Goal: Communication & Community: Answer question/provide support

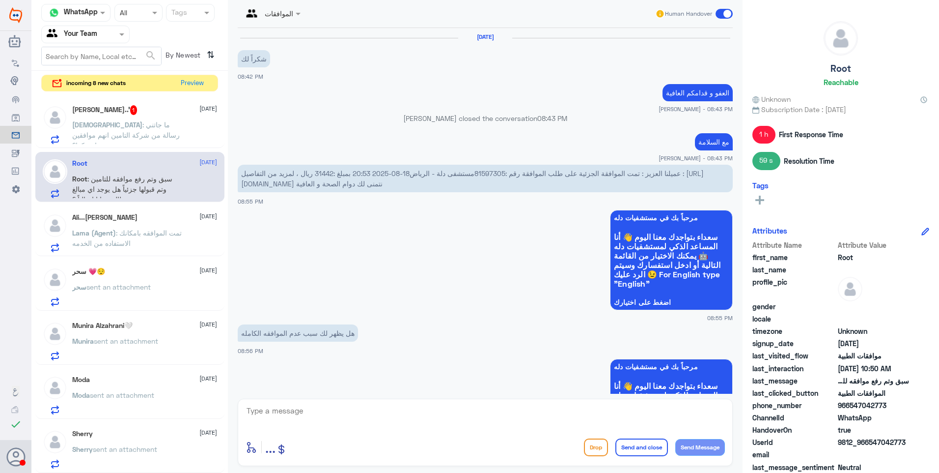
scroll to position [924, 0]
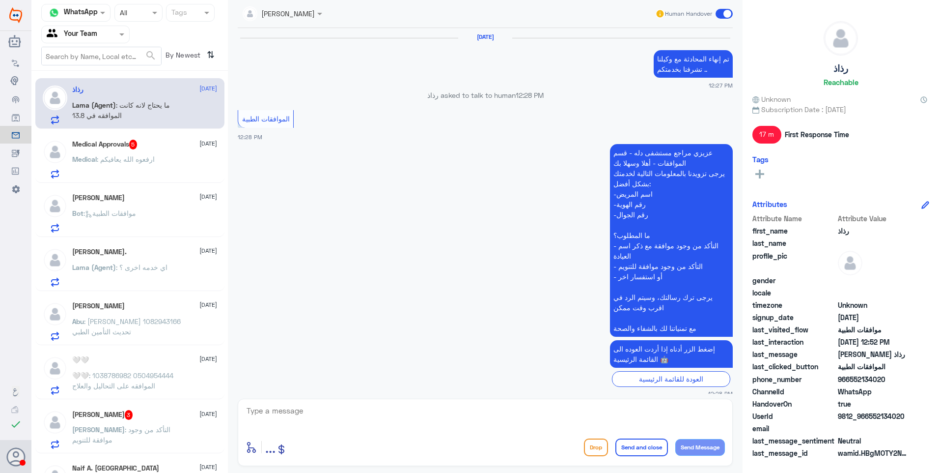
scroll to position [546, 0]
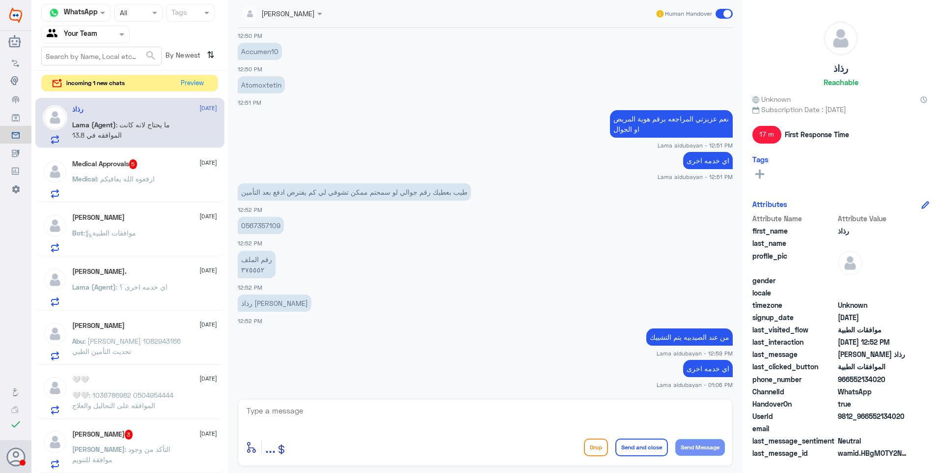
click at [212, 427] on div "Saleh 3 27 August Saleh : التأكد من وجود موافقة للتنويم" at bounding box center [129, 447] width 189 height 51
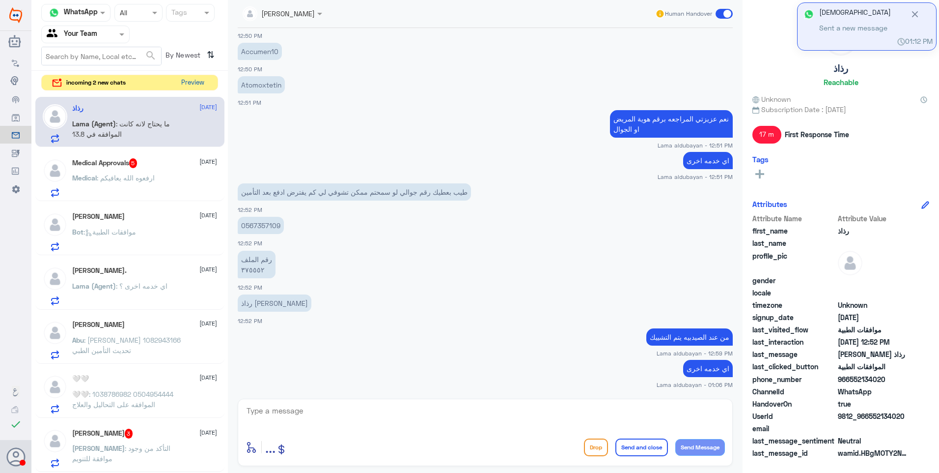
click at [194, 82] on button "Preview" at bounding box center [192, 82] width 30 height 15
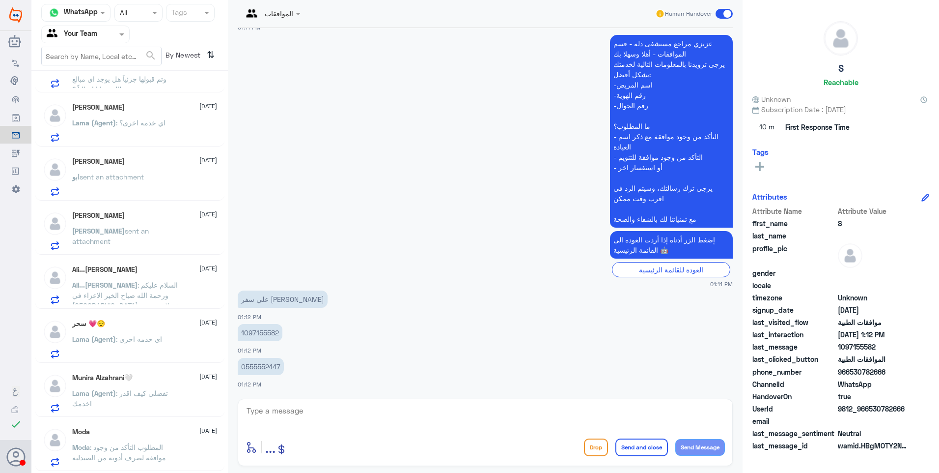
scroll to position [683, 0]
click at [138, 449] on span ": ممكن تتابع مع الدكتور او تعطيني رقم منسق عمليات دكتور [PERSON_NAME]" at bounding box center [118, 458] width 93 height 29
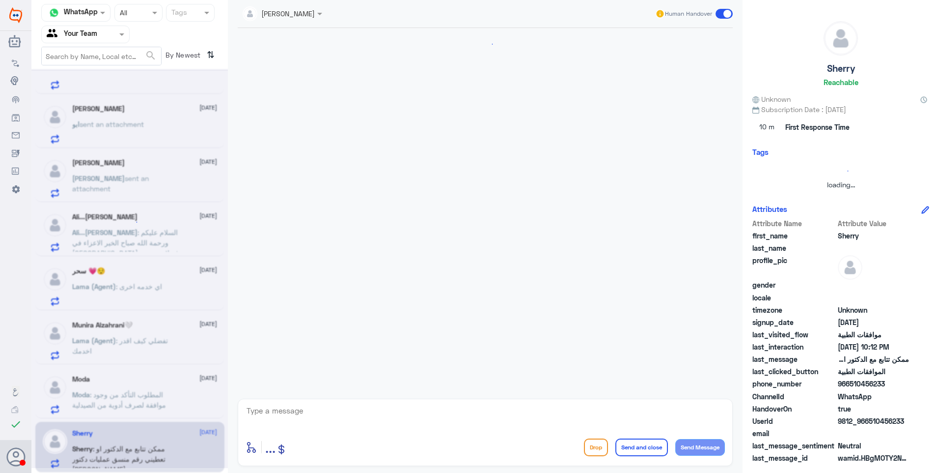
scroll to position [1008, 0]
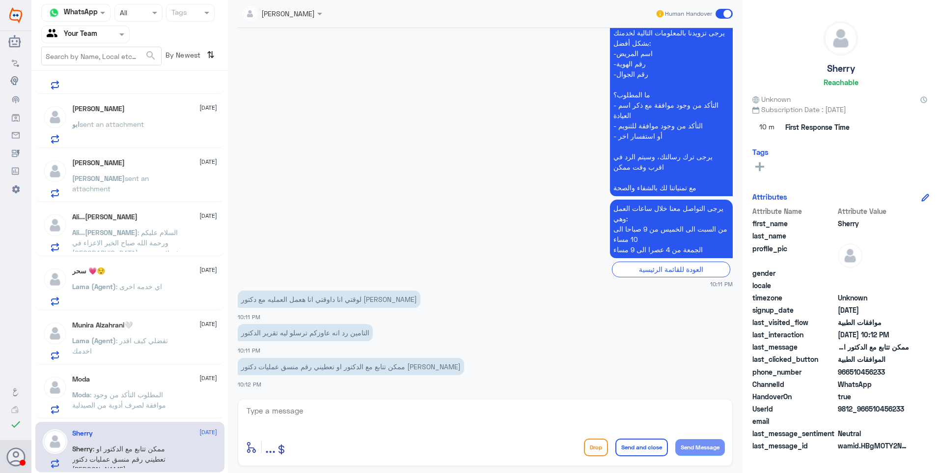
click at [169, 389] on p "Moda : المطلوب التأكد من وجود موافقة لصرف أدوية من الصيدلية" at bounding box center [127, 401] width 111 height 25
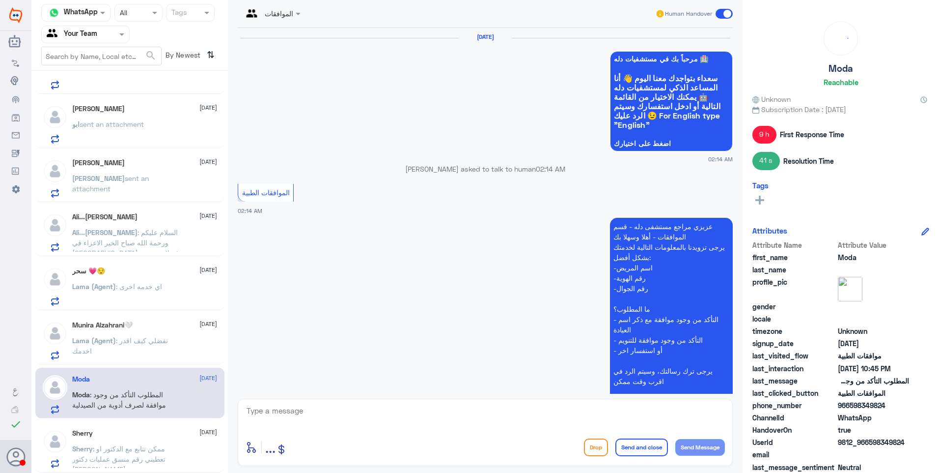
scroll to position [1002, 0]
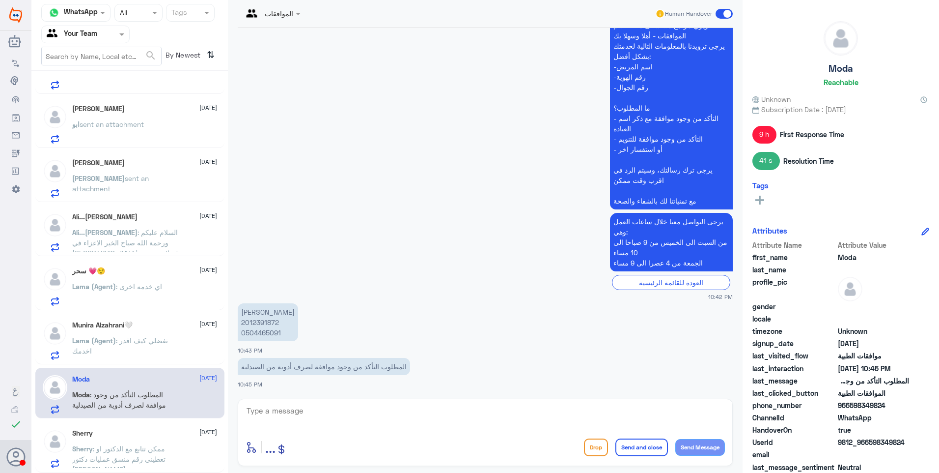
click at [166, 447] on span ": ممكن تتابع مع الدكتور او تعطيني رقم منسق عمليات دكتور [PERSON_NAME]" at bounding box center [118, 458] width 93 height 29
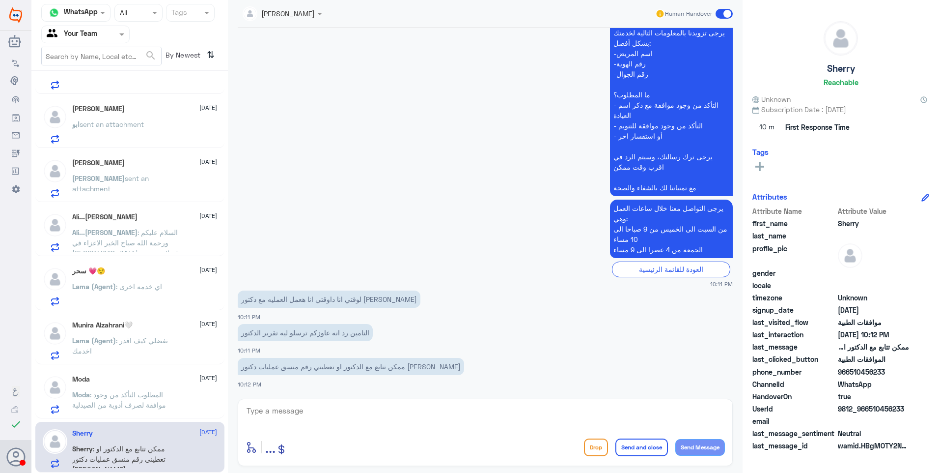
scroll to position [1008, 0]
click at [145, 395] on span ": المطلوب التأكد من وجود موافقة لصرف أدوية من الصيدلية" at bounding box center [119, 399] width 94 height 19
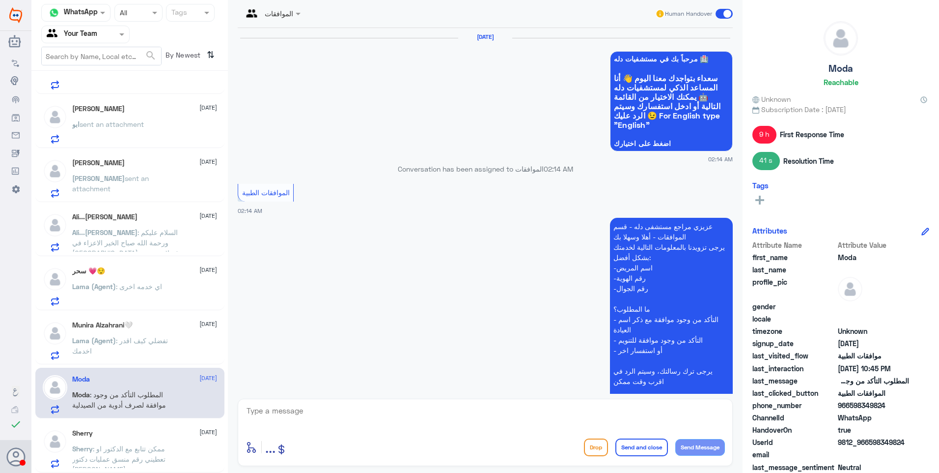
scroll to position [1002, 0]
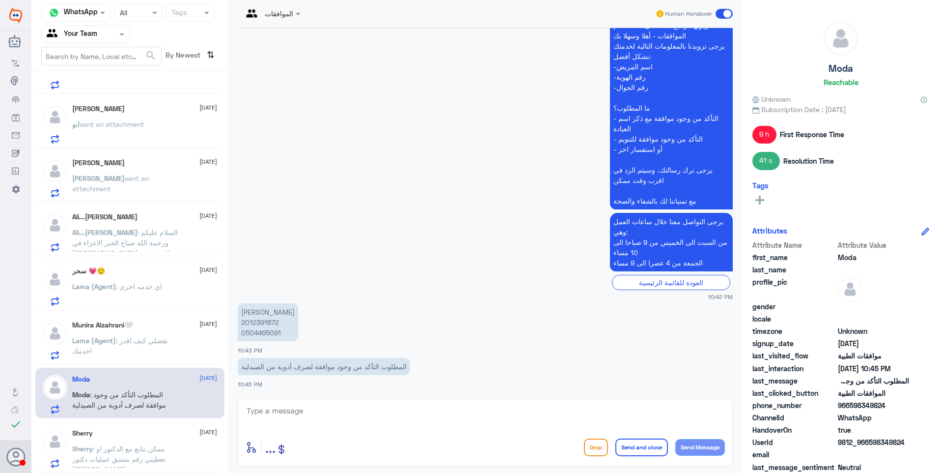
click at [187, 346] on div "Lama (Agent) : تفضلي كيف اقدر اخدمك" at bounding box center [144, 349] width 145 height 22
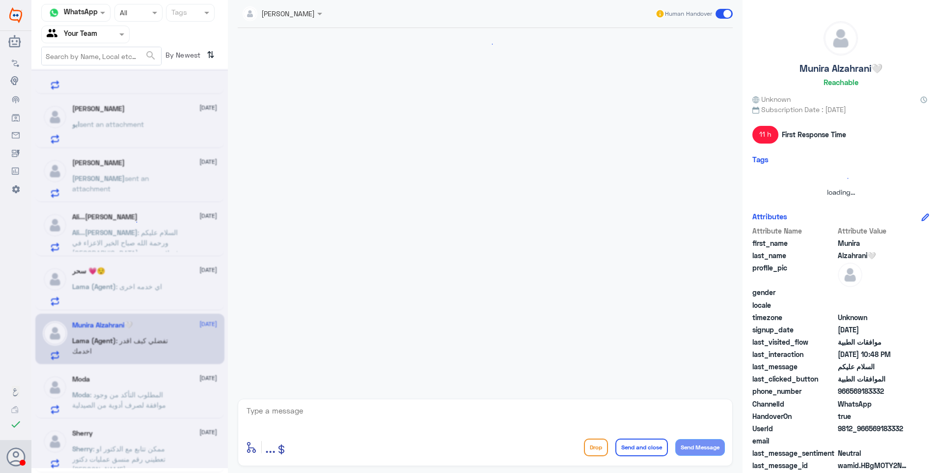
scroll to position [643, 0]
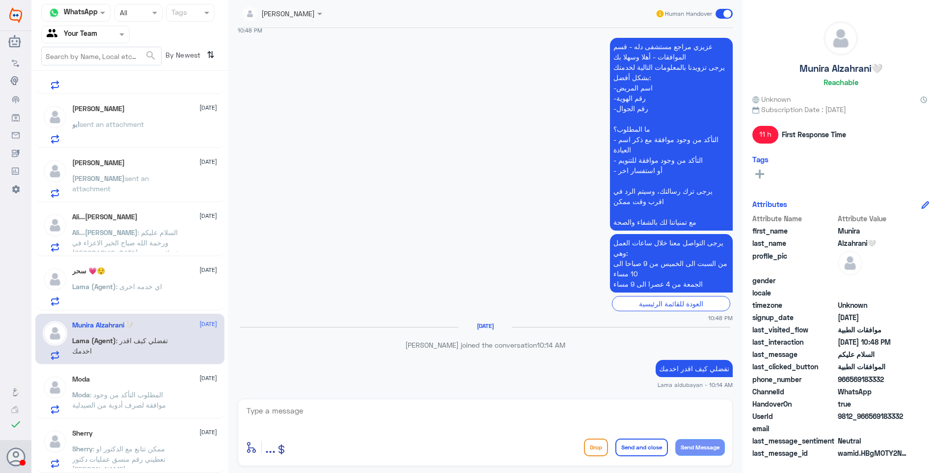
click at [176, 275] on div "سحر 💗😌 27 August" at bounding box center [144, 271] width 145 height 8
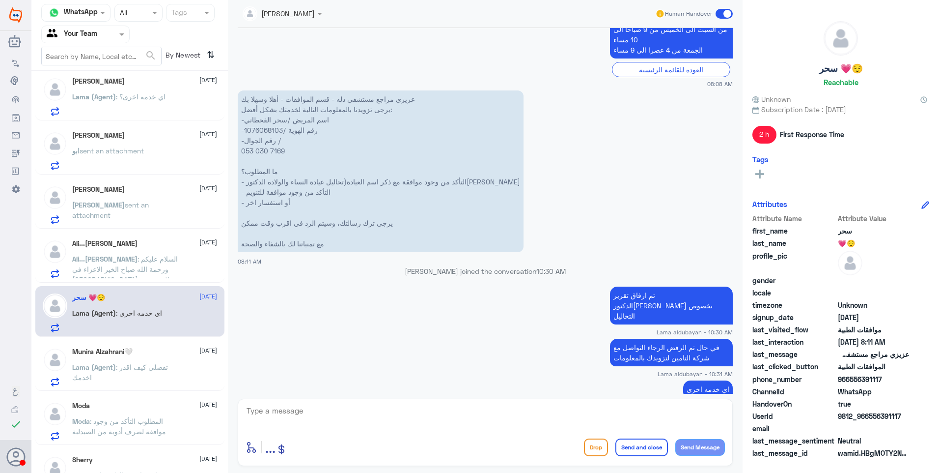
scroll to position [634, 0]
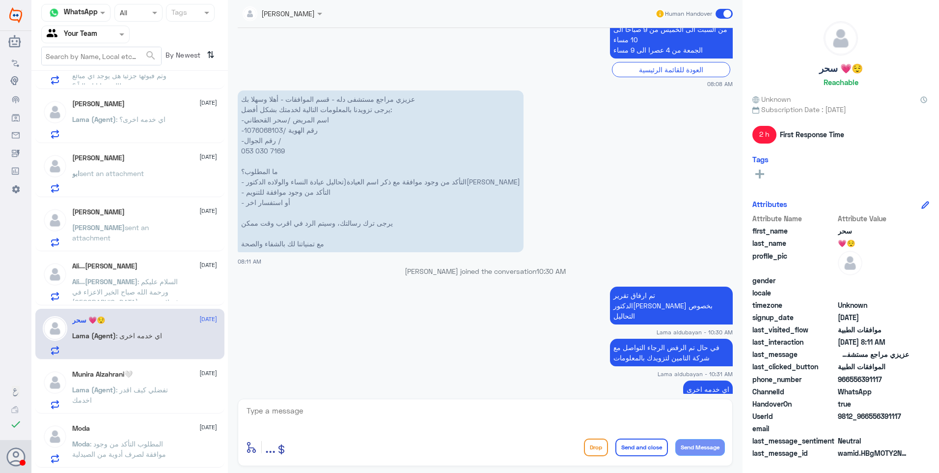
click at [148, 390] on span ": تفضلي كيف اقدر اخدمك" at bounding box center [120, 394] width 96 height 19
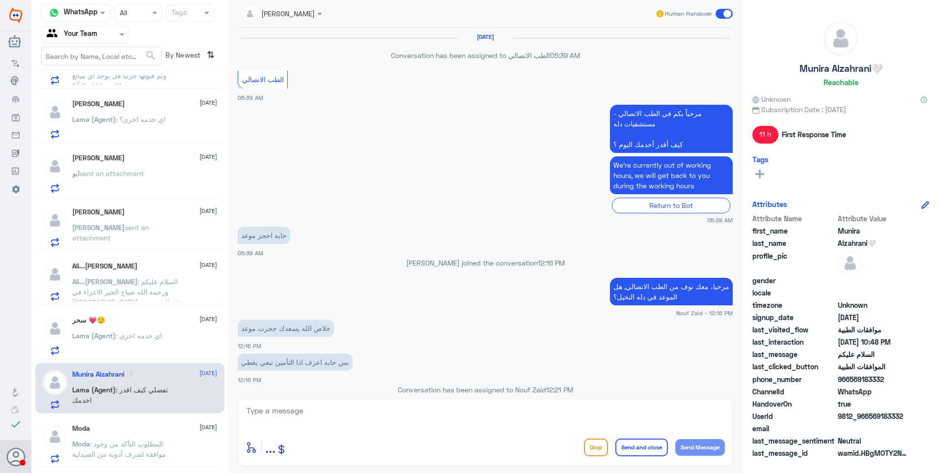
scroll to position [643, 0]
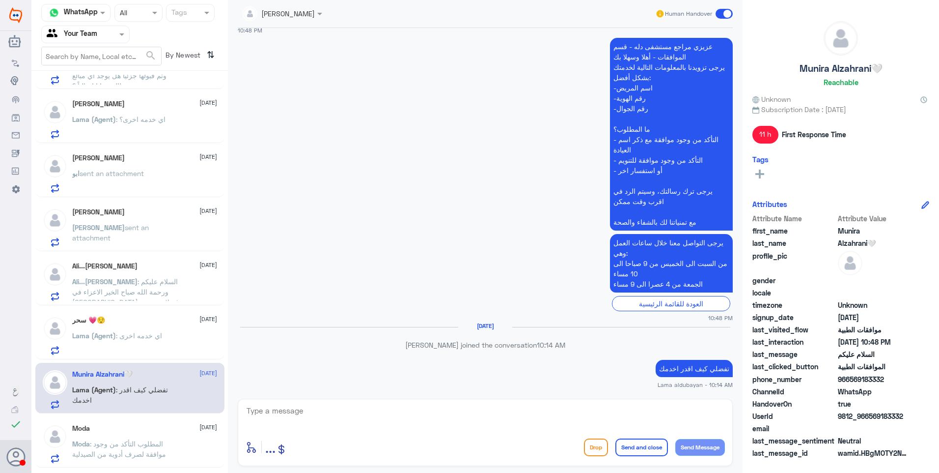
click at [185, 442] on div "Moda : المطلوب التأكد من وجود موافقة لصرف أدوية من الصيدلية" at bounding box center [144, 452] width 145 height 22
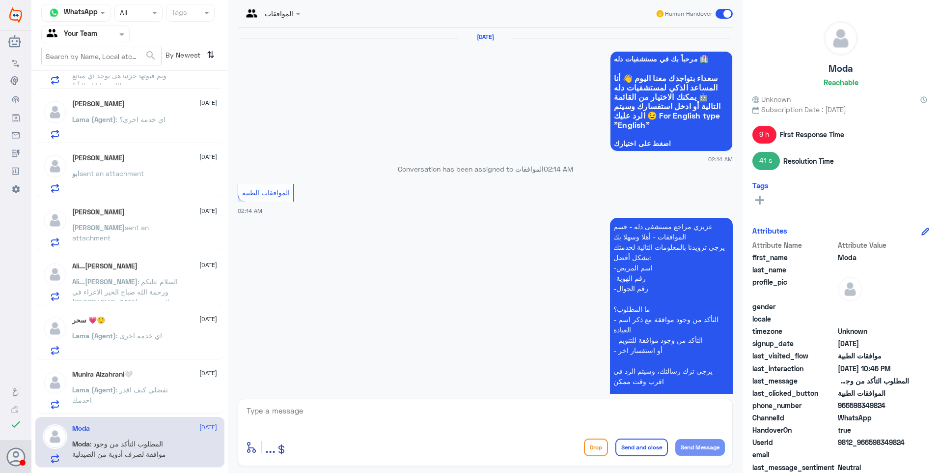
scroll to position [1002, 0]
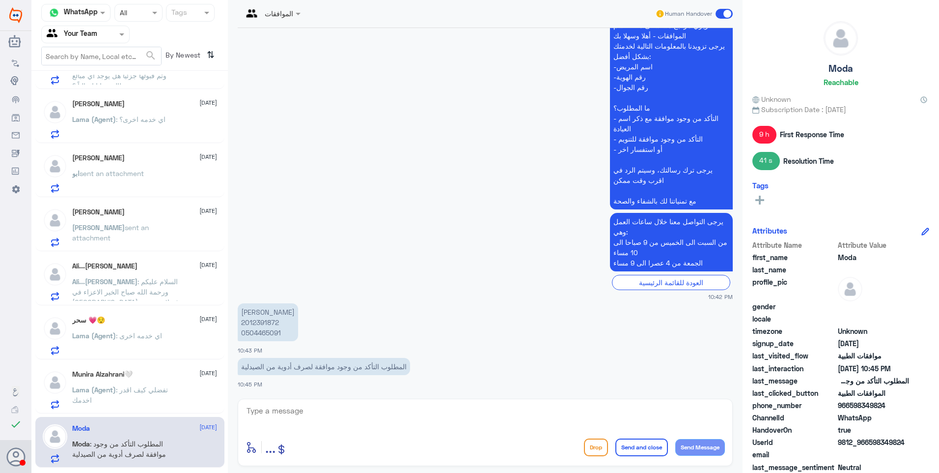
click at [267, 318] on p "مروة إبراهيم عبدالحميد عبدالله 2012391872 0504465091" at bounding box center [268, 322] width 60 height 38
copy p "2012391872"
click at [231, 430] on div "الموافقات Human Handover 28 Jul 2024 مرحباً بك في مستشفيات دله 🏥 سعداء بتواجدك …" at bounding box center [485, 238] width 515 height 476
click at [290, 424] on textarea at bounding box center [486, 416] width 480 height 24
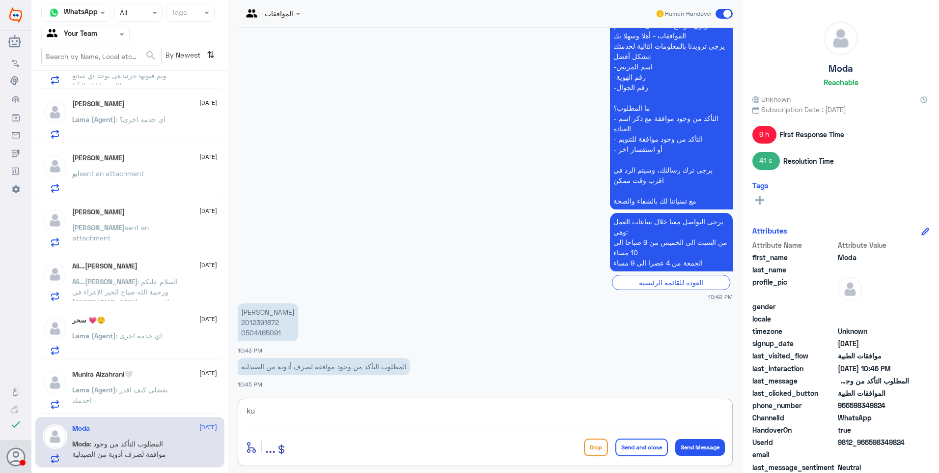
type textarea "k"
type textarea "نعم يوجد موافقة بتاريخ 11/8"
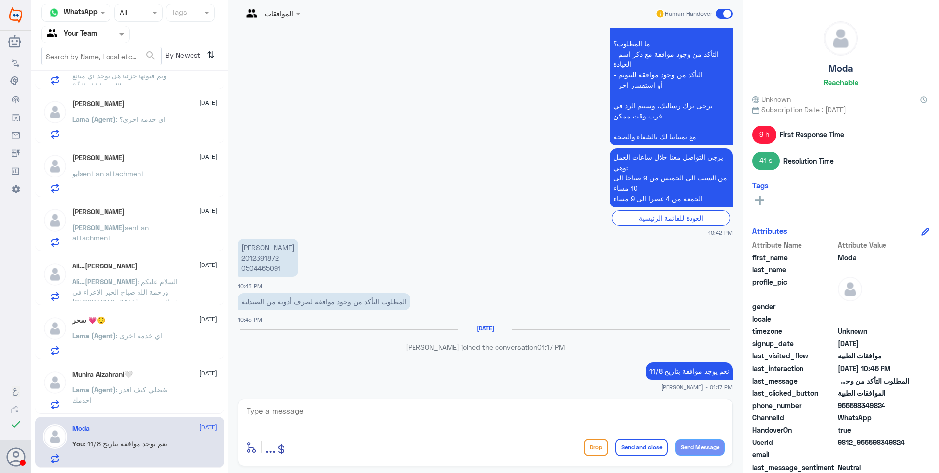
scroll to position [1051, 0]
click at [222, 444] on app-inbox-user "Moda 26 August You : نعم يوجد موافقة بتاريخ 11/8" at bounding box center [129, 442] width 197 height 51
click at [132, 394] on span ": تفضلي كيف اقدر اخدمك" at bounding box center [120, 394] width 96 height 19
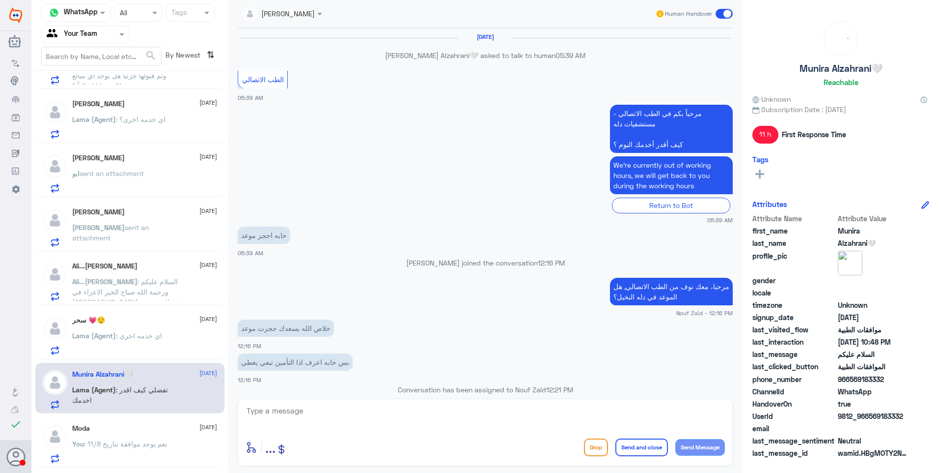
scroll to position [643, 0]
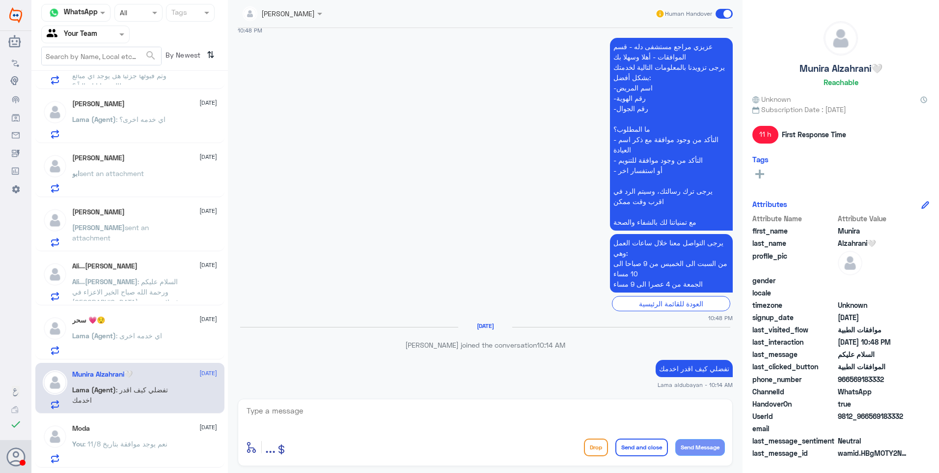
click at [140, 333] on span ": اي خدمه اخرى" at bounding box center [139, 335] width 46 height 8
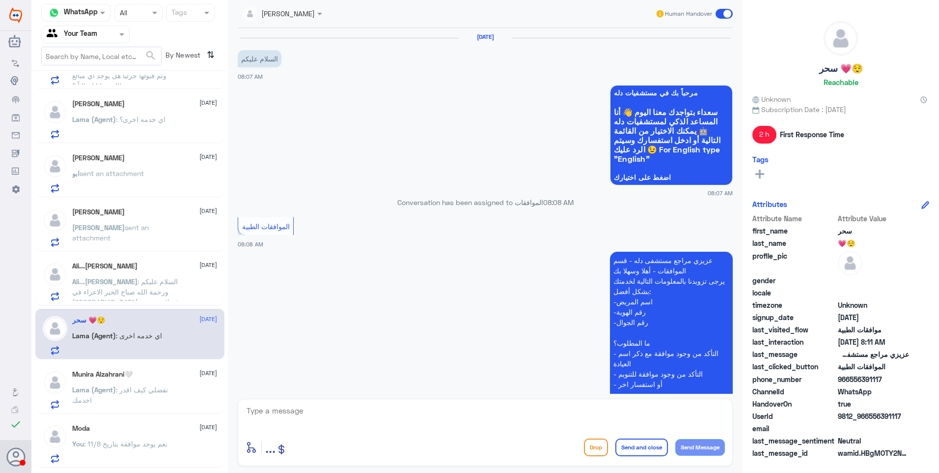
scroll to position [448, 0]
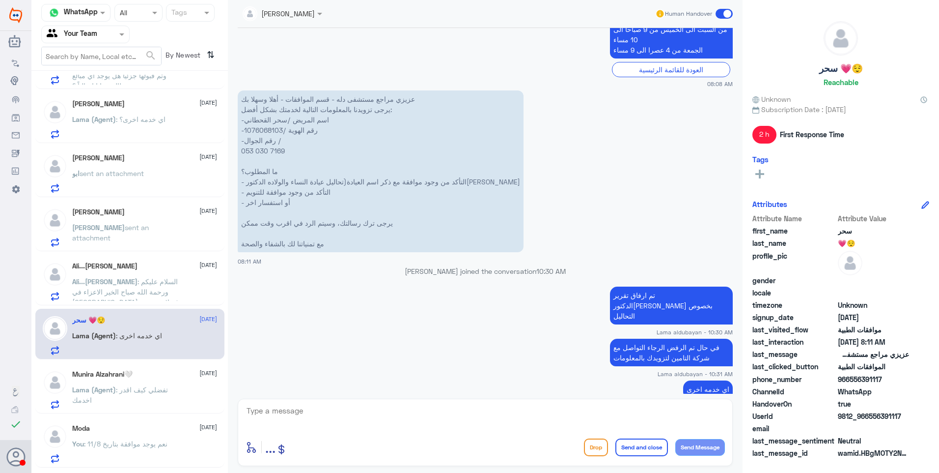
click at [145, 292] on span ": السلام عليكم ورحمة الله صباح الخير الاعزاء في مستشفى دله فرع النخيل . فضلا تز…" at bounding box center [127, 322] width 111 height 91
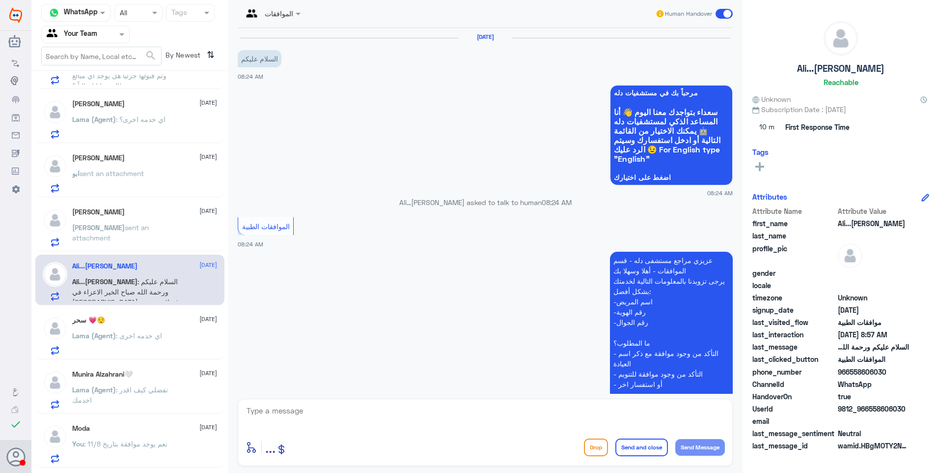
scroll to position [294, 0]
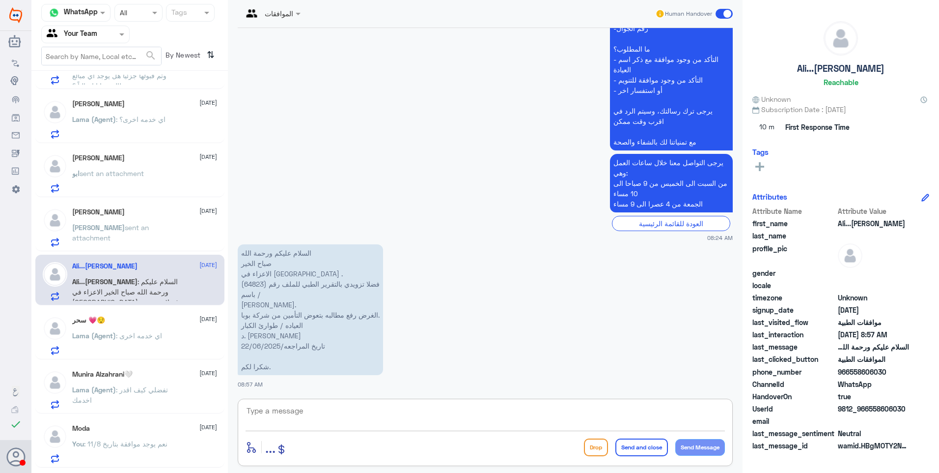
click at [307, 405] on textarea at bounding box center [486, 416] width 480 height 24
type textarea "g"
type textarea "d"
type textarea "يرجى التواصل مع قسم التقارير على الرقم الاتي:"
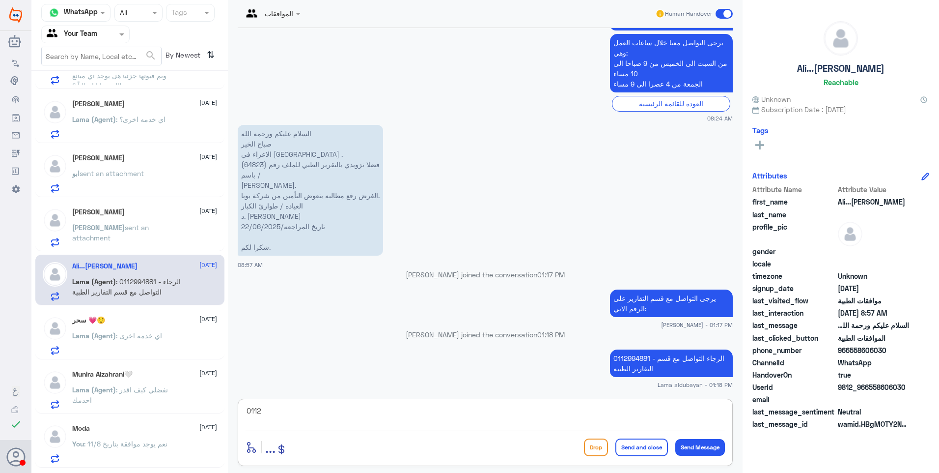
scroll to position [427, 0]
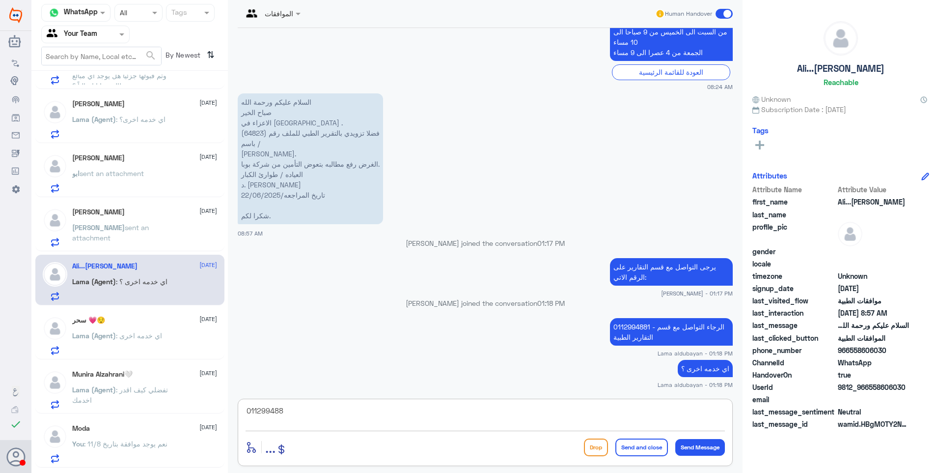
type textarea "0112994881"
drag, startPoint x: 344, startPoint y: 416, endPoint x: 213, endPoint y: 399, distance: 132.2
click at [213, 399] on div "Channel WhatsApp Status × All Tags Agent Filter Your Team search By Newest ⇅ S …" at bounding box center [485, 238] width 908 height 476
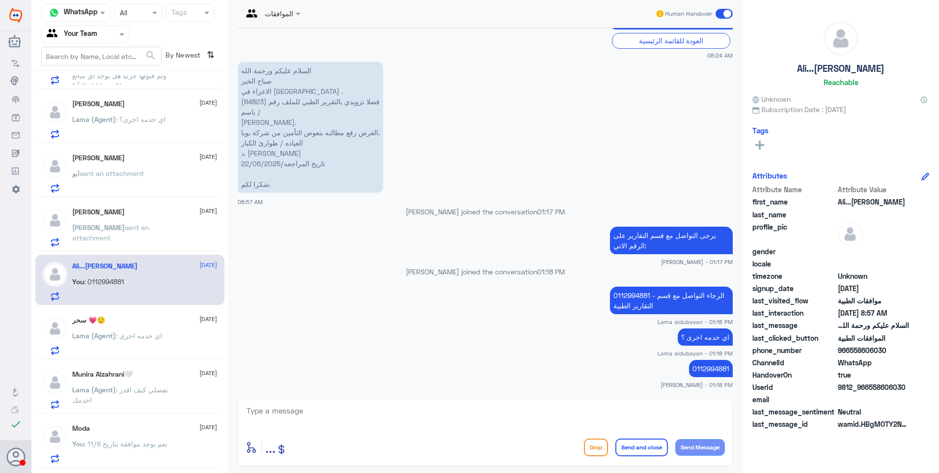
click at [124, 236] on p "Nora sent an attachment" at bounding box center [127, 234] width 111 height 25
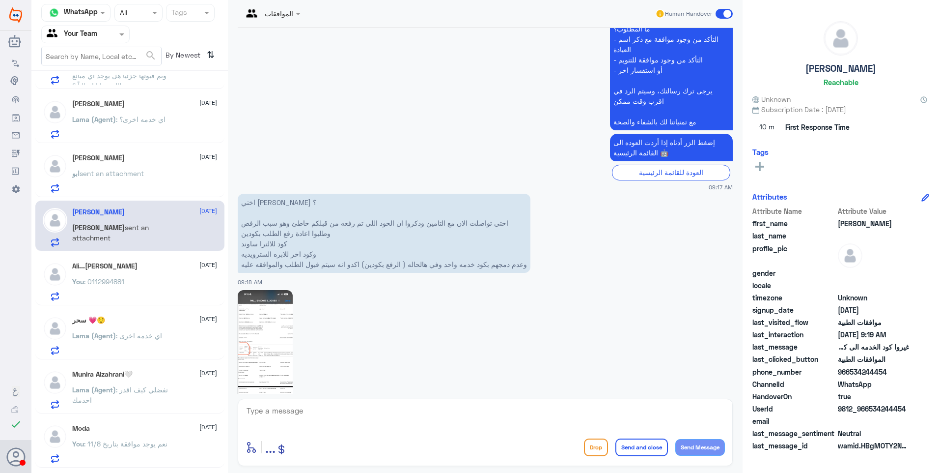
scroll to position [2447, 0]
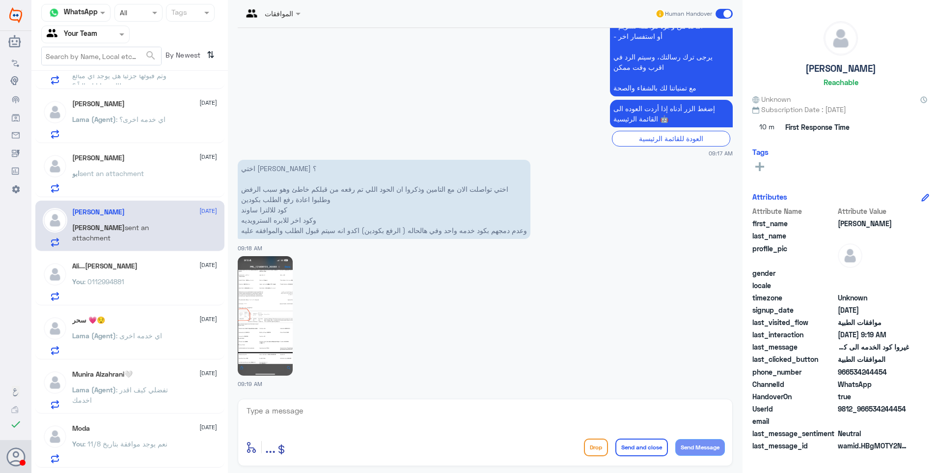
click at [273, 292] on img at bounding box center [265, 315] width 55 height 119
click at [153, 185] on div "ابو sent an attachment" at bounding box center [144, 181] width 145 height 22
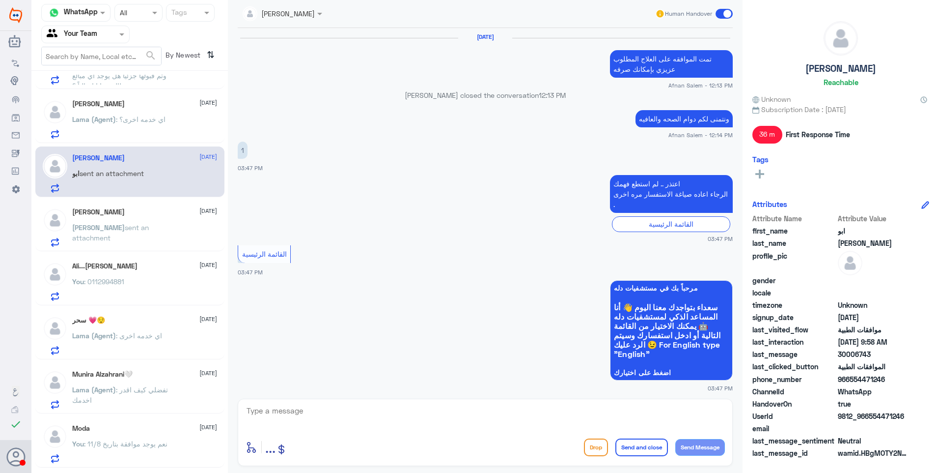
scroll to position [874, 0]
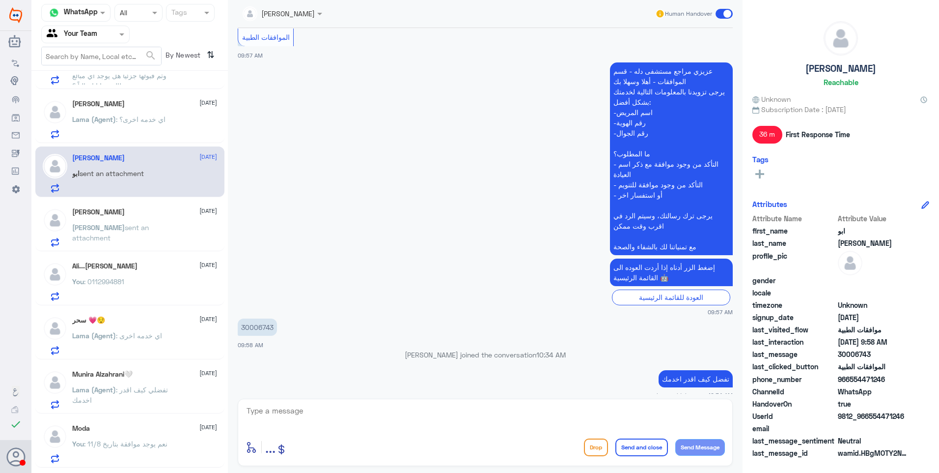
click at [162, 236] on div "Nora sent an attachment" at bounding box center [144, 236] width 145 height 22
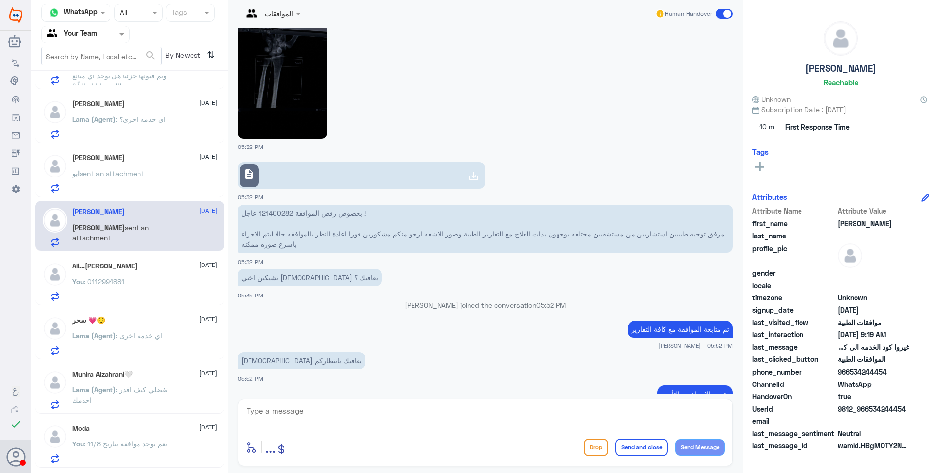
scroll to position [538, 0]
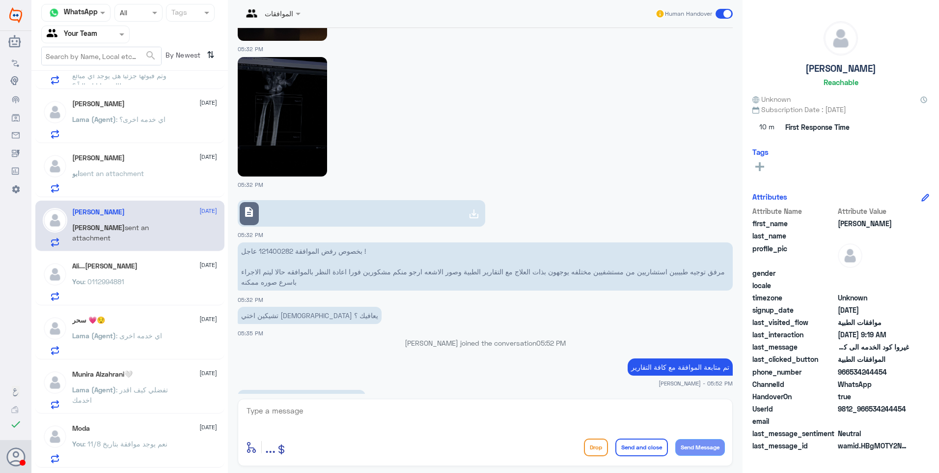
click at [279, 251] on p "بخصوص رفض الموافقة 121400282 عاجل ! مرفق توجيه طبيبين استشاريين من مستشفيين مخت…" at bounding box center [485, 266] width 495 height 48
copy p "121400282"
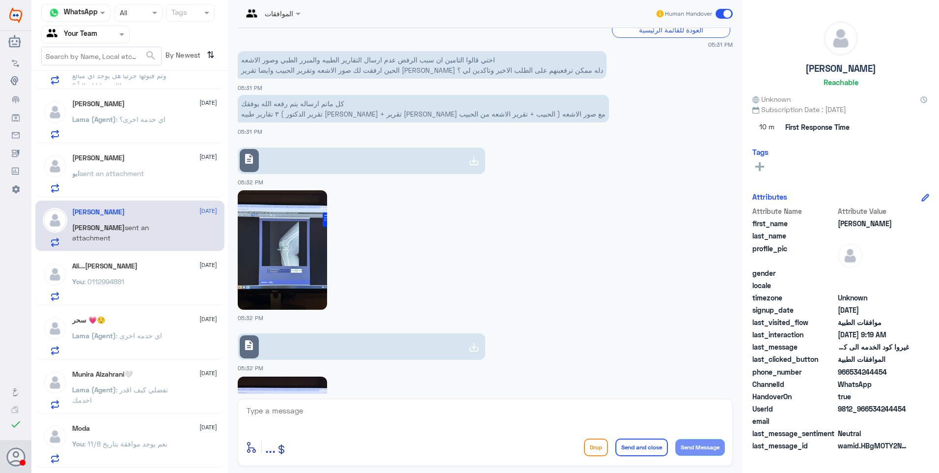
scroll to position [1662, 0]
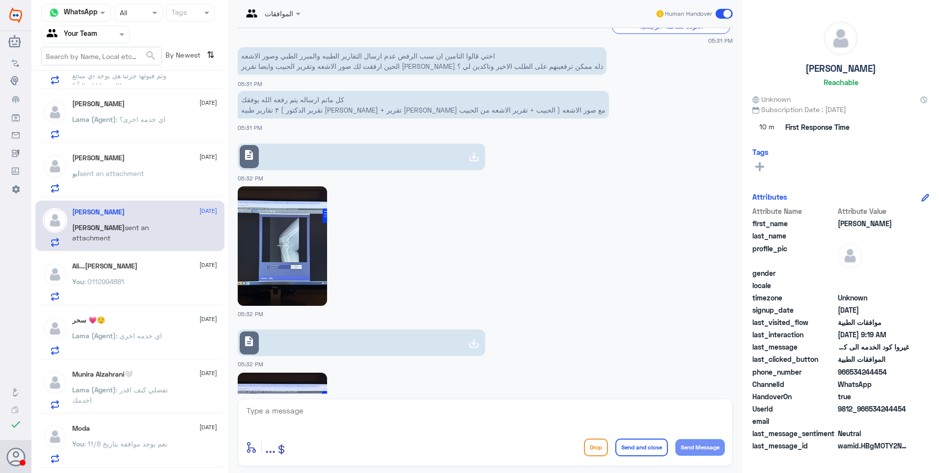
click at [740, 159] on div "الموافقات Human Handover 26 Aug 2025 السلام عليكمر 05:30 PM مرحباً بك في مستشفي…" at bounding box center [485, 238] width 515 height 476
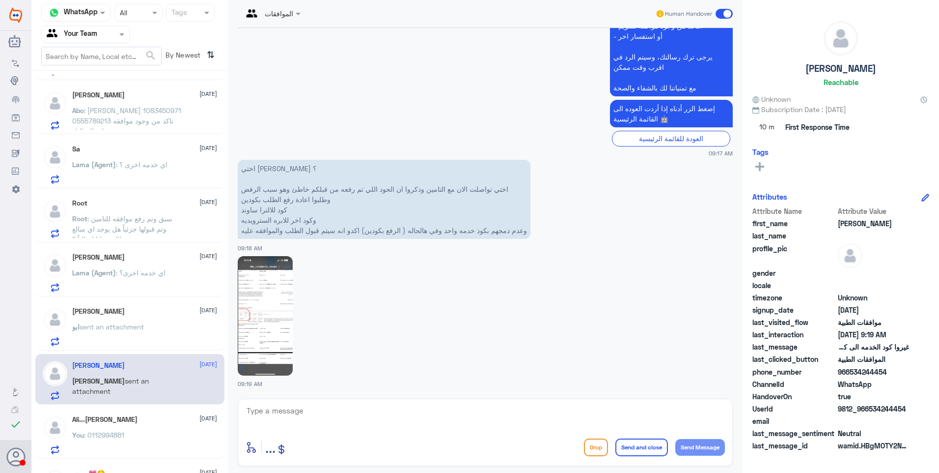
scroll to position [487, 0]
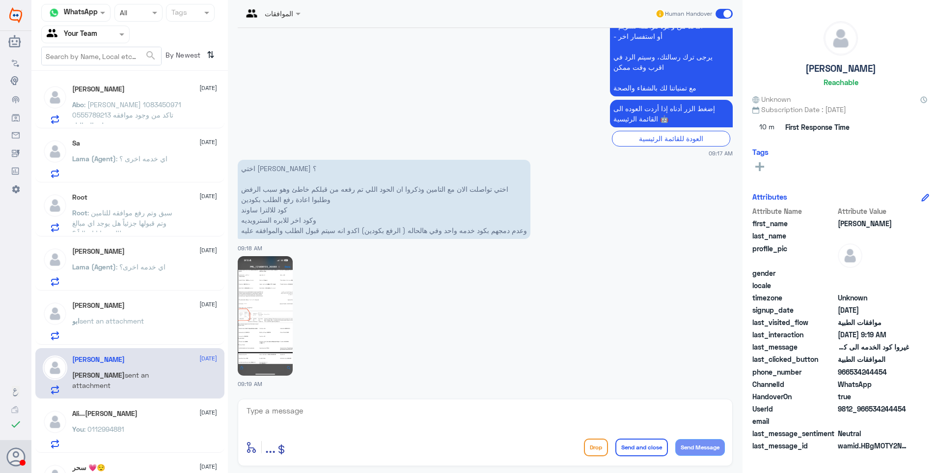
click at [137, 299] on div "ابو فيصل 27 August ابو sent an attachment" at bounding box center [129, 319] width 189 height 51
click at [159, 311] on div "ابو فيصل 27 August ابو sent an attachment" at bounding box center [144, 320] width 145 height 39
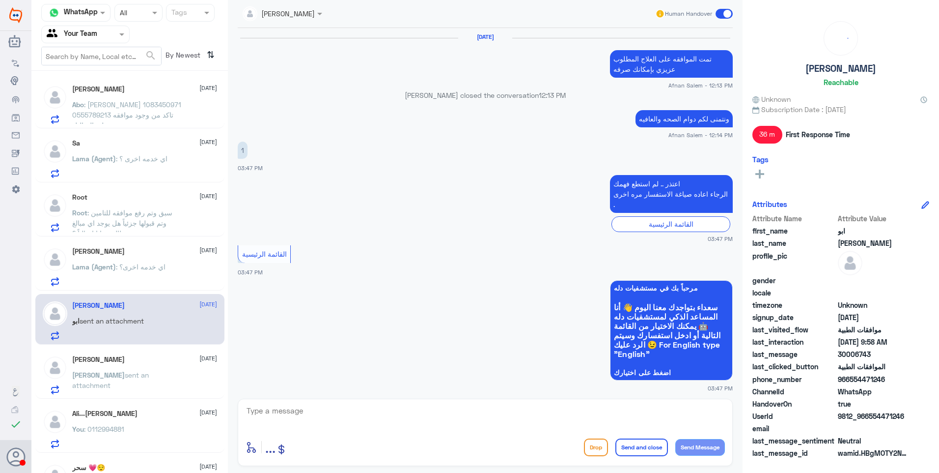
scroll to position [874, 0]
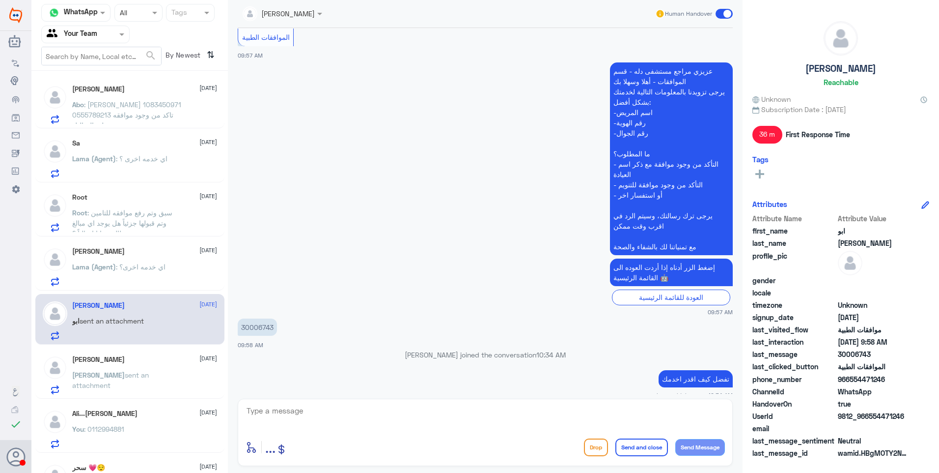
click at [140, 264] on span ": اي خدمه اخرى؟" at bounding box center [141, 266] width 50 height 8
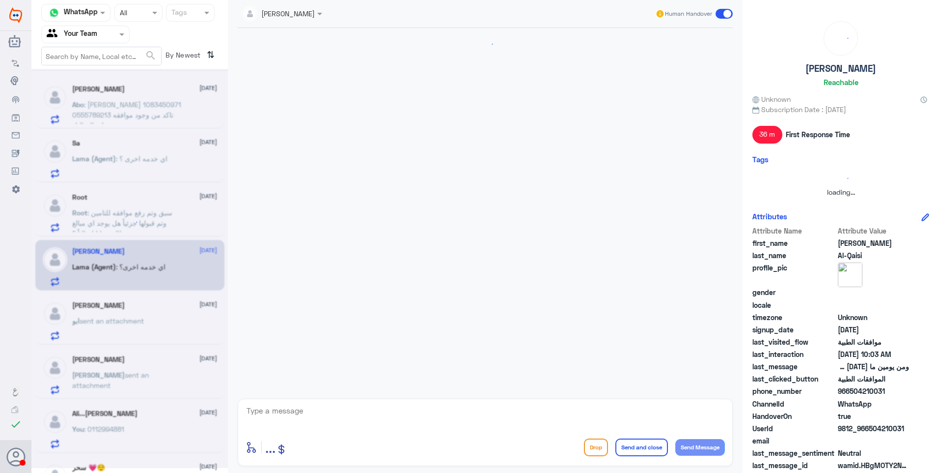
scroll to position [694, 0]
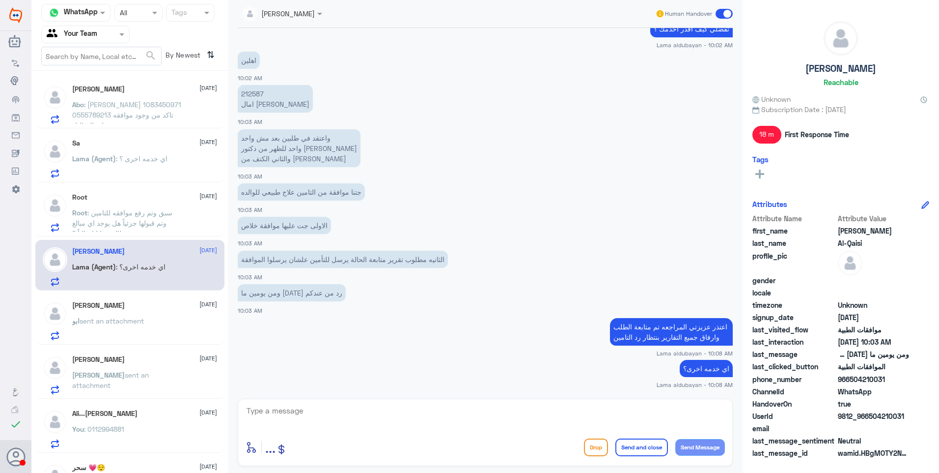
click at [143, 214] on span ": سبق وتم رفع موافقه للتامين وتم قبولها جزئياً هل يوجد اي مبالغ مطالب بها انا ح…" at bounding box center [122, 222] width 100 height 29
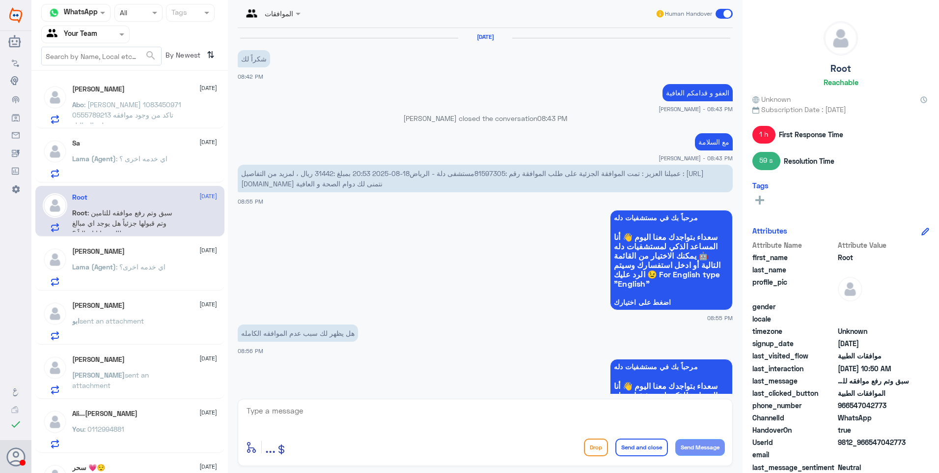
scroll to position [981, 0]
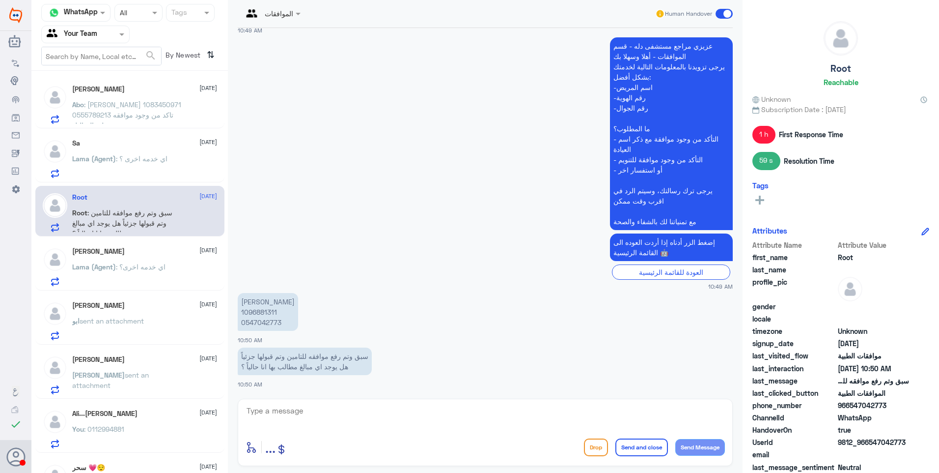
click at [267, 311] on p "يونس يحي الفيفي 1096881311 0547042773" at bounding box center [268, 312] width 60 height 38
copy p "1096881311"
click at [323, 420] on textarea at bounding box center [486, 416] width 480 height 24
type textarea "l"
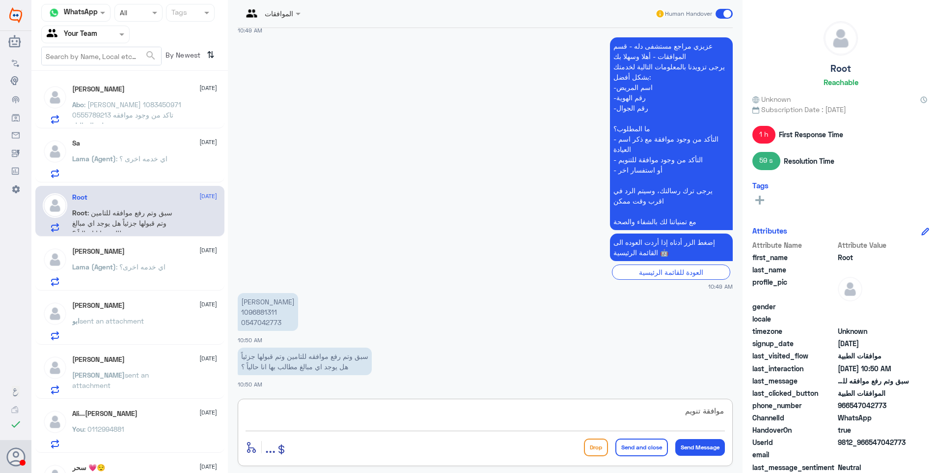
type textarea "موافقة تنويم؟"
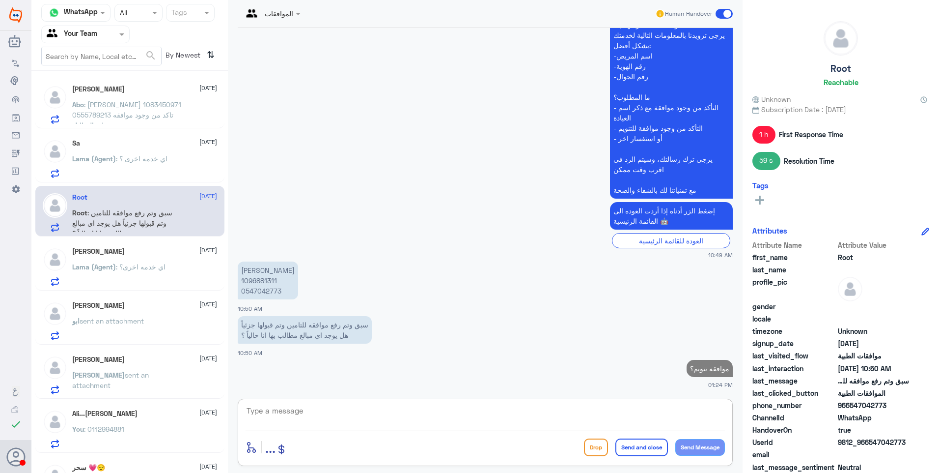
click at [163, 167] on p "Lama (Agent) : اي خدمه اخرى ؟" at bounding box center [119, 165] width 95 height 25
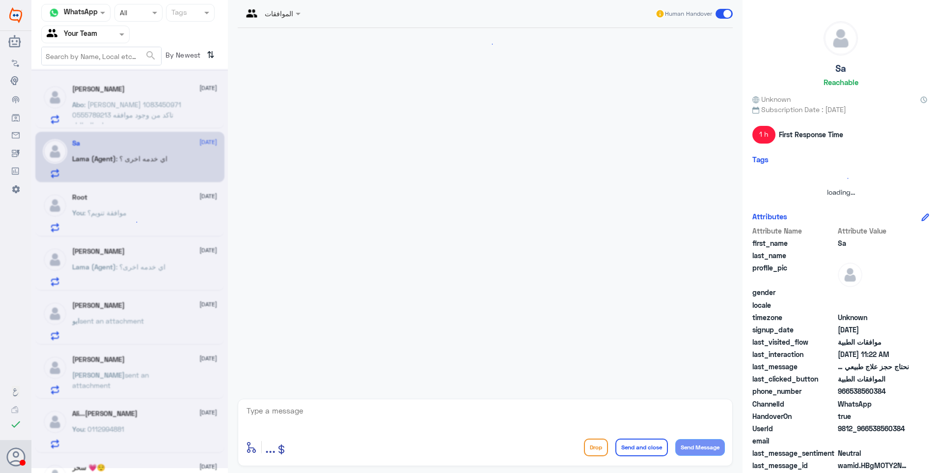
scroll to position [251, 0]
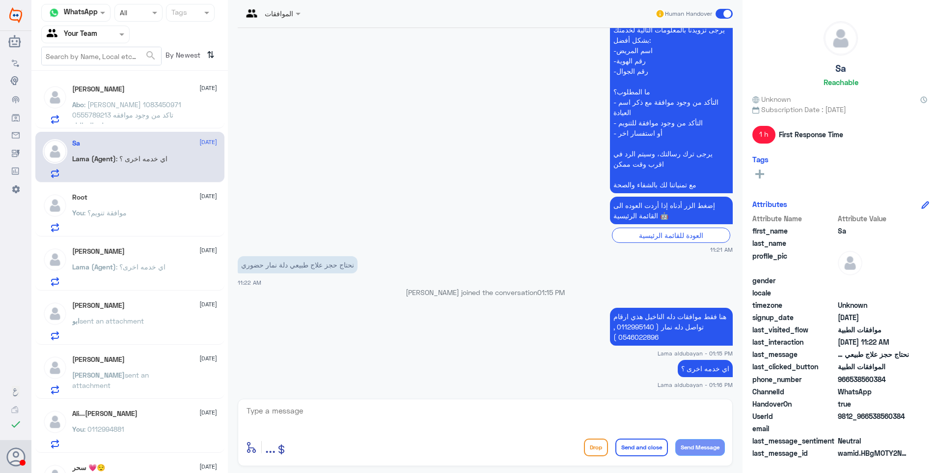
click at [143, 215] on div "You : موافقة تنويم؟" at bounding box center [144, 221] width 145 height 22
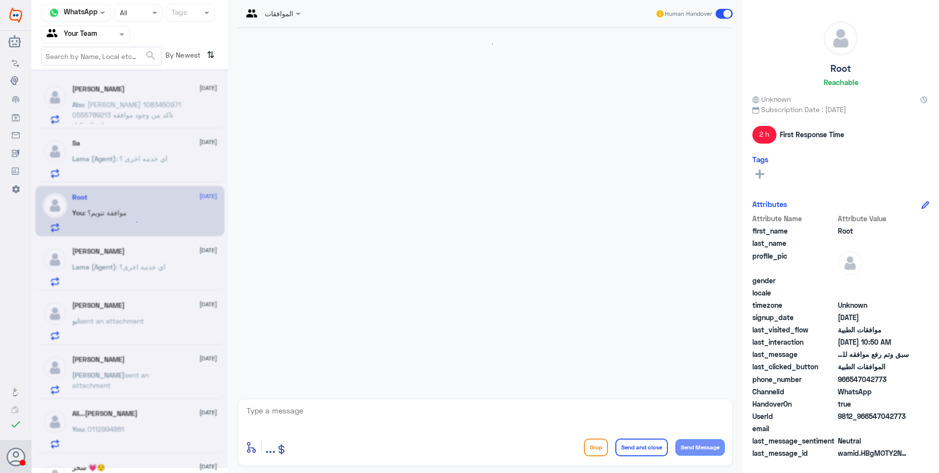
scroll to position [968, 0]
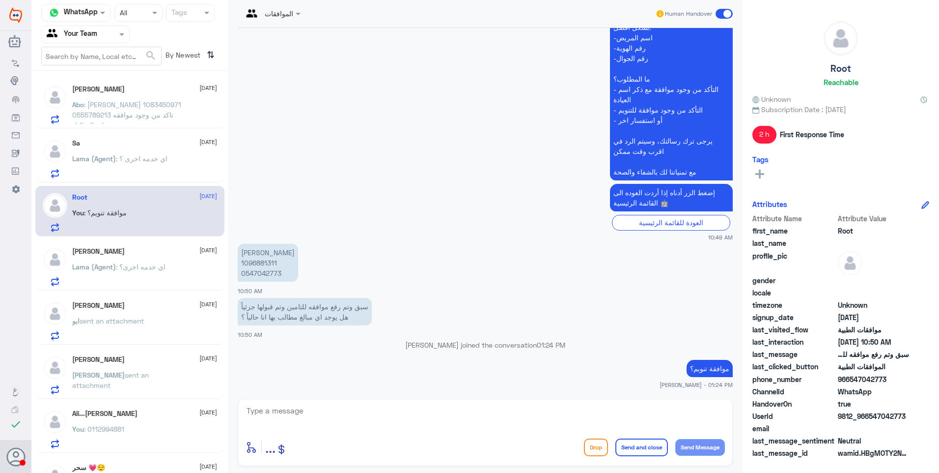
click at [163, 160] on span ": اي خدمه اخرى ؟" at bounding box center [142, 158] width 52 height 8
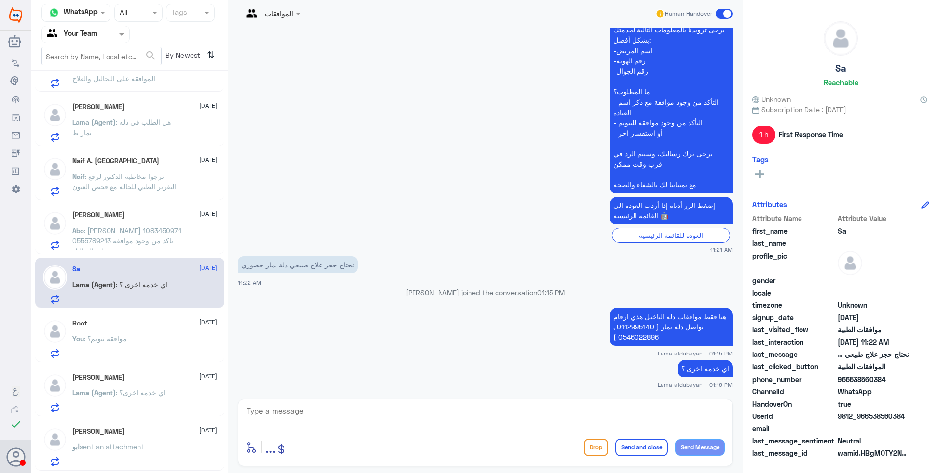
scroll to position [340, 0]
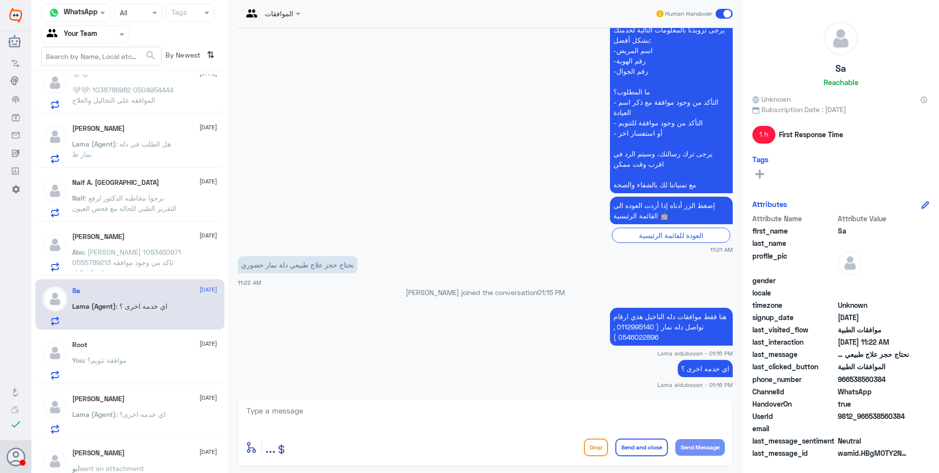
click at [153, 249] on p "Abo : معاذ سعد الرحيماني 1083450971 0555789213 تاكد من وجود موافقه على التحاليل" at bounding box center [127, 259] width 111 height 25
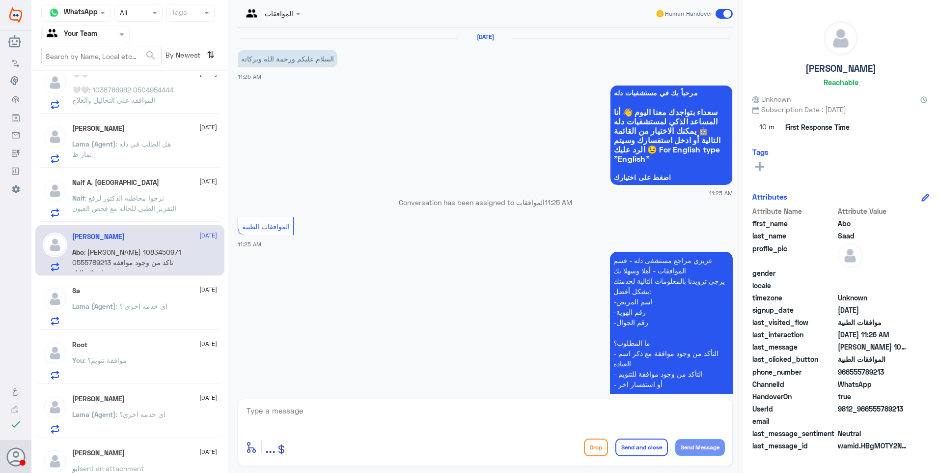
scroll to position [180, 0]
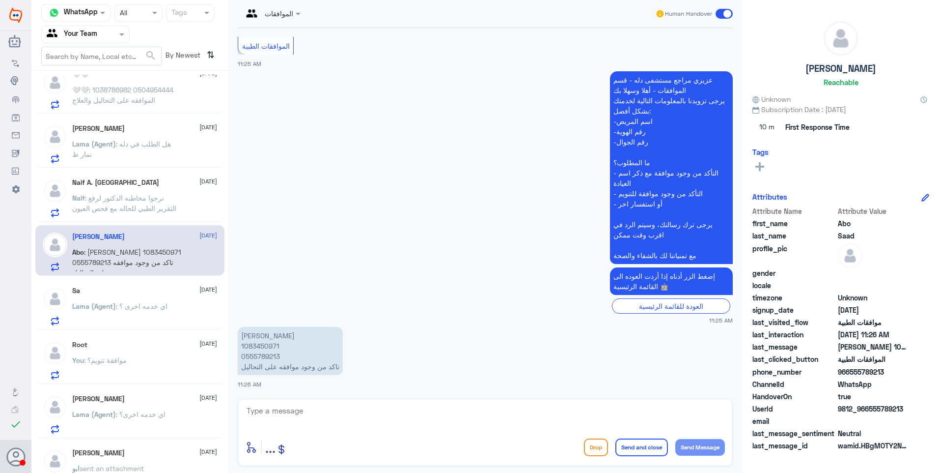
click at [259, 348] on p "معاذ سعد الرحيماني 1083450971 0555789213 تاكد من وجود موافقه على التحاليل" at bounding box center [290, 351] width 105 height 48
copy p "1083450971"
drag, startPoint x: 379, startPoint y: 417, endPoint x: 414, endPoint y: 408, distance: 36.6
click at [382, 415] on textarea at bounding box center [486, 416] width 480 height 24
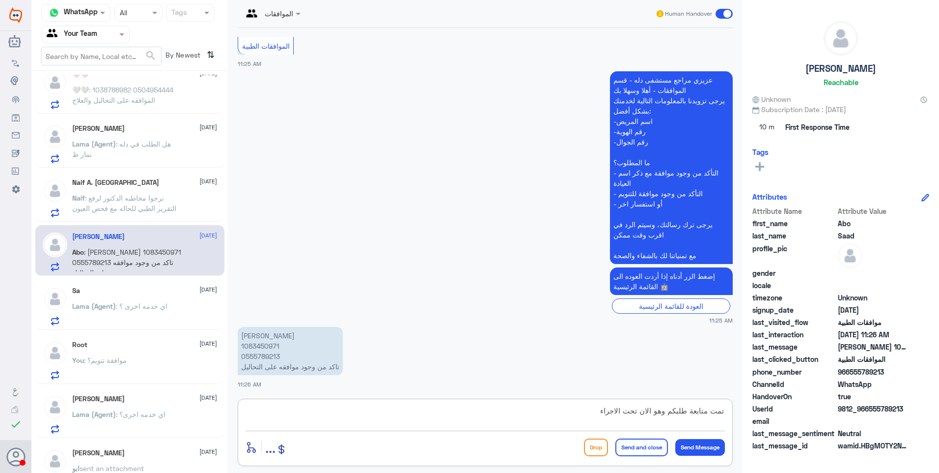
type textarea "تمت متابعة طلبكم وهو الان تحت الاجراء"
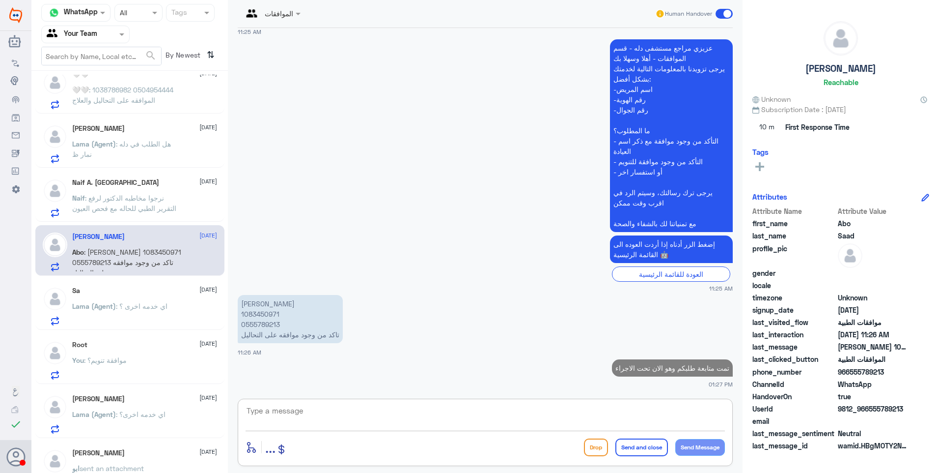
click at [96, 197] on span ": نرجوا مخاطبه الدكتور لرفع التقرير الطبي للحاله مع فحص العيون" at bounding box center [124, 203] width 104 height 19
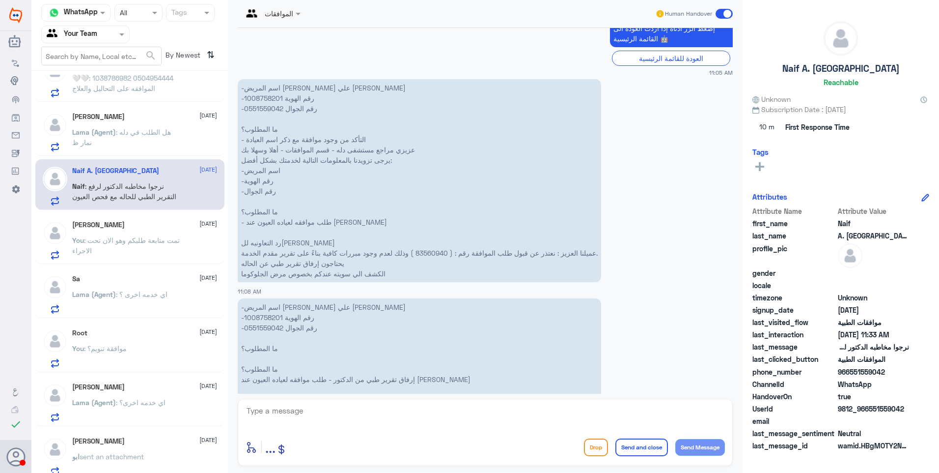
scroll to position [340, 0]
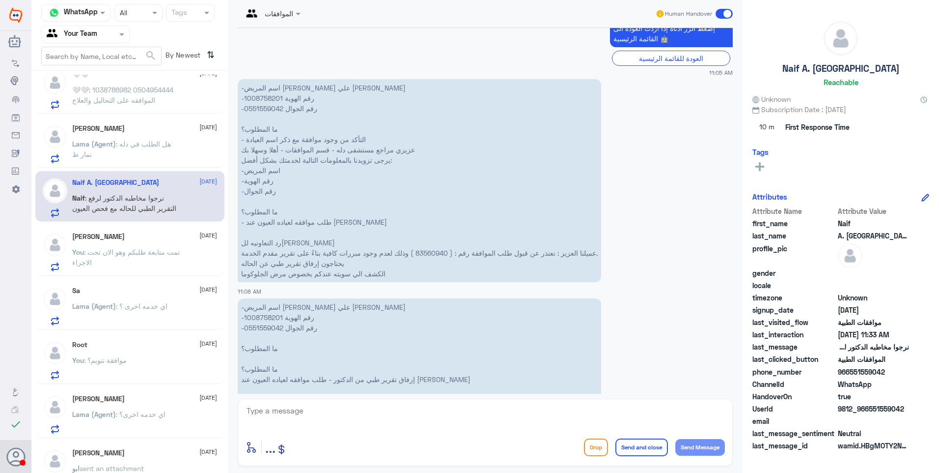
click at [263, 318] on p "-اسم المريض نايف علي شوعي هزازي -رقم الهوية 1008758201 -رقم الجوال 0551559042 م…" at bounding box center [420, 368] width 364 height 141
copy p "1008758201"
drag, startPoint x: 263, startPoint y: 318, endPoint x: 406, endPoint y: 152, distance: 219.5
click at [406, 152] on p "-اسم المريض نايف علي شوعي هزازي -رقم الهوية 1008758201 -رقم الجوال 0551559042 م…" at bounding box center [420, 180] width 364 height 203
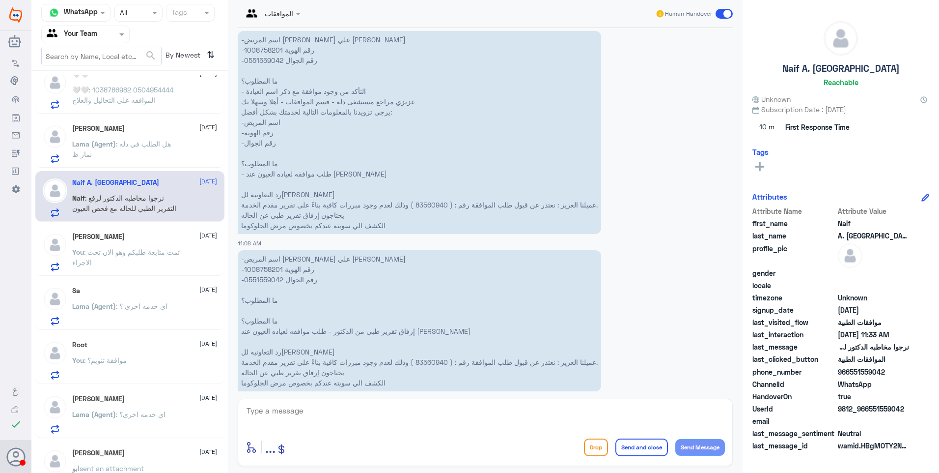
scroll to position [537, 0]
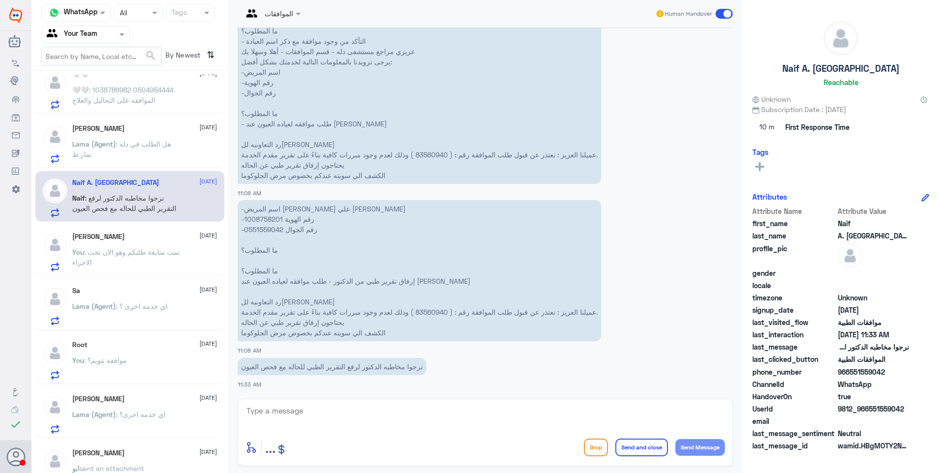
click at [430, 311] on p "-اسم المريض نايف علي شوعي هزازي -رقم الهوية 1008758201 -رقم الجوال 0551559042 م…" at bounding box center [420, 270] width 364 height 141
drag, startPoint x: 416, startPoint y: 310, endPoint x: 449, endPoint y: 315, distance: 33.3
click at [449, 315] on p "-اسم المريض نايف علي شوعي هزازي -رقم الهوية 1008758201 -رقم الجوال 0551559042 م…" at bounding box center [420, 270] width 364 height 141
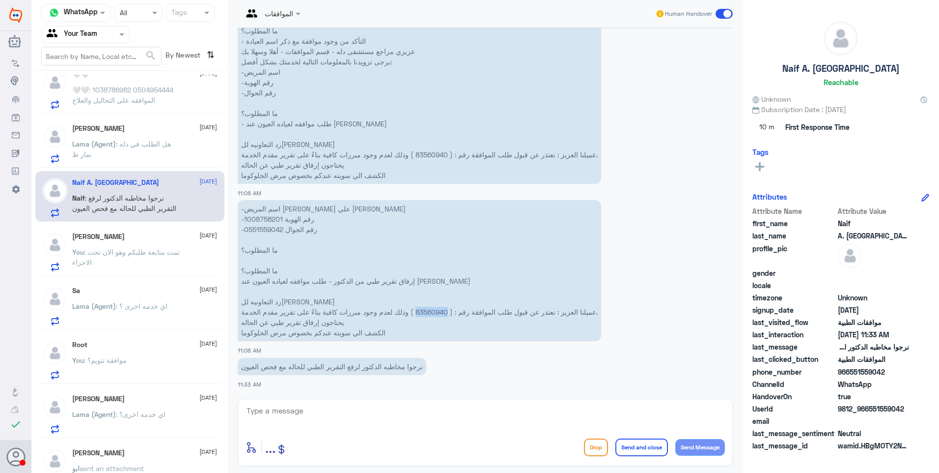
copy p "83560940"
click at [361, 298] on p "-اسم المريض نايف علي شوعي هزازي -رقم الهوية 1008758201 -رقم الجوال 0551559042 م…" at bounding box center [420, 270] width 364 height 141
click at [311, 450] on div "enter flow name ... Drop Send and close Send Message" at bounding box center [486, 447] width 480 height 22
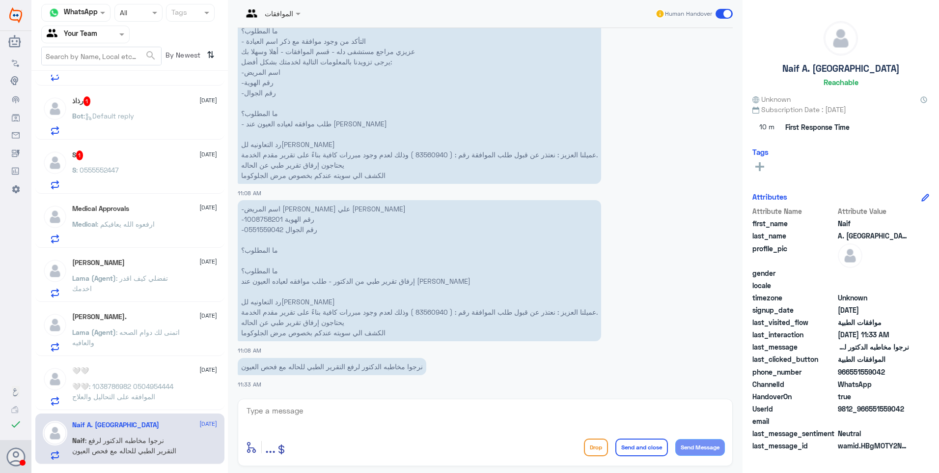
scroll to position [98, 0]
click at [271, 217] on p "-اسم المريض نايف علي شوعي هزازي -رقم الهوية 1008758201 -رقم الجوال 0551559042 م…" at bounding box center [420, 270] width 364 height 141
copy p "1008758201"
click at [321, 417] on textarea at bounding box center [486, 416] width 480 height 24
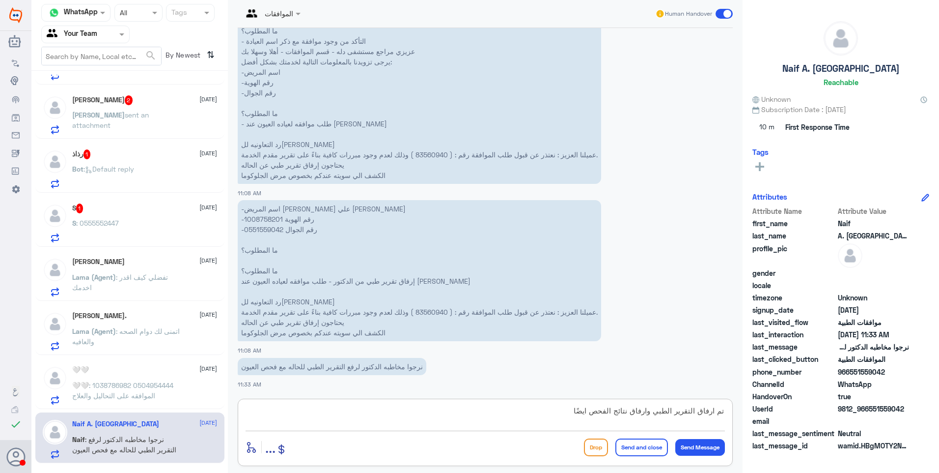
type textarea "تم ارفاق التقرير الطبي وارفاق نتائج الفحص ايضًا"
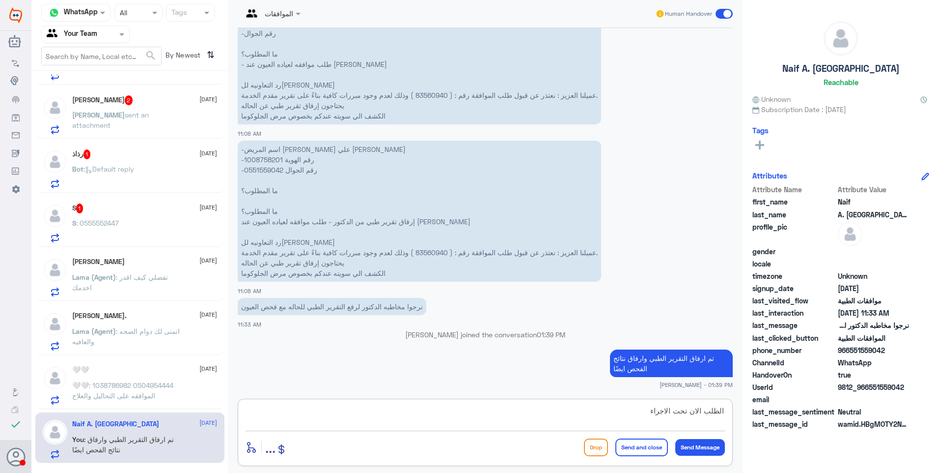
type textarea "الطلب الان تحت الاجراء"
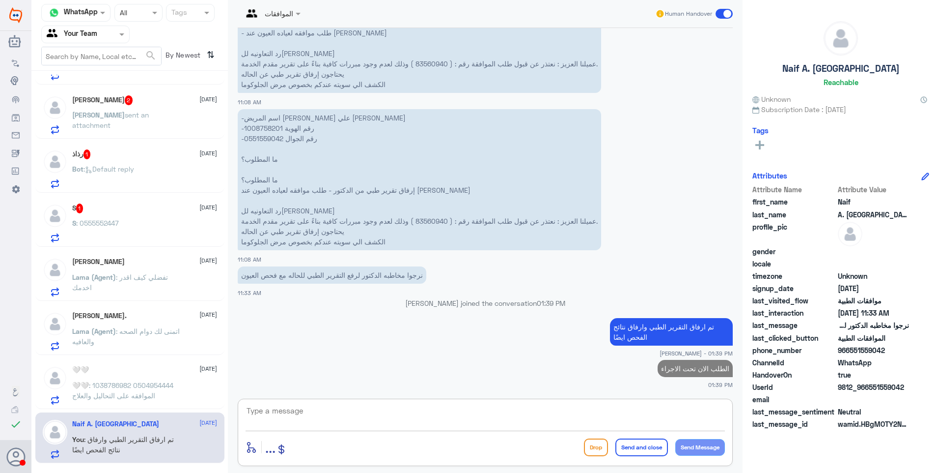
click at [116, 388] on span ": 1038786982 0504954444 الموافقه على التحاليل والعلاج" at bounding box center [122, 390] width 101 height 19
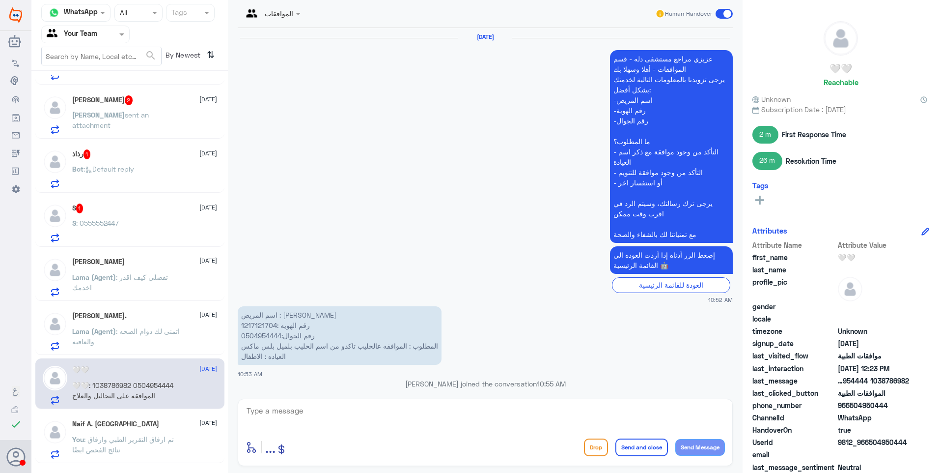
scroll to position [1001, 0]
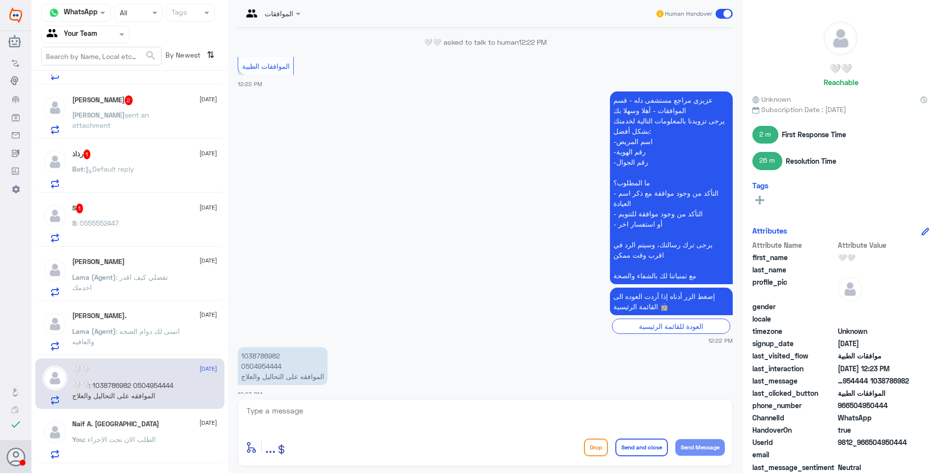
click at [266, 347] on p "1038786982 0504954444 الموافقه على التحاليل والعلاج" at bounding box center [283, 366] width 90 height 38
copy p "1038786982"
click at [221, 431] on app-inbox-user "Naif A. Hazzazi 27 August You : الطلب الان تحت الاجراء" at bounding box center [129, 437] width 197 height 51
drag, startPoint x: 366, startPoint y: 414, endPoint x: 409, endPoint y: 419, distance: 43.0
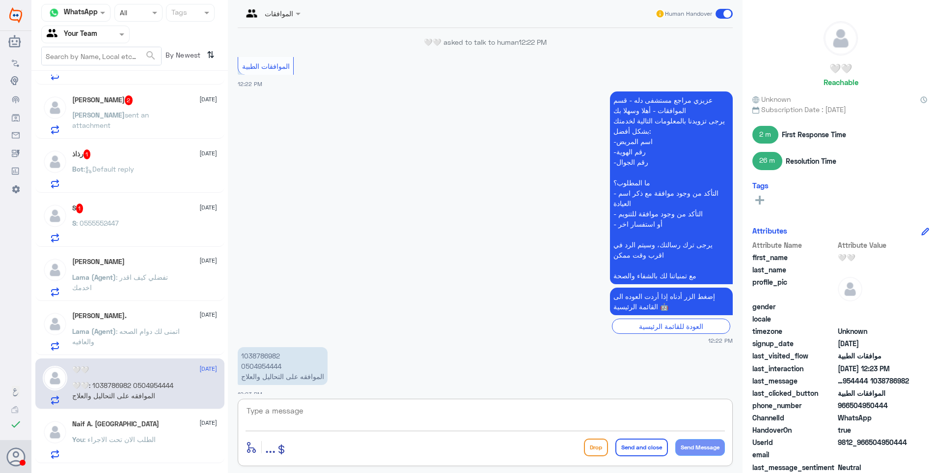
click at [372, 417] on textarea at bounding box center [486, 416] width 480 height 24
type textarea "j"
type textarea "تمت الموافقة على التحاليل أما الدواء مرفوض وذلك لان النتائج الاخيرة للسكر الترا…"
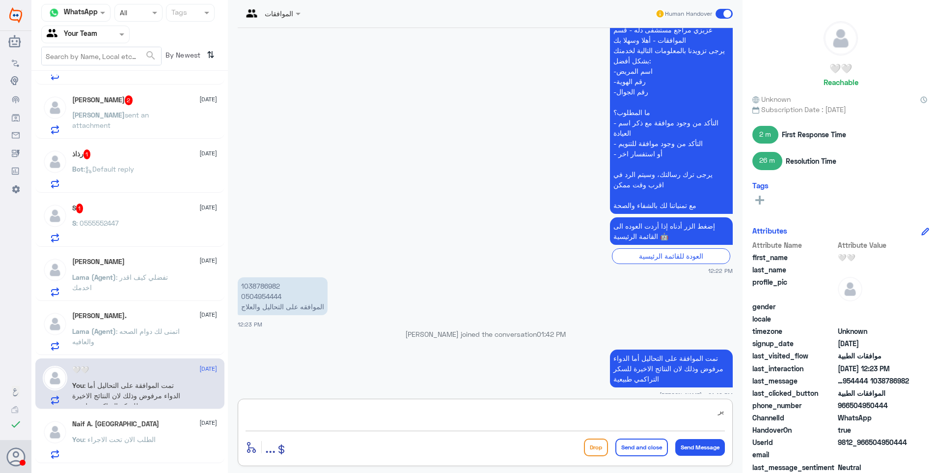
type textarea "ي"
type textarea "يرجى التواصل مع تأمينكم لمناقشة اسباب الرفض اذ أن هذا الدواء يصرف فقط لمرضى الس…"
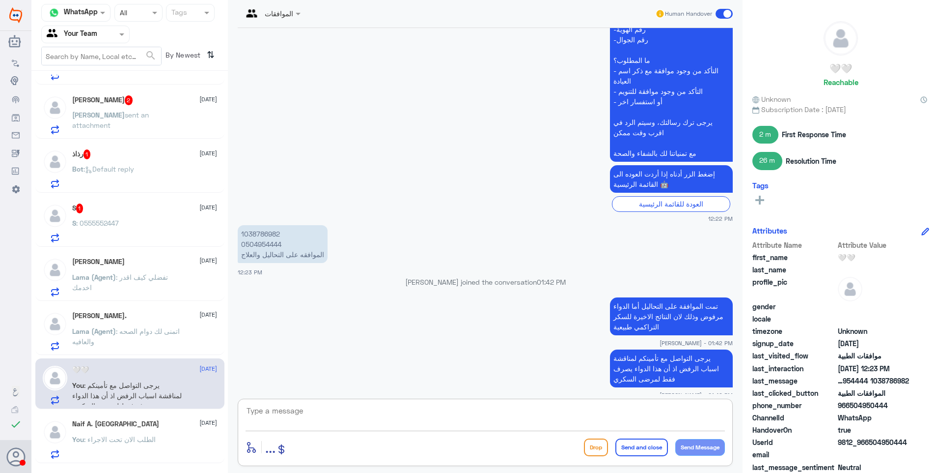
click at [139, 330] on span ": اتمنى لك دوام الصحه والعافيه" at bounding box center [126, 336] width 108 height 19
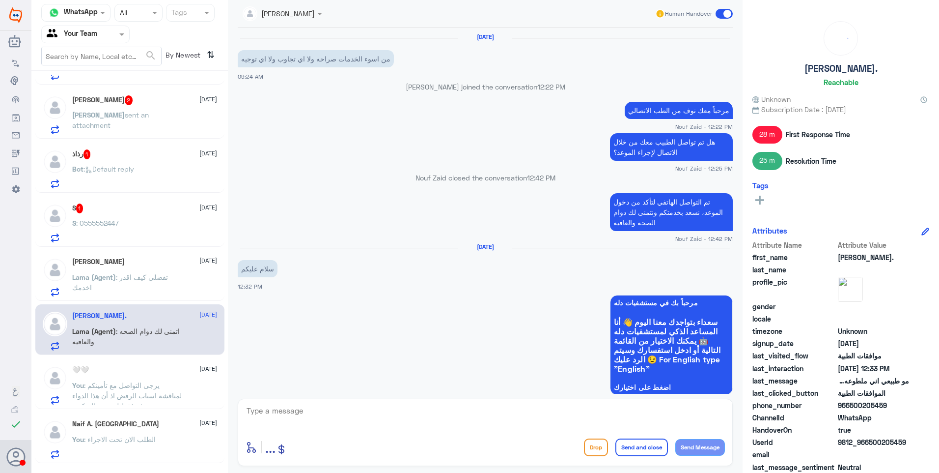
scroll to position [608, 0]
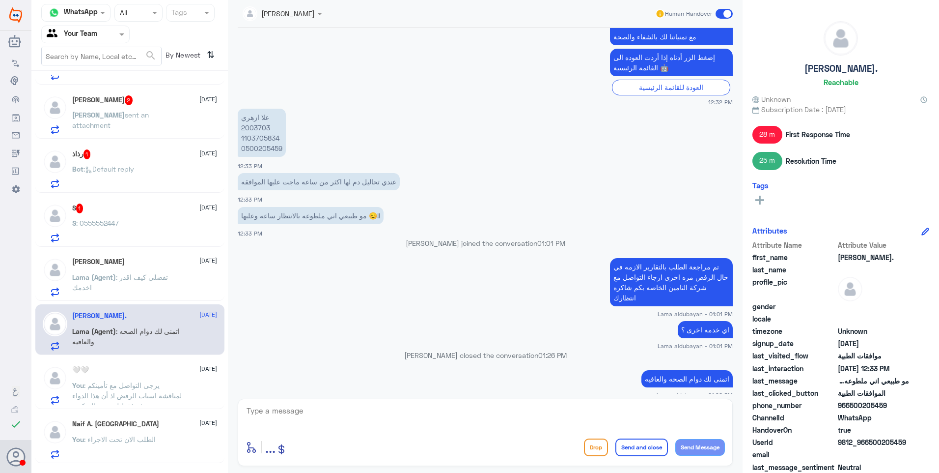
click at [129, 272] on p "Lama (Agent) : تفضلي كيف اقدر اخدمك" at bounding box center [127, 284] width 111 height 25
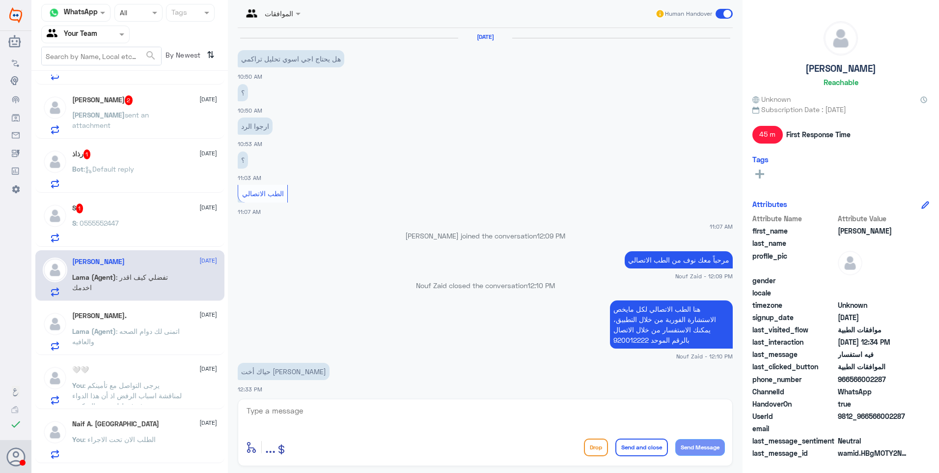
scroll to position [627, 0]
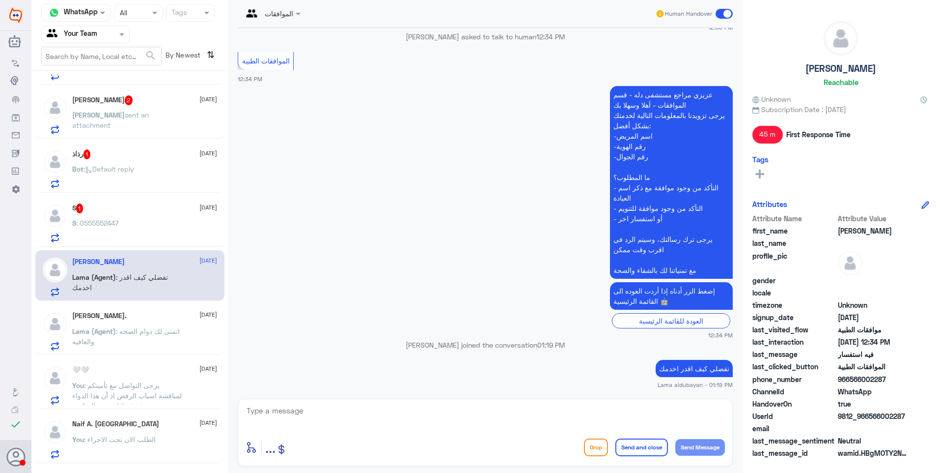
click at [121, 220] on div "S 1 27 August S : 0555552447" at bounding box center [144, 222] width 145 height 39
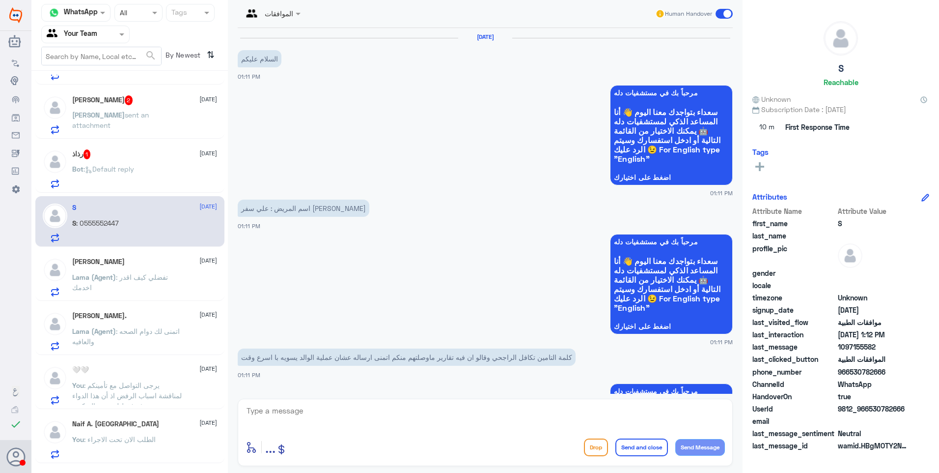
scroll to position [813, 0]
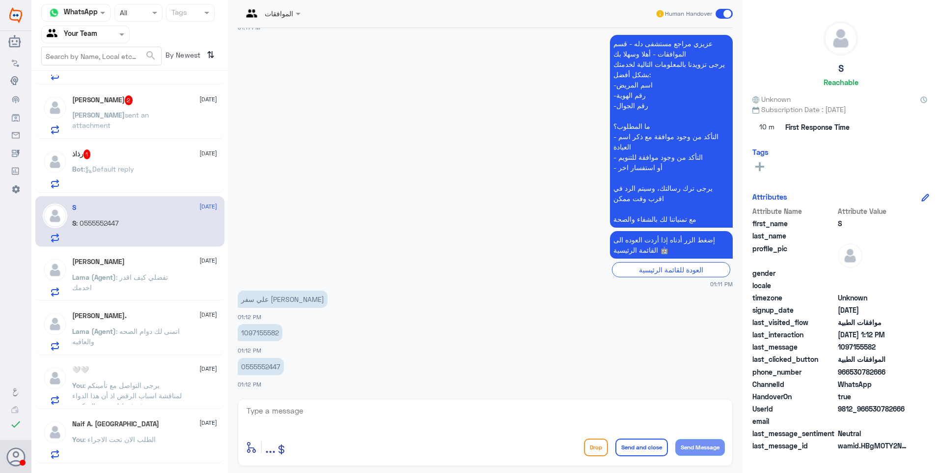
click at [266, 335] on p "1097155582" at bounding box center [260, 332] width 45 height 17
copy p "1097155582"
click at [259, 368] on p "0555552447" at bounding box center [261, 366] width 46 height 17
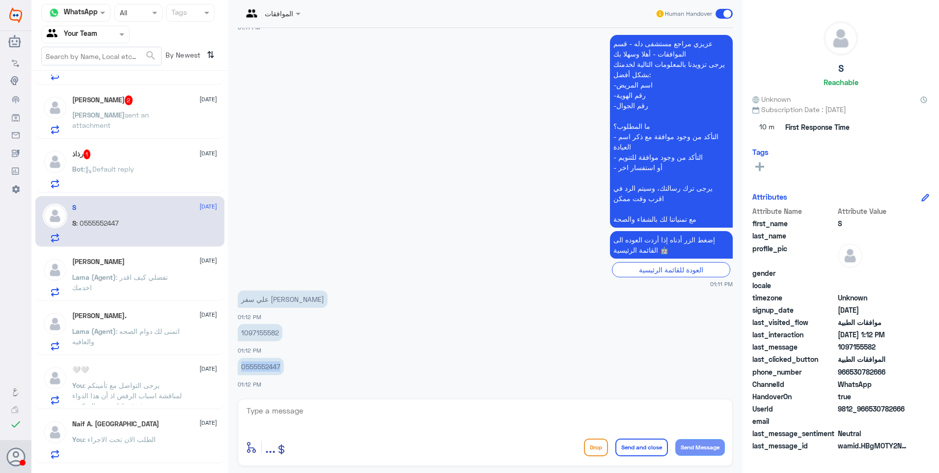
copy p "0555552447"
click at [296, 411] on textarea at bounding box center [486, 416] width 480 height 24
type textarea "t"
type textarea "فضلاً وضح استفسارك"
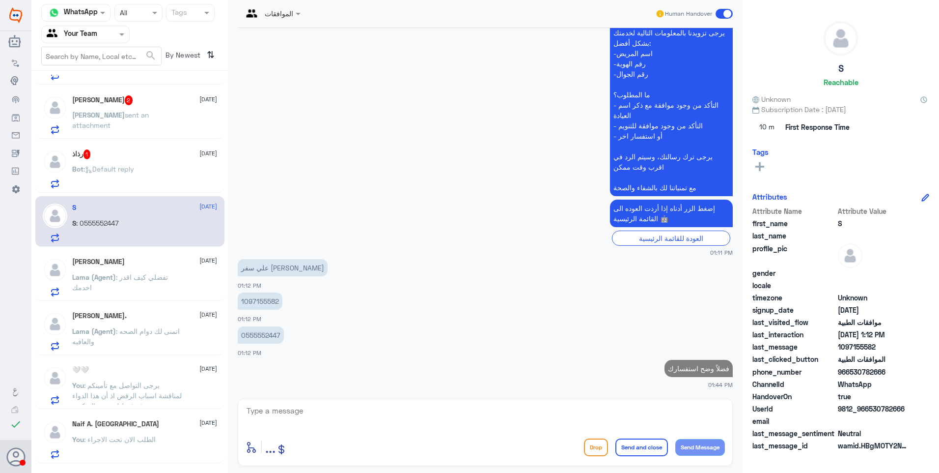
click at [178, 167] on div "Bot : Default reply" at bounding box center [144, 177] width 145 height 22
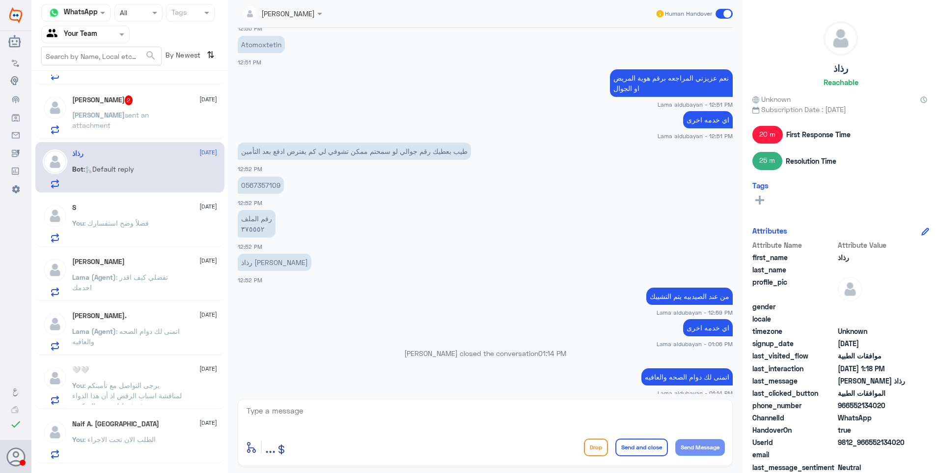
scroll to position [454, 0]
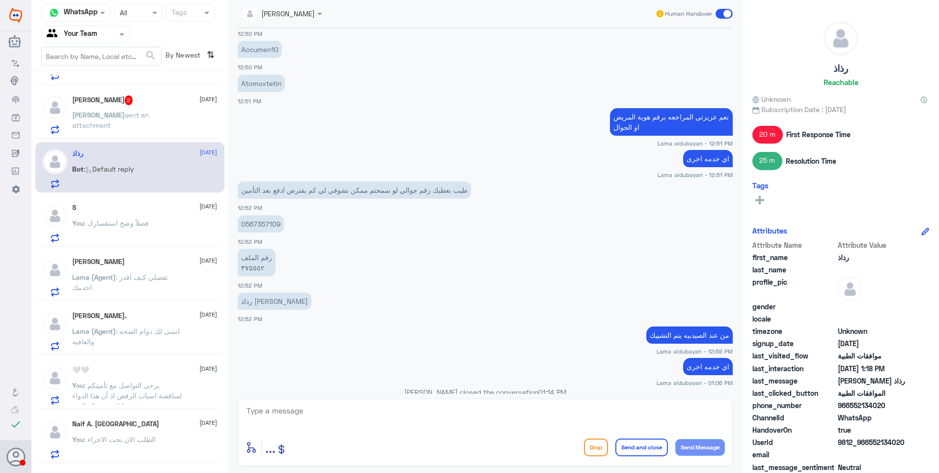
click at [149, 100] on div "Saleh 2 27 August" at bounding box center [144, 100] width 145 height 10
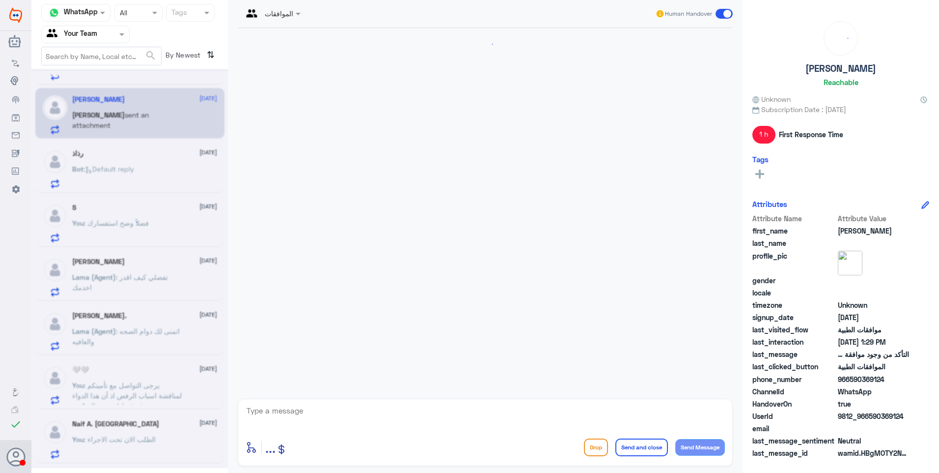
scroll to position [815, 0]
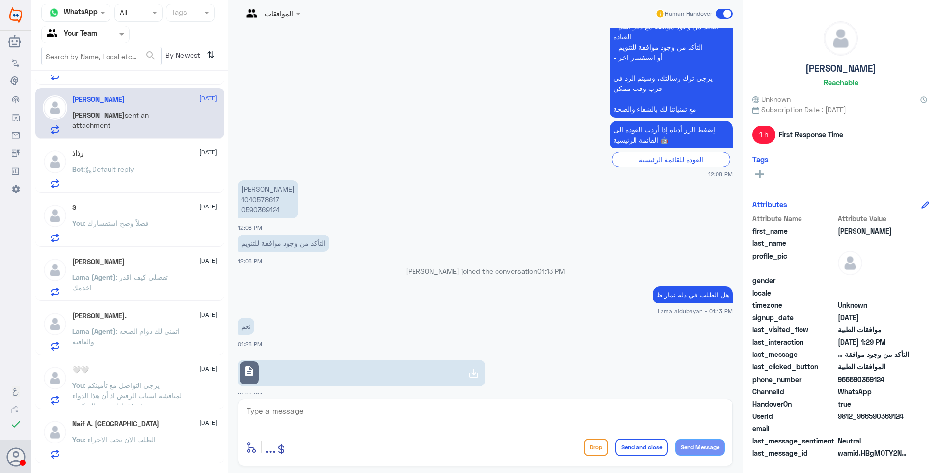
click at [286, 405] on textarea at bounding box center [486, 416] width 480 height 24
type textarea "هذا الرقم خاص بقسم موافقات دلة النخيل فقط"
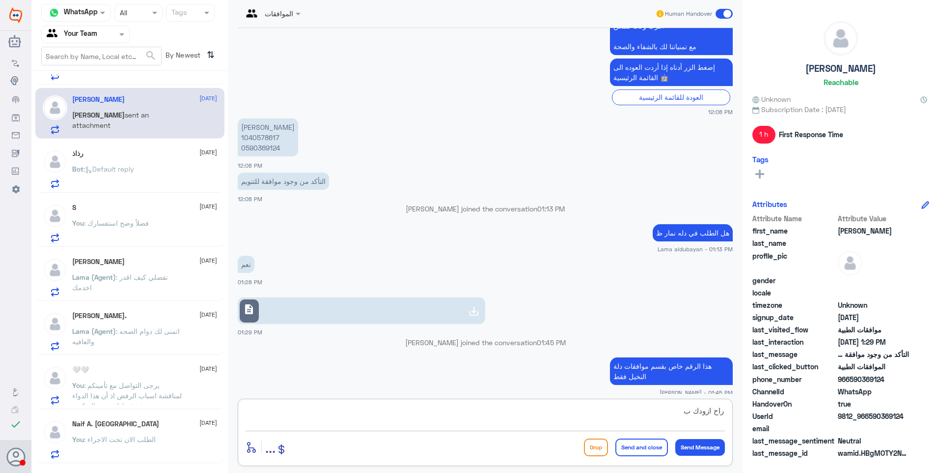
scroll to position [854, 0]
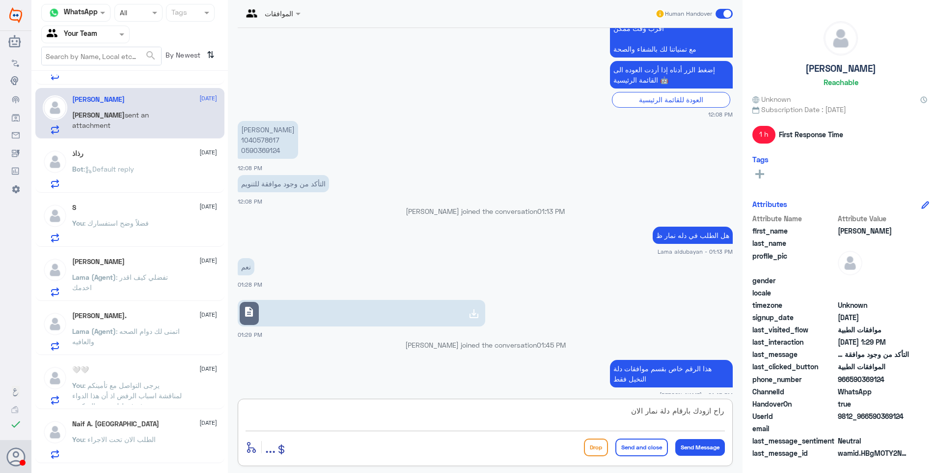
type textarea "راح ازودك بارقام دلة نمار الان"
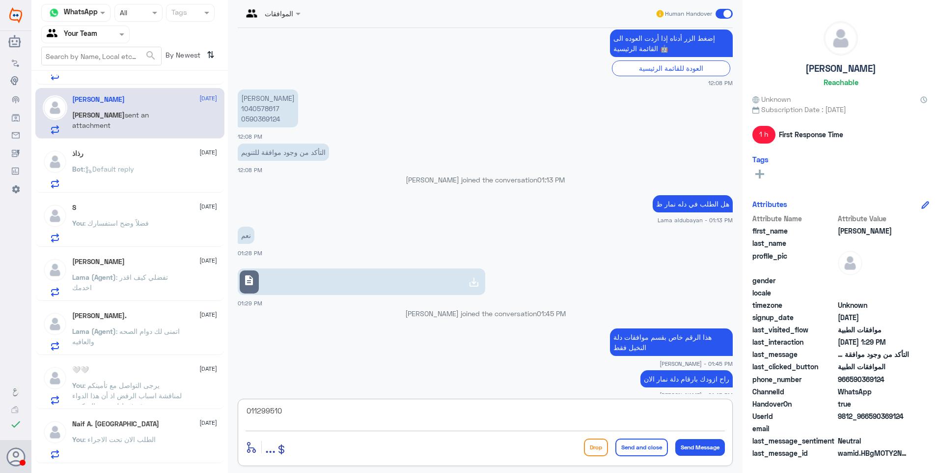
type textarea "0112995104"
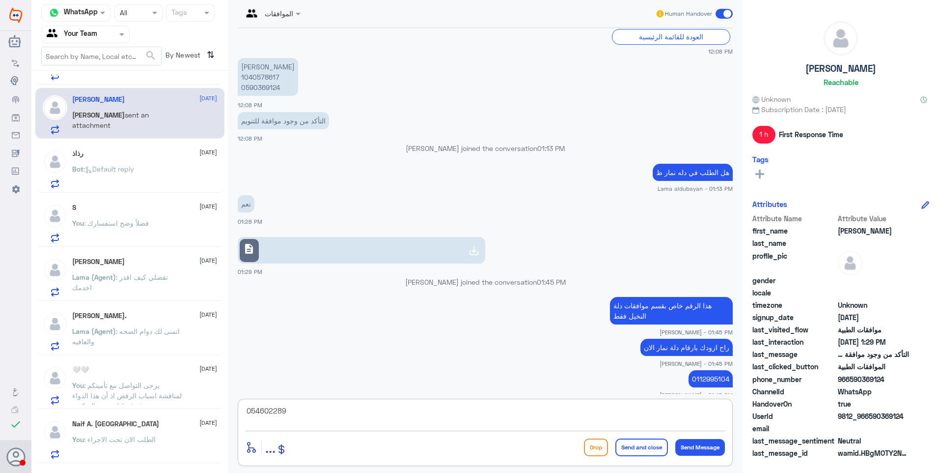
type textarea "0546022896"
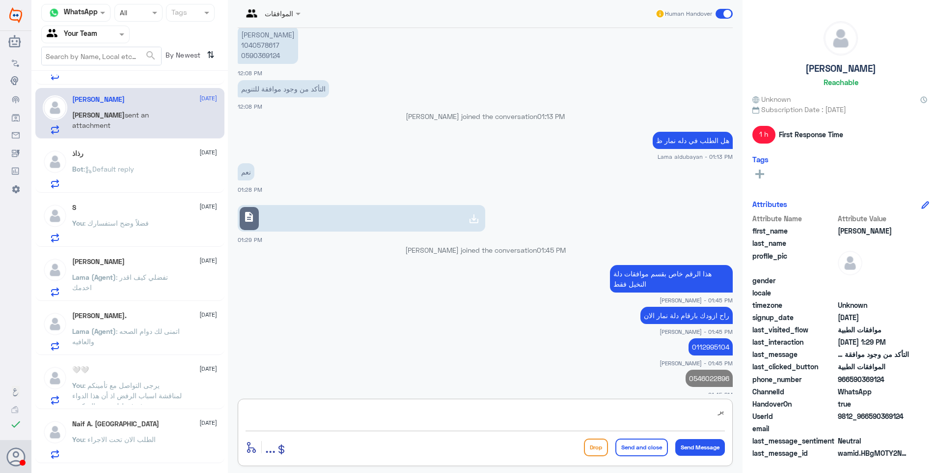
type textarea "ي"
type textarea "تواصل معهم وباذن الله ما يقصرون معك"
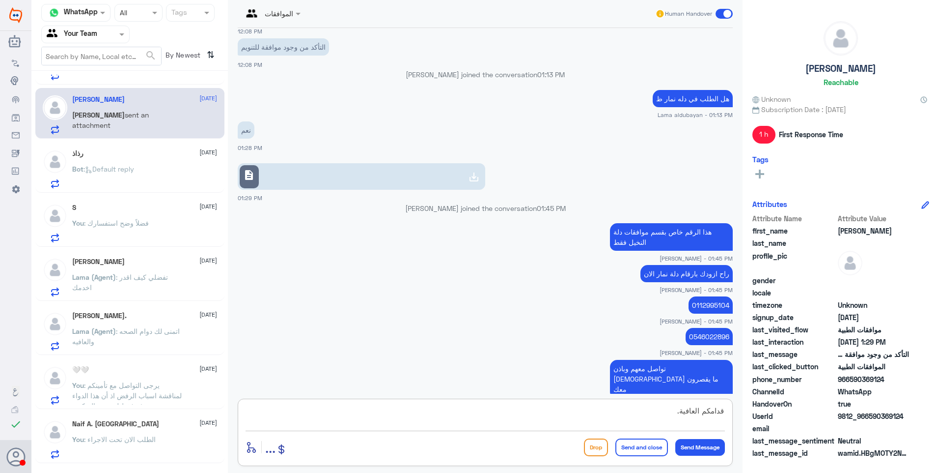
type textarea "قدامكم العافية."
click at [635, 444] on button "Send and close" at bounding box center [642, 447] width 53 height 18
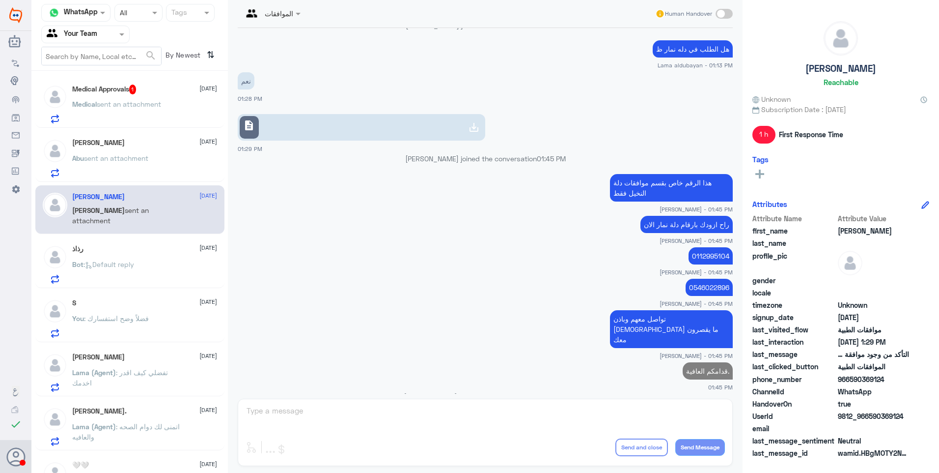
scroll to position [0, 0]
click at [155, 169] on div "Abu sent an attachment" at bounding box center [144, 167] width 145 height 22
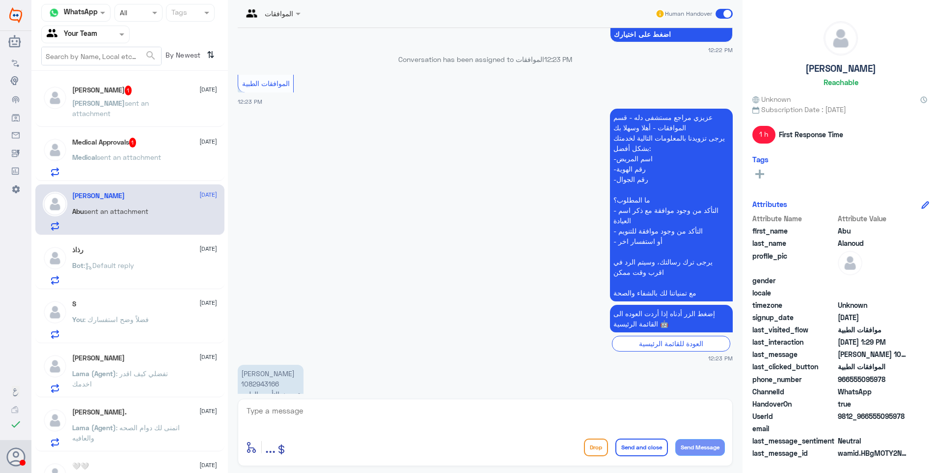
click at [135, 137] on div "Medical Approvals 1 27 August Medical sent an attachment" at bounding box center [129, 155] width 189 height 51
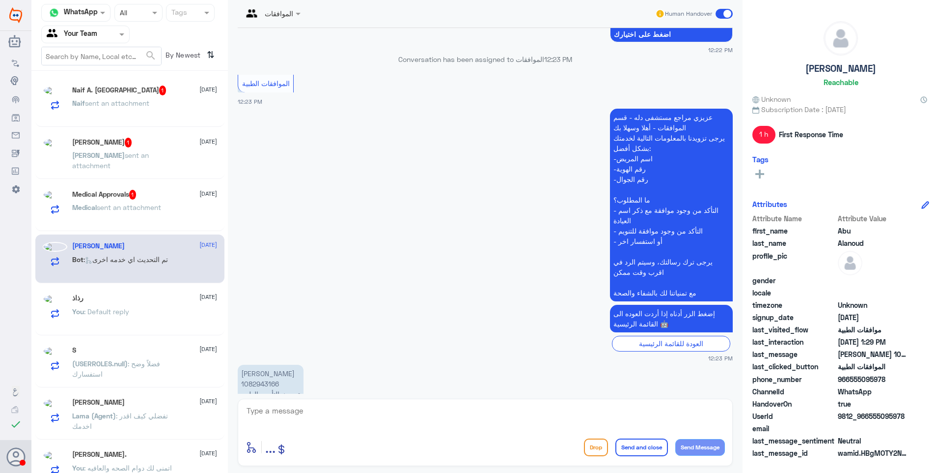
click at [153, 151] on div "Saleh 1 27 August Saleh sent an attachment" at bounding box center [144, 156] width 145 height 37
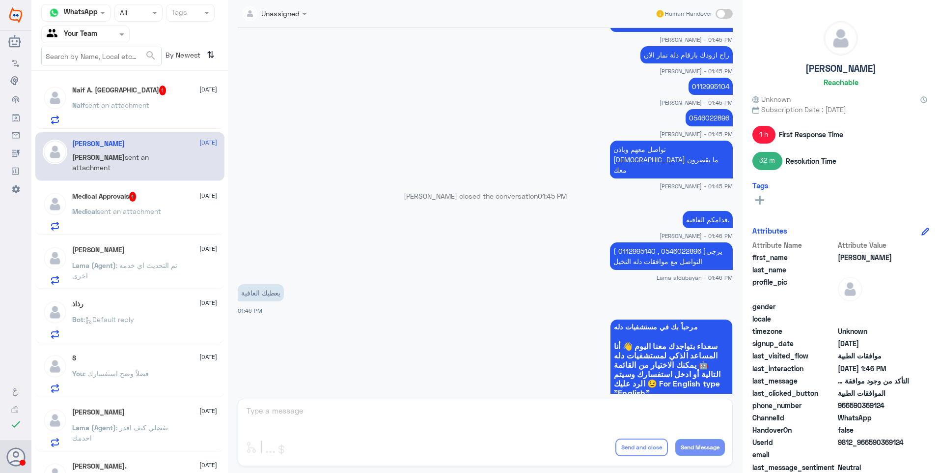
scroll to position [578, 0]
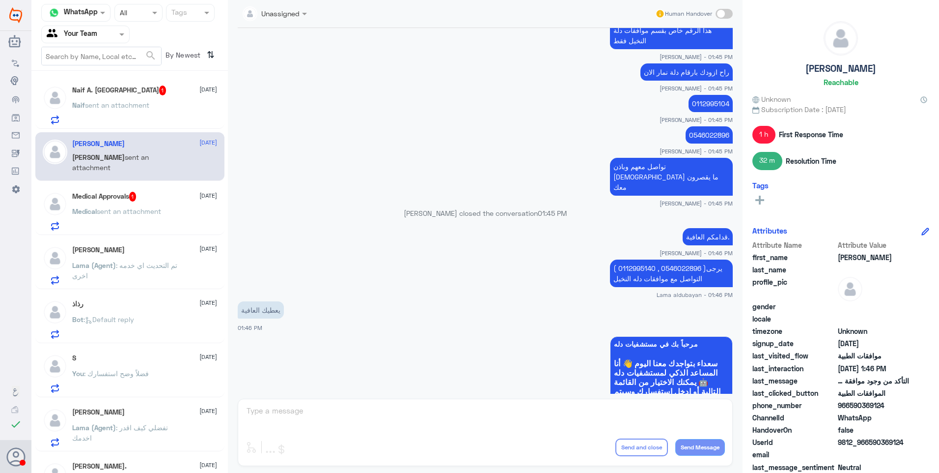
click at [161, 204] on div "Medical Approvals 1 27 August Medical sent an attachment" at bounding box center [144, 211] width 145 height 39
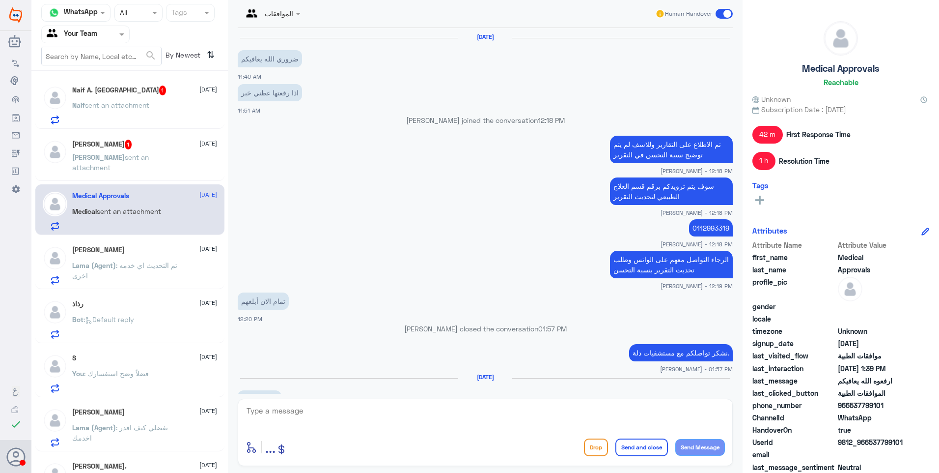
scroll to position [735, 0]
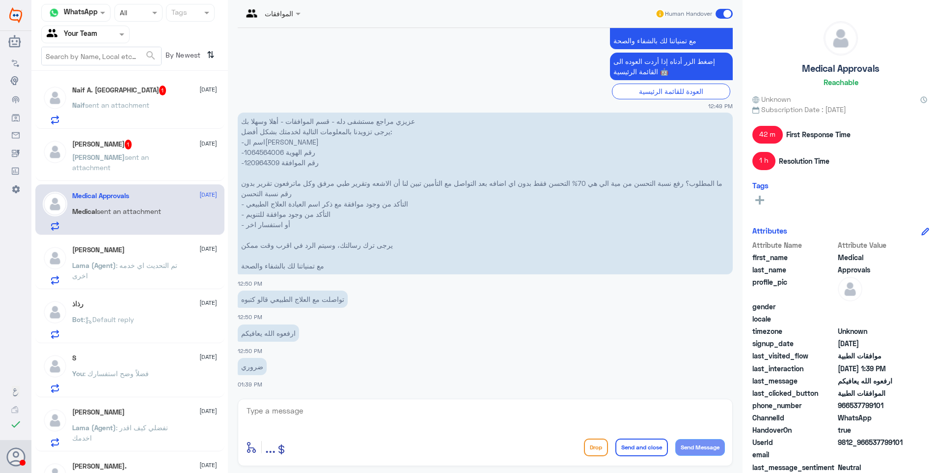
click at [133, 154] on span "sent an attachment" at bounding box center [110, 162] width 77 height 19
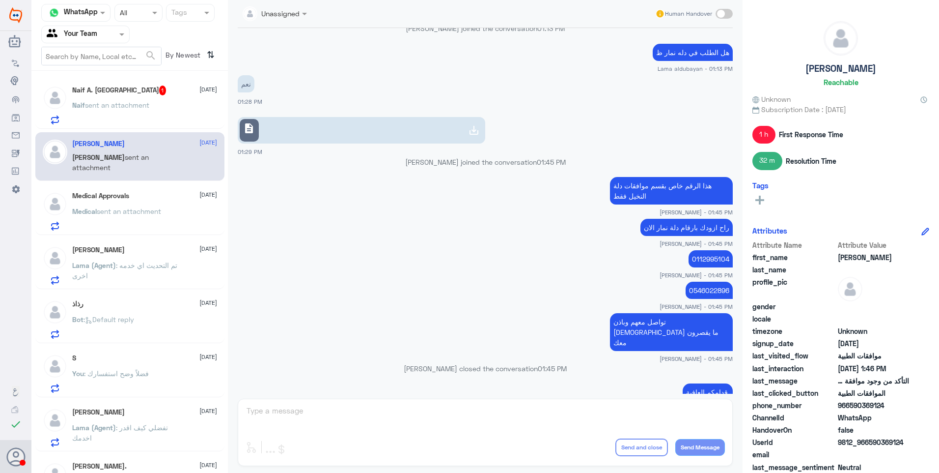
scroll to position [627, 0]
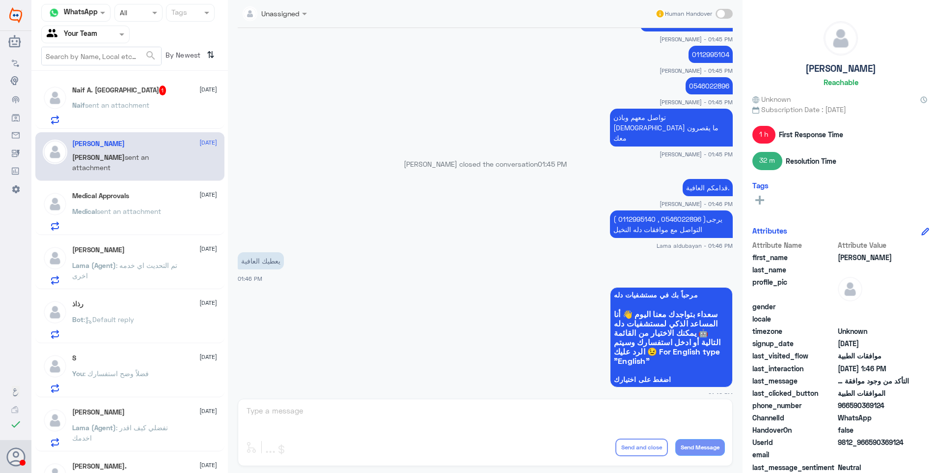
click at [155, 217] on p "Medical sent an attachment" at bounding box center [116, 218] width 89 height 25
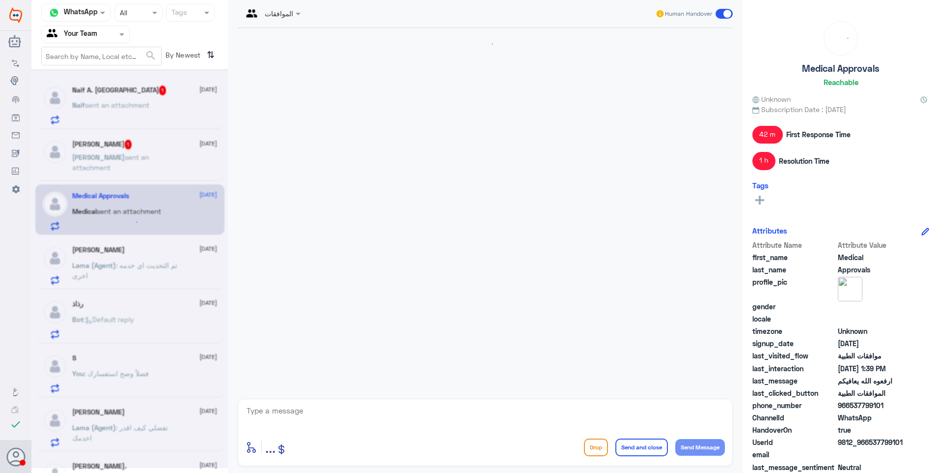
scroll to position [735, 0]
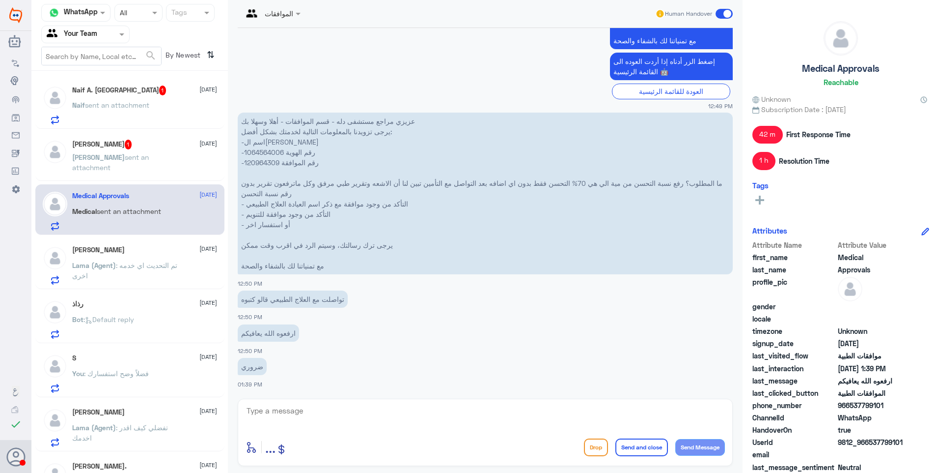
click at [260, 154] on p "عزيزي مراجع مستشفى دله - قسم الموافقات - أهلا وسهلا بك يرجى تزويدنا بالمعلومات …" at bounding box center [485, 194] width 495 height 162
drag, startPoint x: 422, startPoint y: 171, endPoint x: 389, endPoint y: 137, distance: 47.3
click at [422, 171] on p "عزيزي مراجع مستشفى دله - قسم الموافقات - أهلا وسهلا بك يرجى تزويدنا بالمعلومات …" at bounding box center [485, 194] width 495 height 162
click at [133, 164] on p "Saleh sent an attachment" at bounding box center [127, 164] width 111 height 25
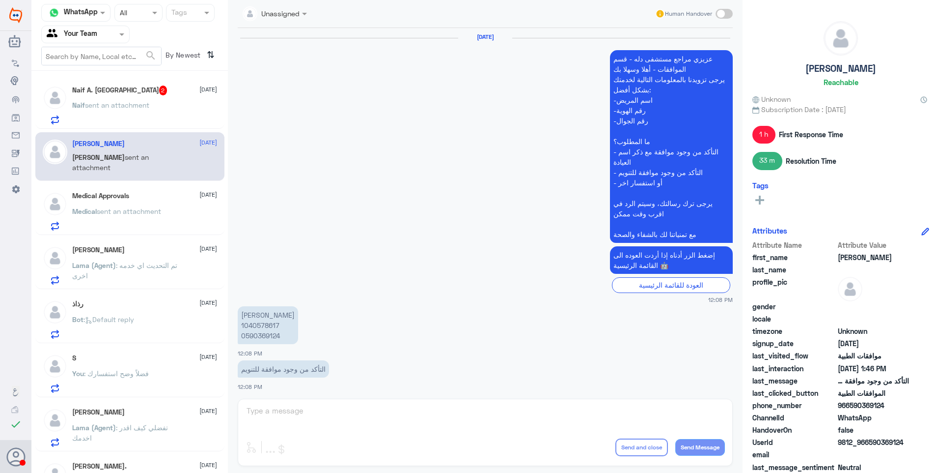
scroll to position [632, 0]
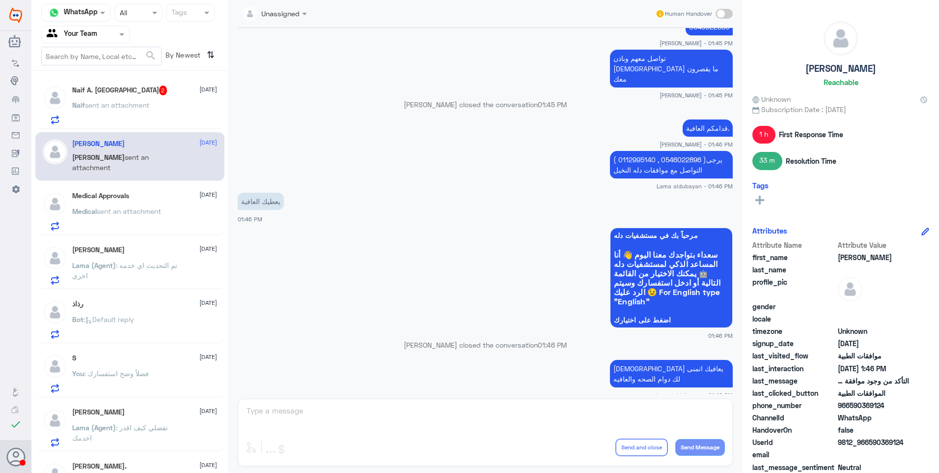
click at [125, 110] on p "Naif sent an attachment" at bounding box center [110, 112] width 77 height 25
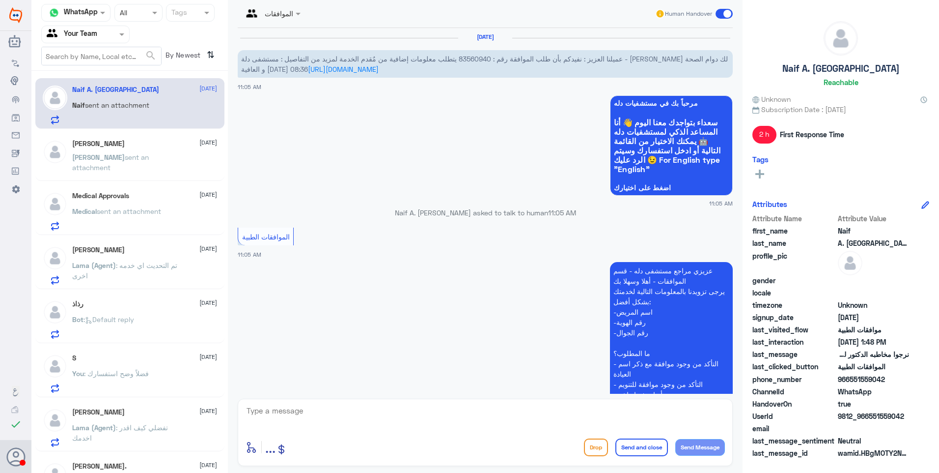
scroll to position [739, 0]
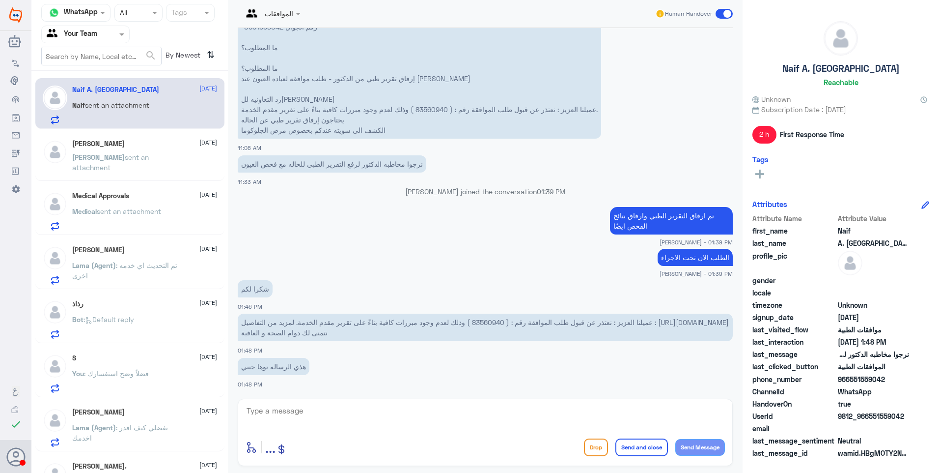
click at [485, 323] on span "عميلنا العزيز : نعتذر عن قبول طلب الموافقة رقم : ( 83560940 ) وذلك لعدم وجود مب…" at bounding box center [485, 327] width 488 height 19
click at [290, 415] on textarea at bounding box center [486, 416] width 480 height 24
click at [298, 425] on textarea at bounding box center [486, 416] width 480 height 24
click at [306, 413] on textarea at bounding box center [486, 416] width 480 height 24
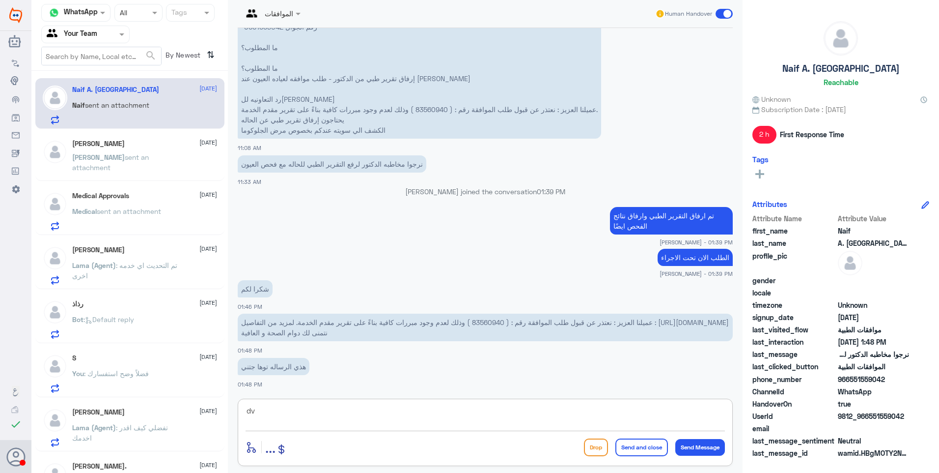
type textarea "d"
type textarea "ق"
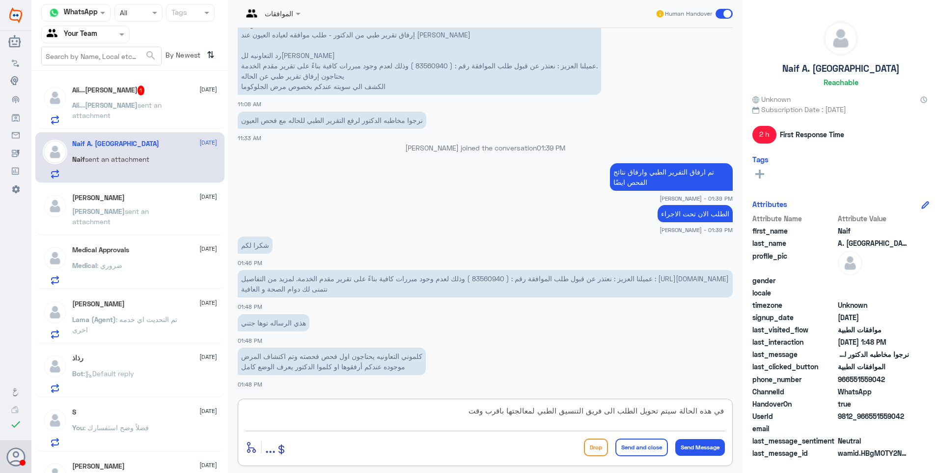
type textarea "في هذه الحالة سيتم تحويل الطلب الى فريق التنسيق الطبي لمعالجتها باقرب وقت"
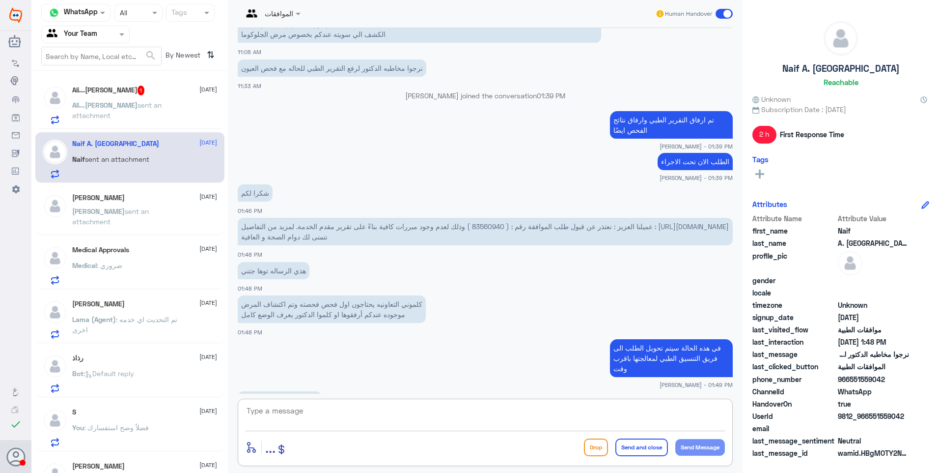
scroll to position [902, 0]
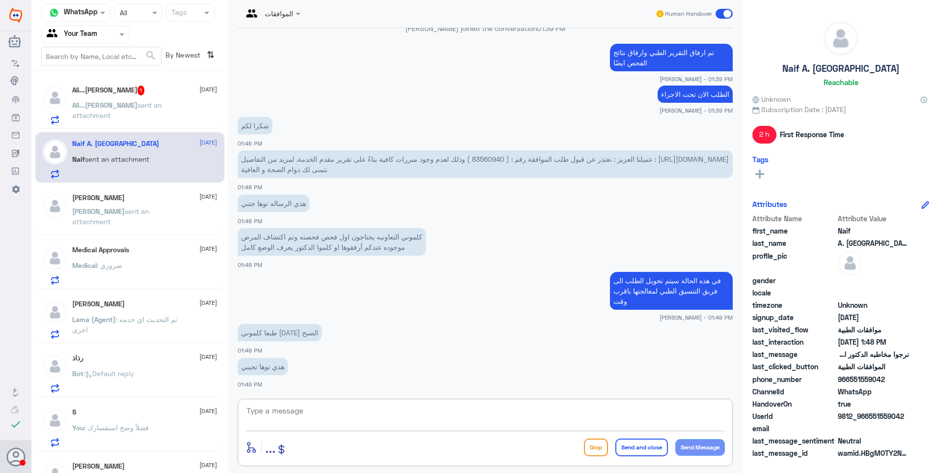
click at [282, 406] on textarea at bounding box center [486, 416] width 480 height 24
type textarea "h"
type textarea "ابشر انا رفعت الفحص السابق اللي بسنة 2024"
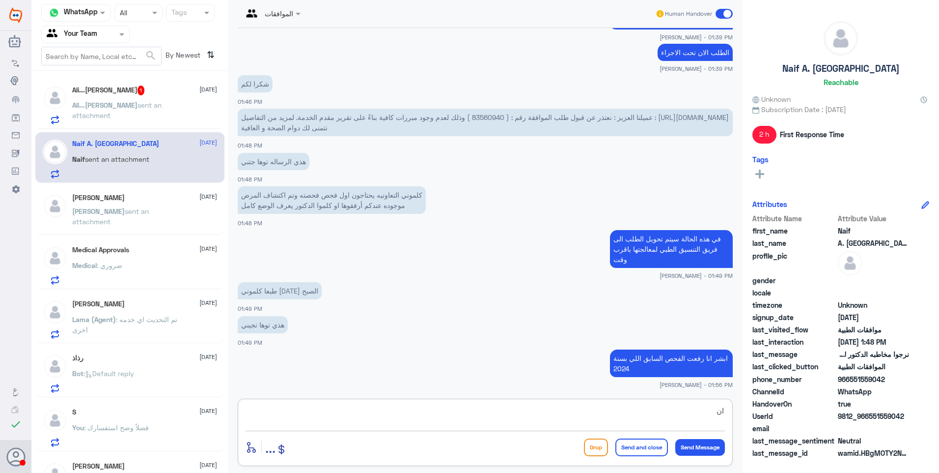
type textarea "ا"
type textarea "ننتظر ردهم"
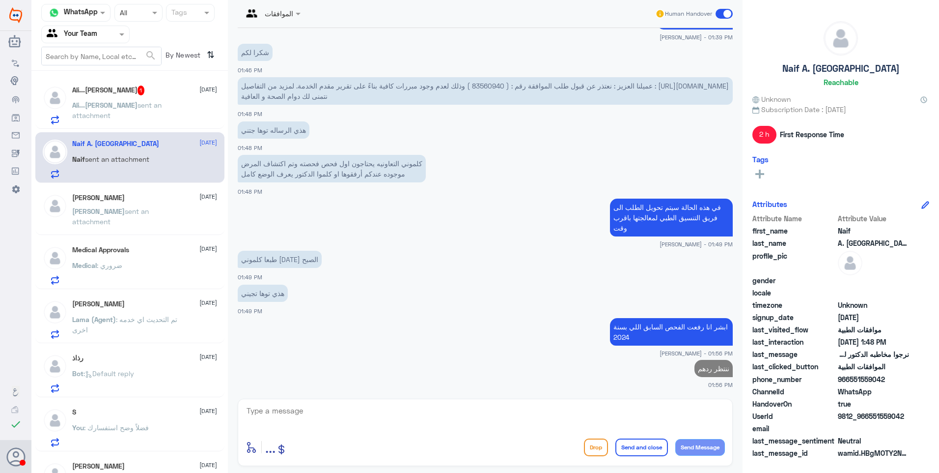
click at [159, 109] on span "sent an attachment" at bounding box center [116, 110] width 89 height 19
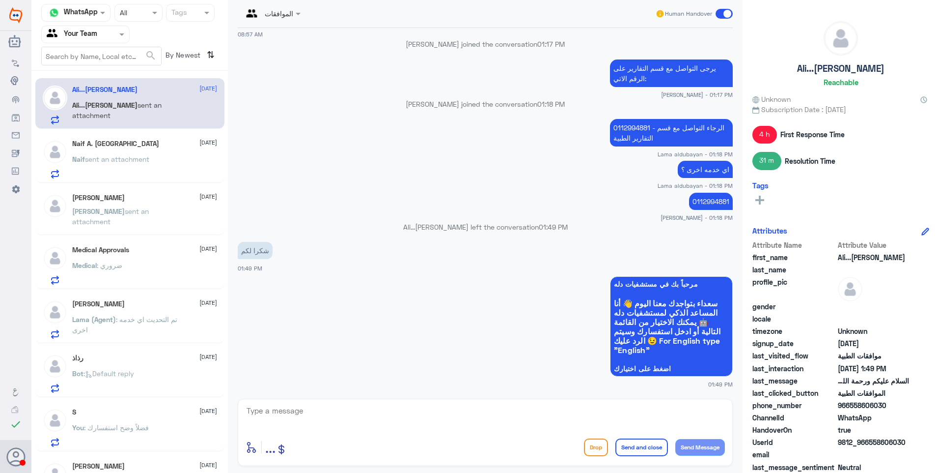
scroll to position [545, 0]
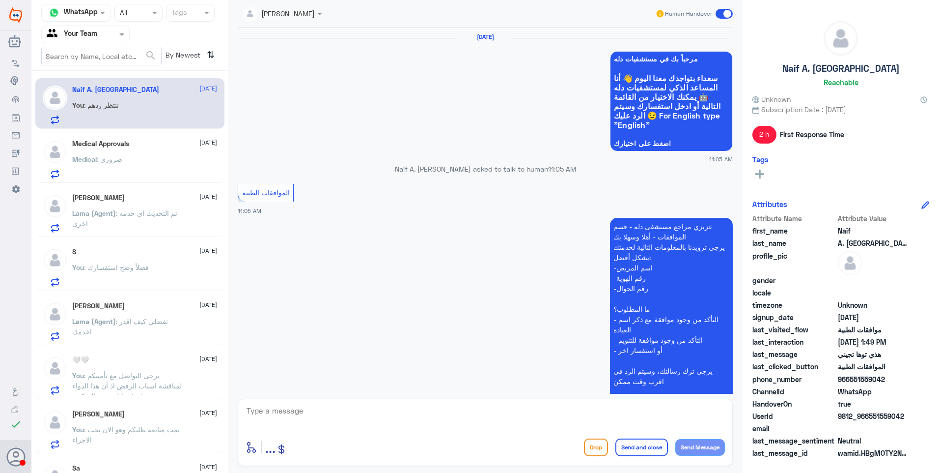
scroll to position [932, 0]
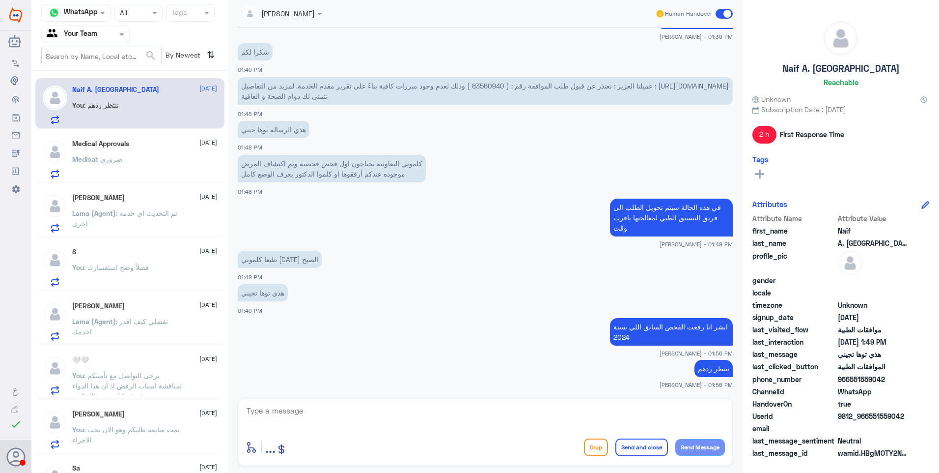
click at [95, 155] on span "Medical" at bounding box center [84, 159] width 25 height 8
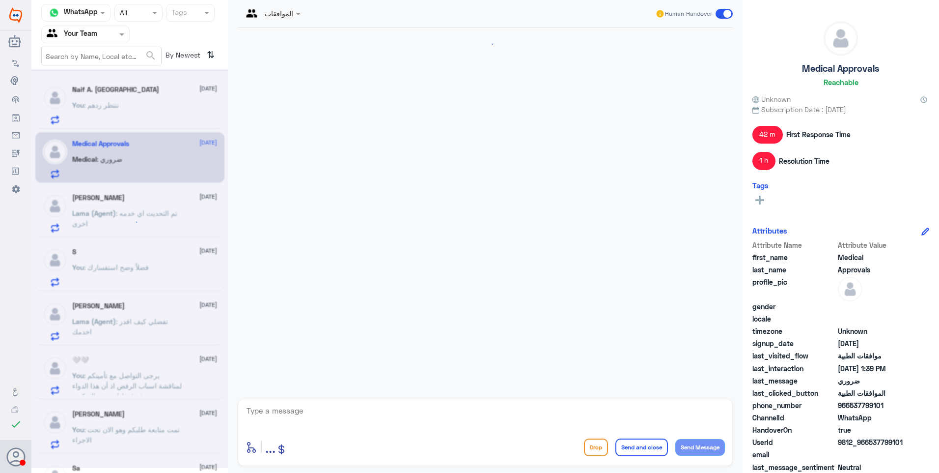
scroll to position [735, 0]
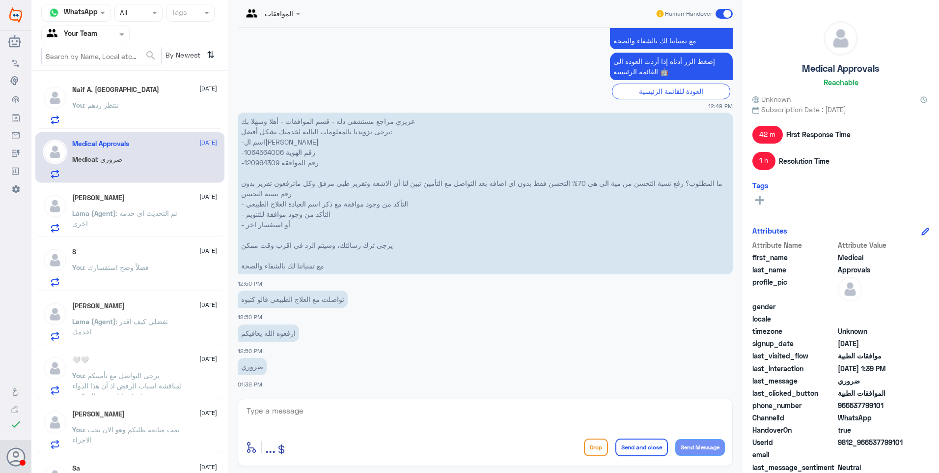
click at [163, 227] on p "Lama (Agent) : تم التحديث اي خدمه اخرى" at bounding box center [127, 220] width 111 height 25
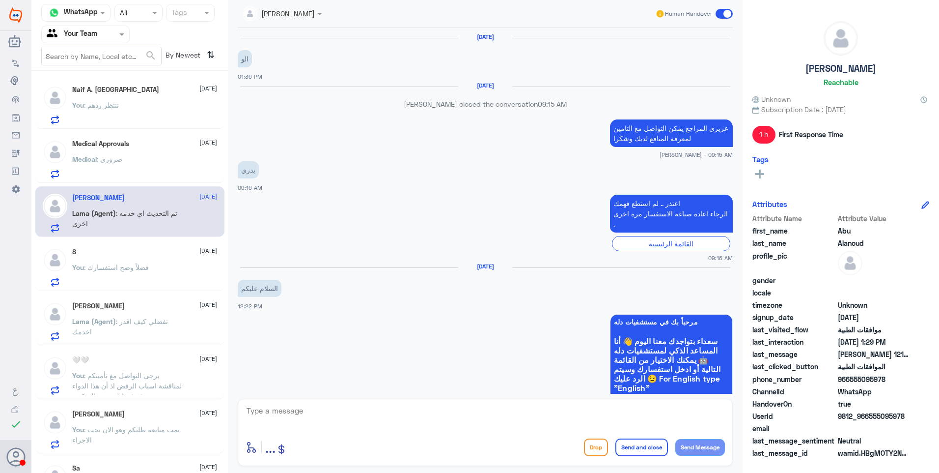
scroll to position [667, 0]
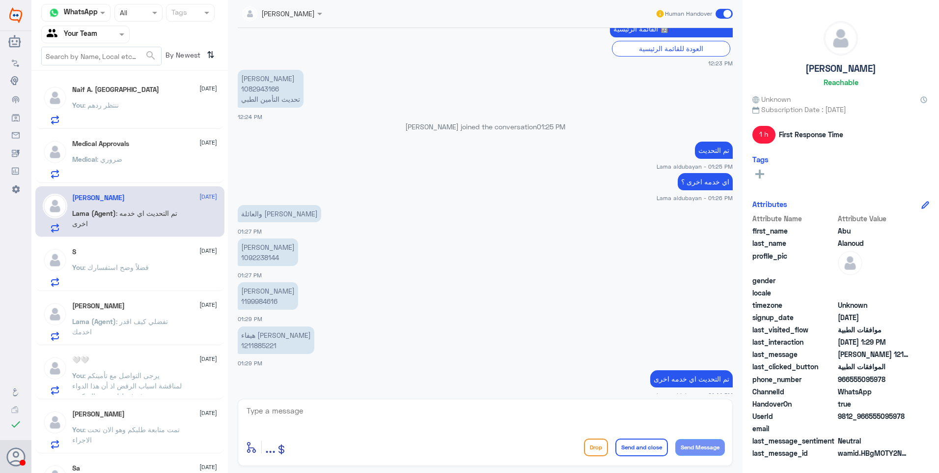
drag, startPoint x: 319, startPoint y: 409, endPoint x: 407, endPoint y: 417, distance: 87.8
click at [325, 411] on textarea at bounding box center [486, 416] width 480 height 24
type textarea "ن"
drag, startPoint x: 692, startPoint y: 416, endPoint x: 800, endPoint y: 421, distance: 108.7
click at [822, 413] on div "Channel WhatsApp Status × All Tags Agent Filter Your Team search By Newest ⇅ Na…" at bounding box center [485, 238] width 908 height 476
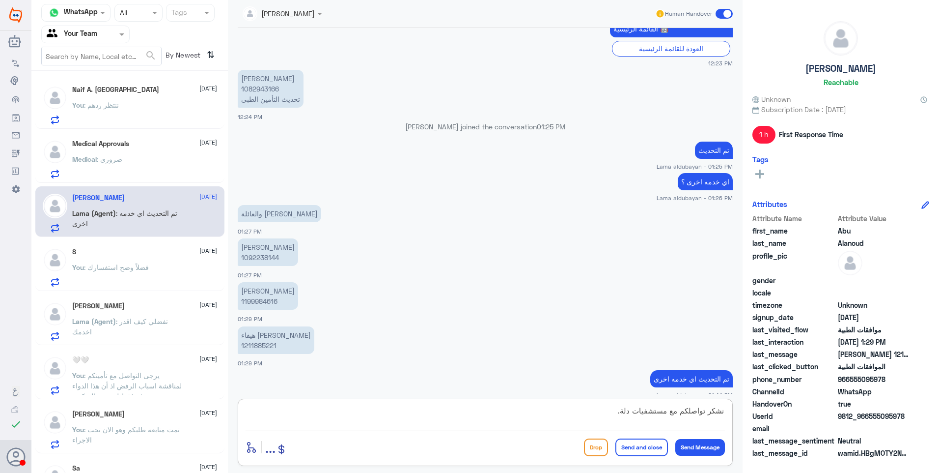
type textarea "نشكر تواصلكم مع مستشفيات دلة."
drag, startPoint x: 663, startPoint y: 447, endPoint x: 669, endPoint y: 440, distance: 9.1
click at [663, 447] on button "Send and close" at bounding box center [642, 447] width 53 height 18
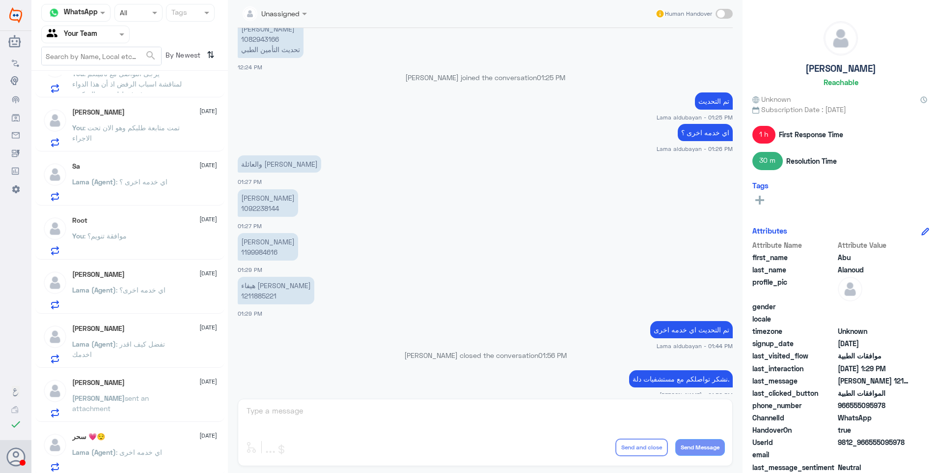
scroll to position [519, 0]
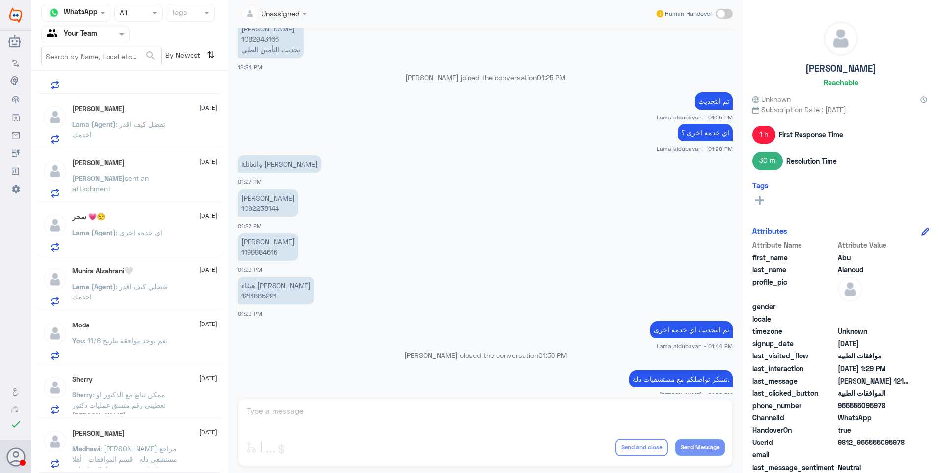
click at [164, 403] on span ": ممكن تتابع مع الدكتور او تعطيني رقم منسق عمليات دكتور [PERSON_NAME]" at bounding box center [118, 404] width 93 height 29
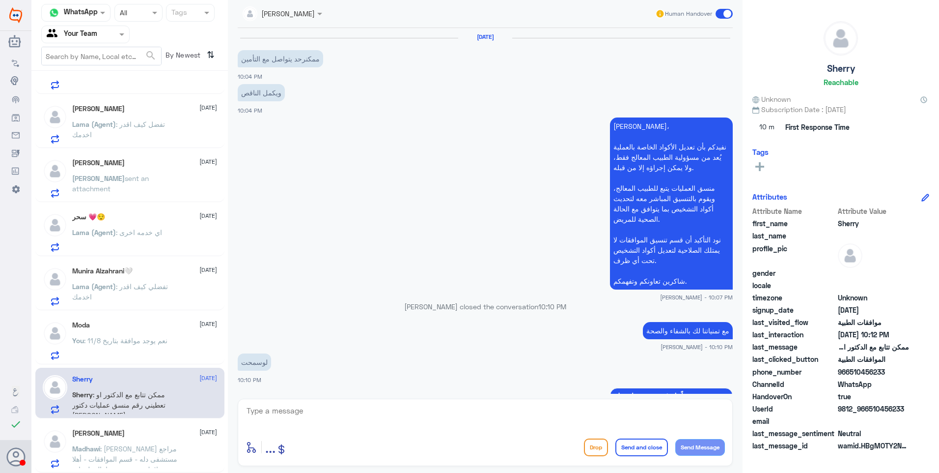
scroll to position [1008, 0]
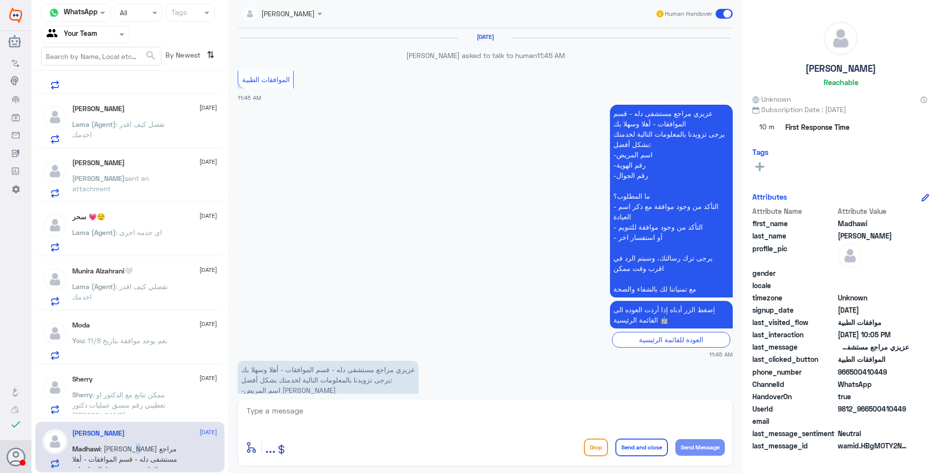
scroll to position [1227, 0]
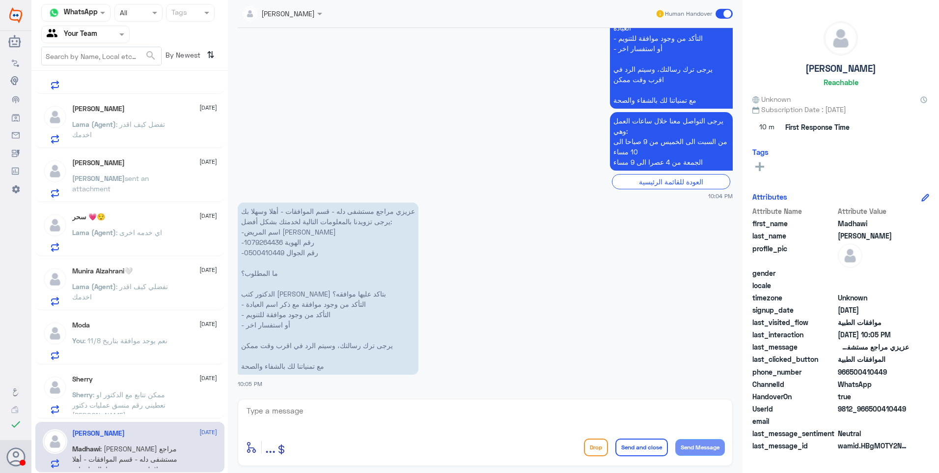
click at [142, 334] on div "Moda 26 August You : نعم يوجد موافقة بتاريخ 11/8" at bounding box center [144, 340] width 145 height 39
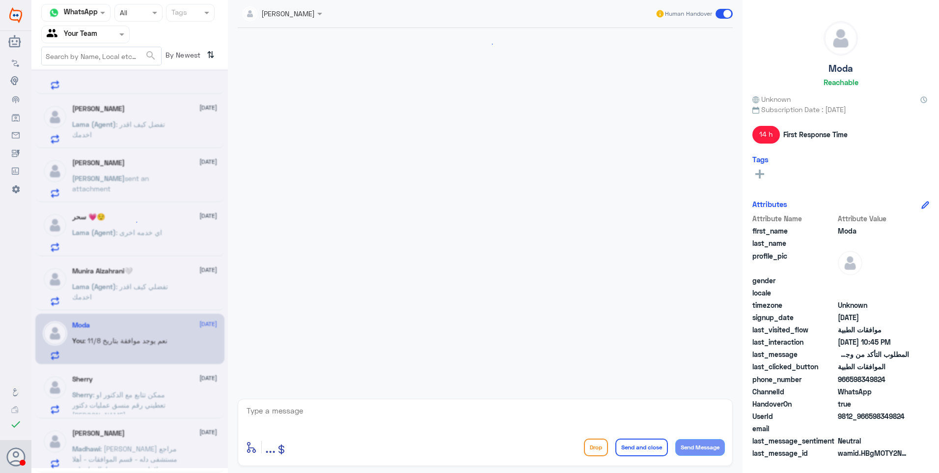
scroll to position [956, 0]
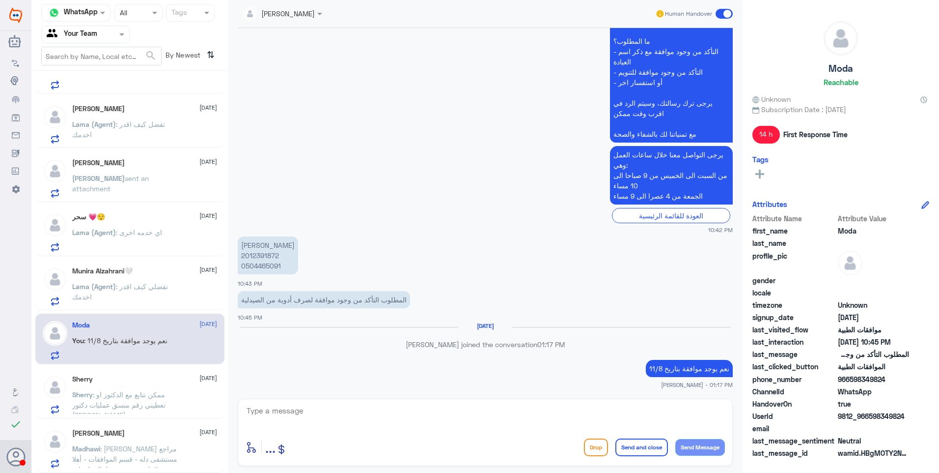
click at [413, 413] on textarea at bounding box center [486, 416] width 480 height 24
paste textarea "نشكر تواصلكم مع مستشفيات دلة."
type textarea "نشكر تواصلكم مع مستشفيات دلة."
click at [638, 452] on button "Send and close" at bounding box center [642, 447] width 53 height 18
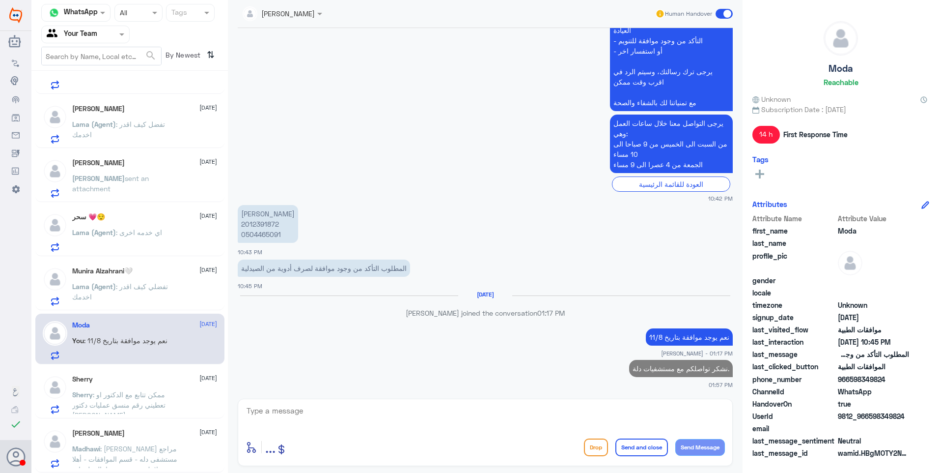
scroll to position [517, 0]
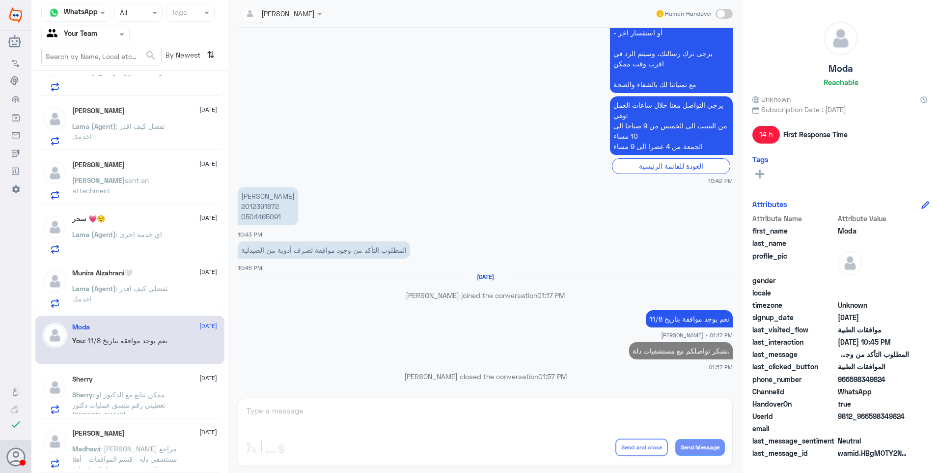
click at [138, 286] on span ": تفضلي كيف اقدر اخدمك" at bounding box center [120, 293] width 96 height 19
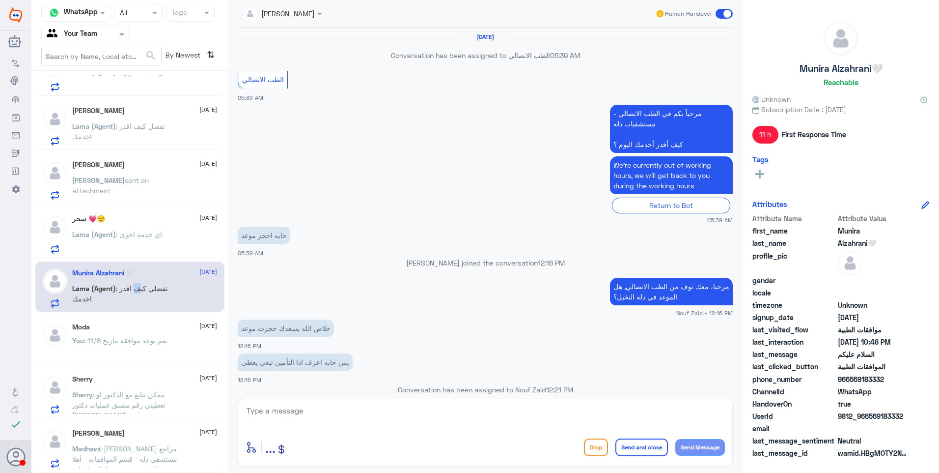
scroll to position [643, 0]
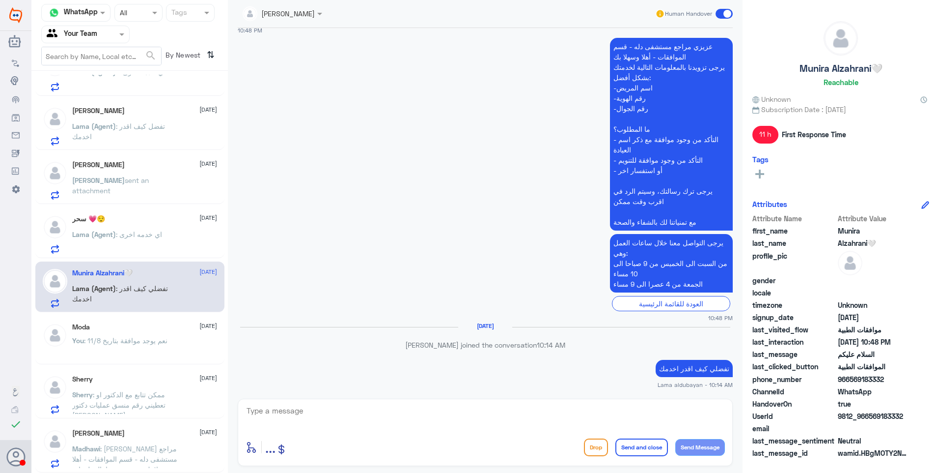
click at [144, 227] on div "سحر 💗😌 27 August Lama (Agent) : اي خدمه اخرى" at bounding box center [144, 234] width 145 height 39
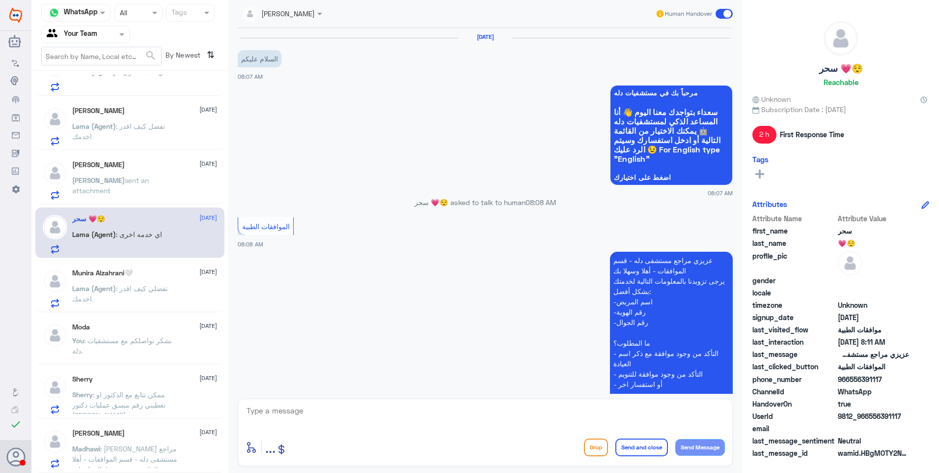
scroll to position [448, 0]
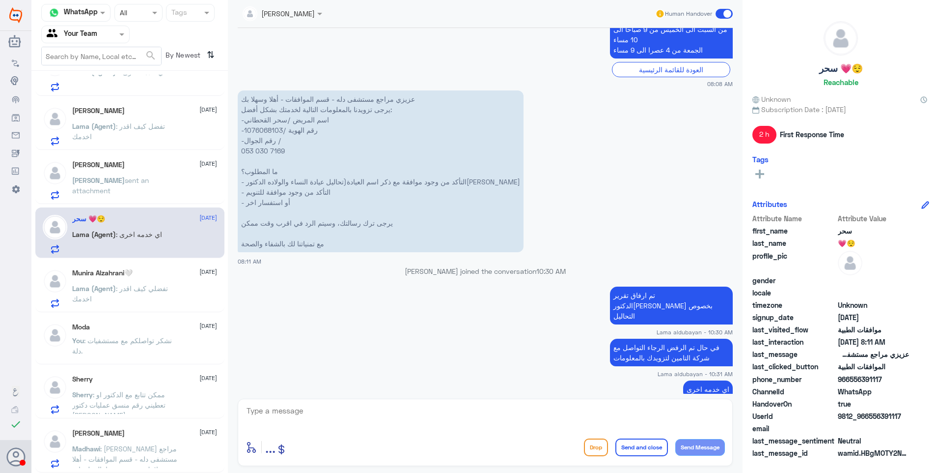
click at [135, 277] on div "Munira Alzahrani🤍 26 August Lama (Agent) : تفضلي كيف اقدر اخدمك" at bounding box center [144, 288] width 145 height 39
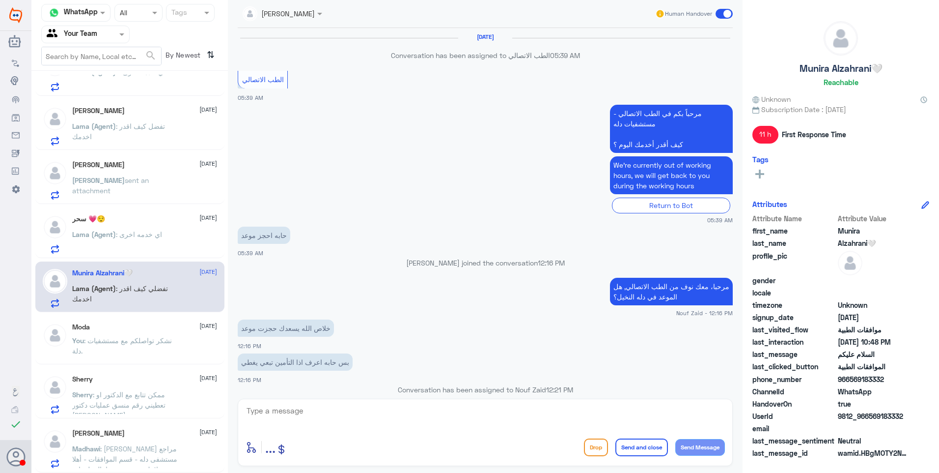
scroll to position [643, 0]
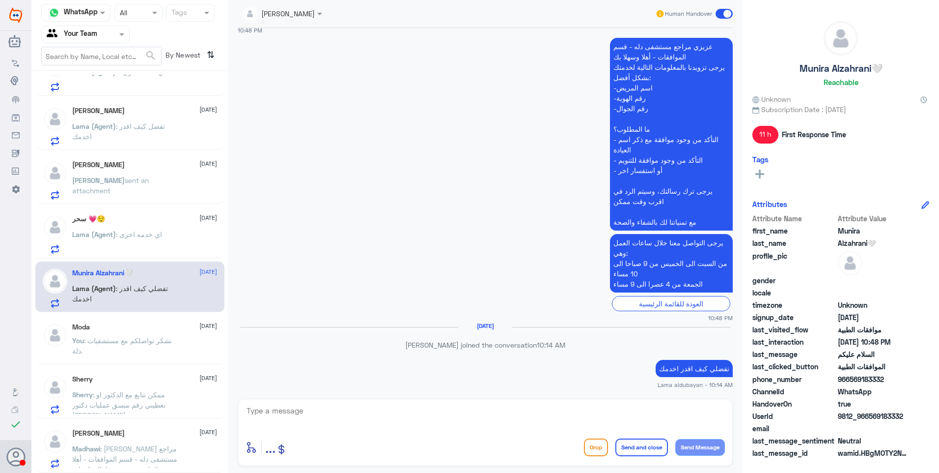
drag, startPoint x: 374, startPoint y: 411, endPoint x: 492, endPoint y: 444, distance: 122.0
click at [370, 413] on textarea at bounding box center [486, 416] width 480 height 24
paste textarea "نشكر تواصلكم مع مستشفيات دلة."
type textarea "نشكر تواصلكم مع مستشفيات دلة."
click at [629, 452] on button "Send and close" at bounding box center [642, 447] width 53 height 18
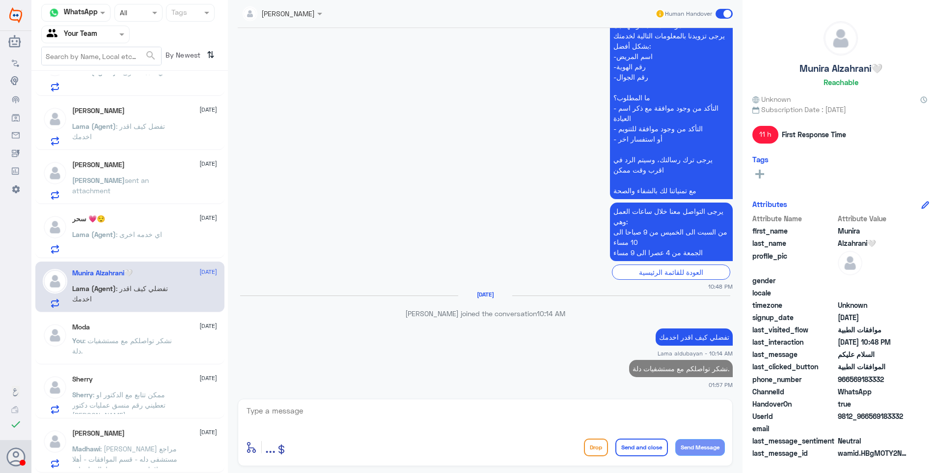
scroll to position [515, 0]
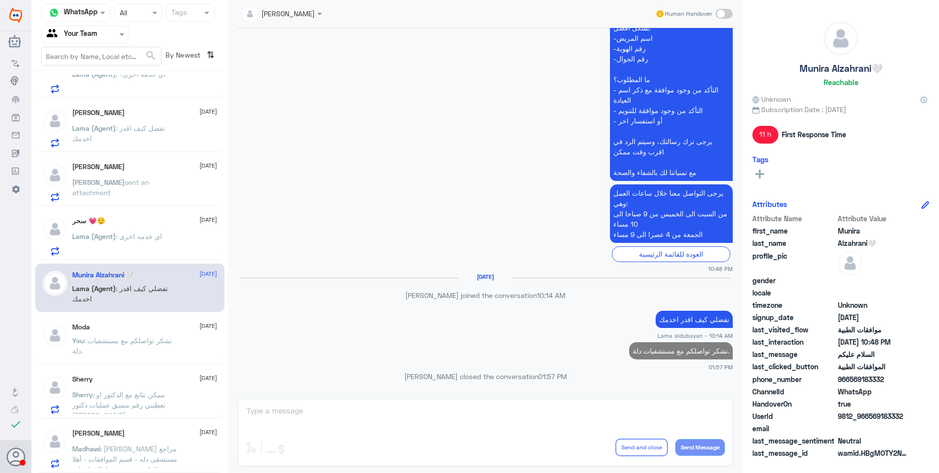
click at [119, 232] on span ": اي خدمه اخرى" at bounding box center [139, 236] width 46 height 8
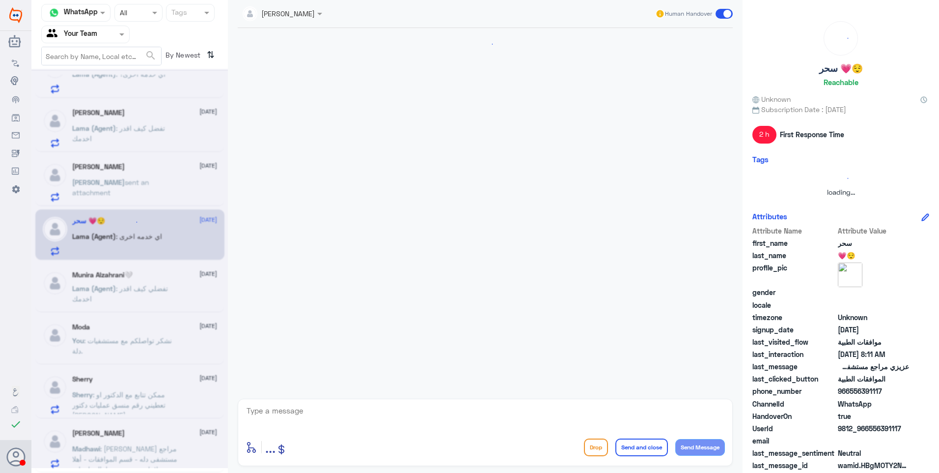
scroll to position [448, 0]
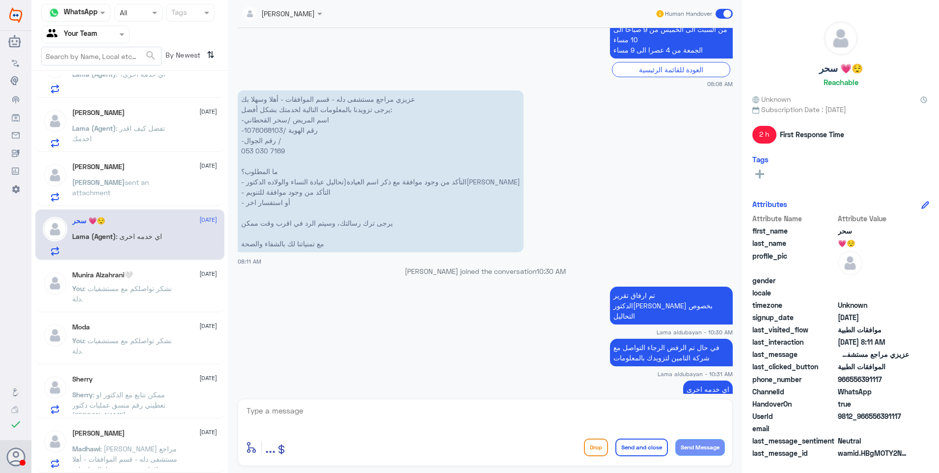
click at [372, 422] on textarea at bounding box center [486, 416] width 480 height 24
paste textarea "نشكر تواصلكم مع مستشفيات دلة."
type textarea "نشكر تواصلكم مع مستشفيات دلة."
click at [631, 452] on button "Send and close" at bounding box center [642, 447] width 53 height 18
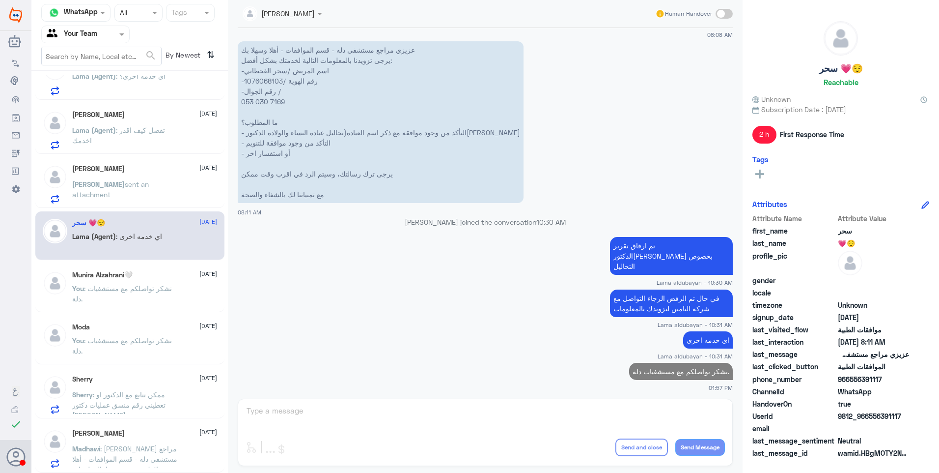
scroll to position [513, 0]
click at [96, 169] on div "Nora 27 August" at bounding box center [144, 169] width 145 height 8
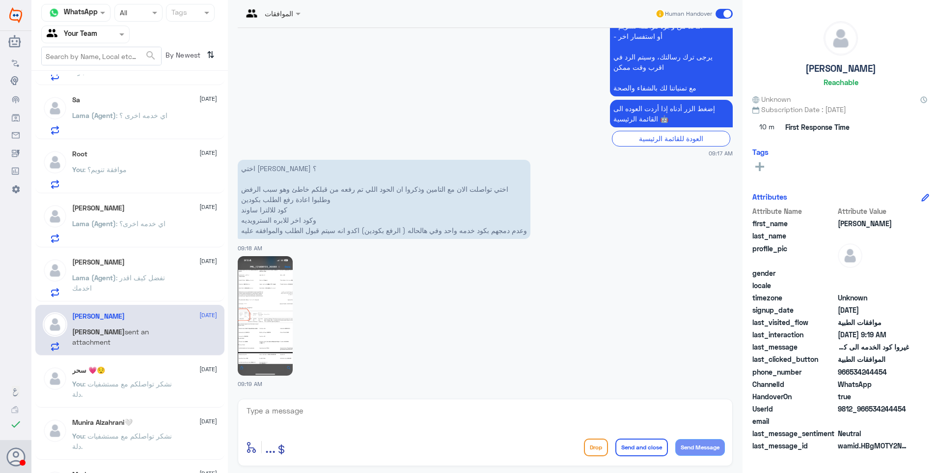
click at [126, 278] on span ": تفضل كيف اقدر اخدمك" at bounding box center [118, 282] width 93 height 19
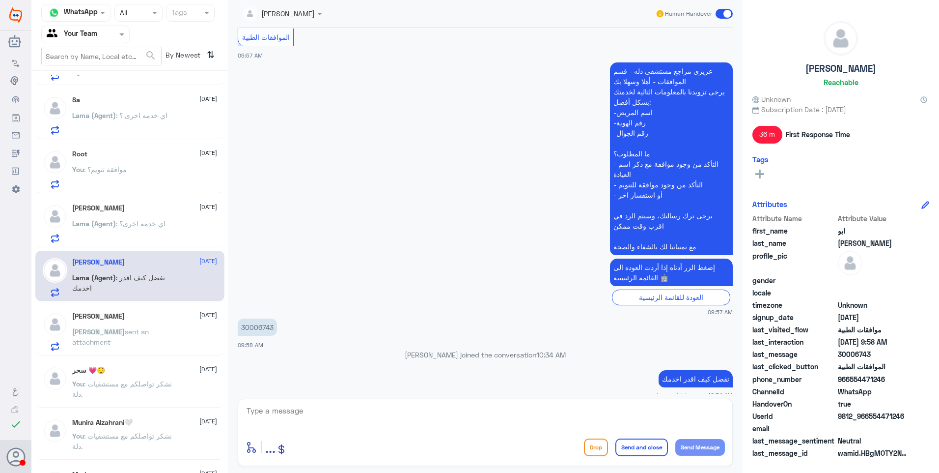
click at [348, 403] on div "enter flow name ... Drop Send and close Send Message" at bounding box center [485, 431] width 495 height 67
click at [372, 411] on textarea at bounding box center [486, 416] width 480 height 24
drag, startPoint x: 160, startPoint y: 230, endPoint x: 333, endPoint y: 162, distance: 185.3
click at [160, 230] on p "Lama (Agent) : اي خدمه اخرى؟" at bounding box center [118, 230] width 93 height 25
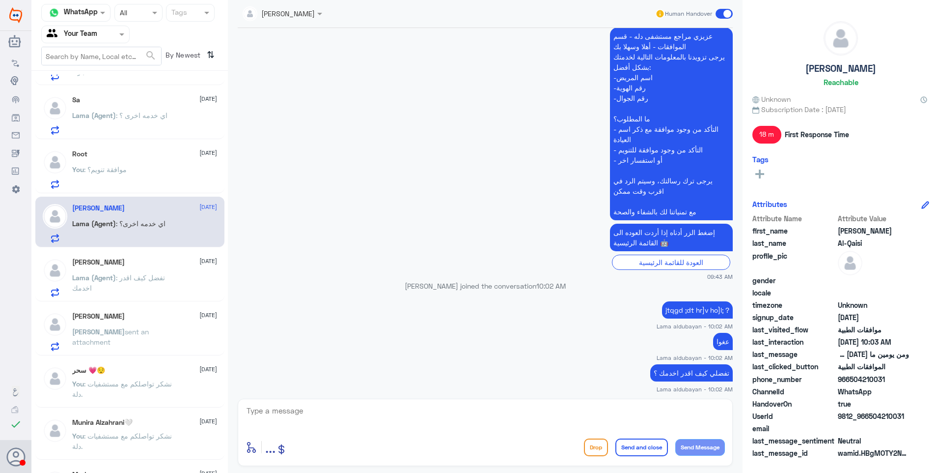
click at [134, 149] on div "Root [DATE] You : موافقة تنويم؟" at bounding box center [129, 167] width 189 height 51
click at [163, 159] on div "Root [DATE] You : موافقة تنويم؟" at bounding box center [144, 169] width 145 height 39
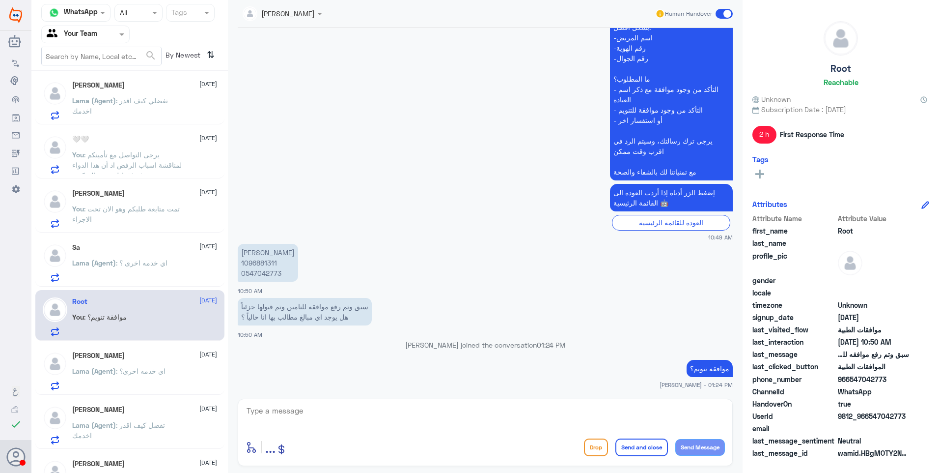
click at [126, 255] on div "Sa 27 August Lama (Agent) : اي خدمه اخرى ؟" at bounding box center [144, 262] width 145 height 39
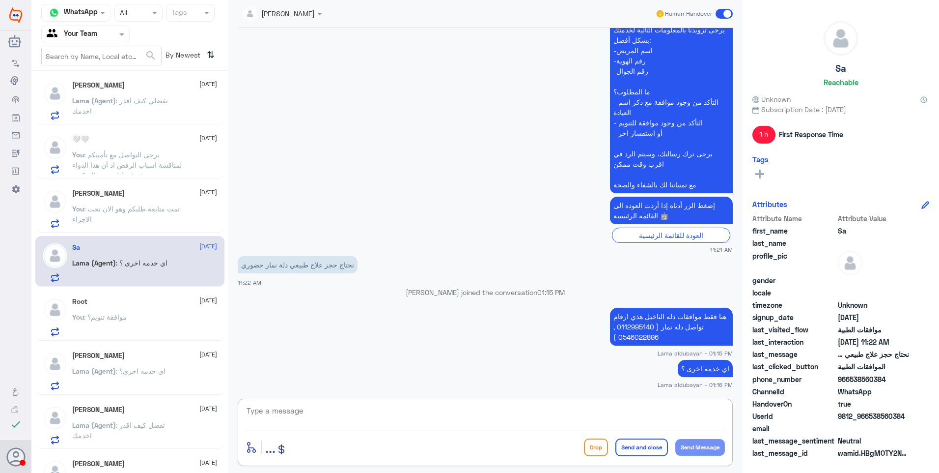
click at [360, 413] on textarea at bounding box center [486, 416] width 480 height 24
paste textarea "نشكر تواصلكم مع مستشفيات دلة."
type textarea "نشكر تواصلكم مع مستشفيات دلة."
click at [651, 454] on button "Send and close" at bounding box center [642, 447] width 53 height 18
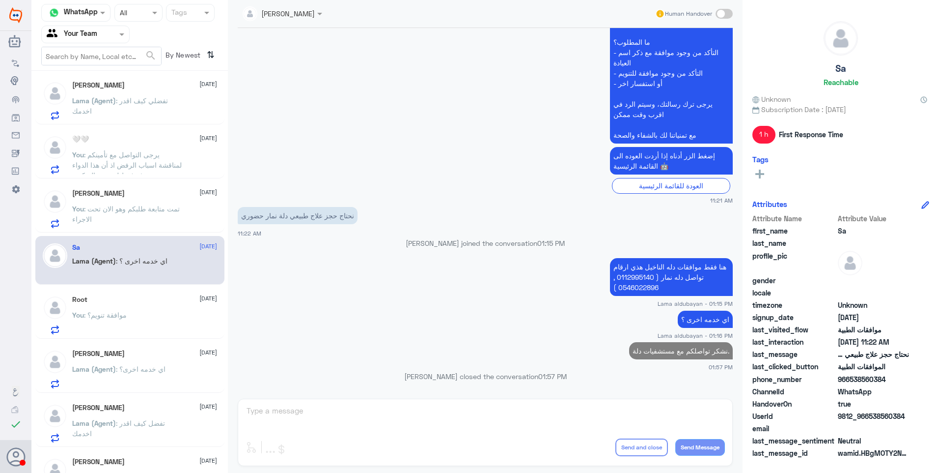
click at [155, 214] on p "You : تمت متابعة طلبكم وهو الان تحت الاجراء" at bounding box center [127, 215] width 111 height 25
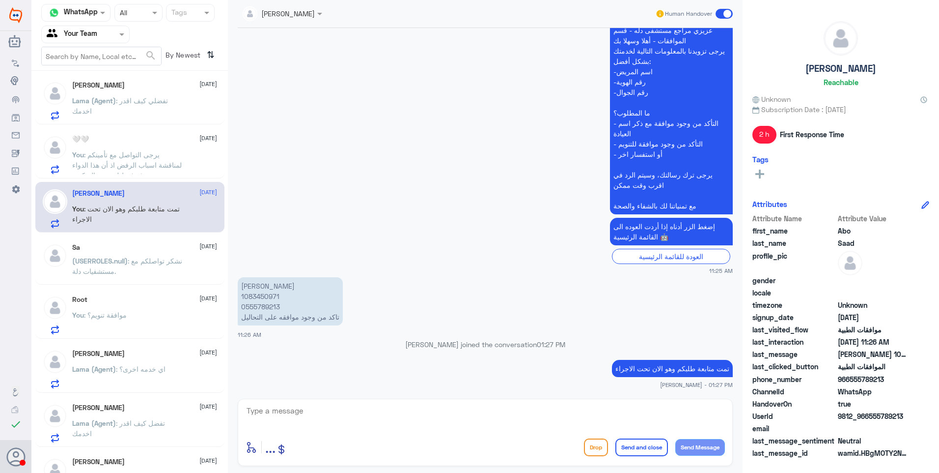
click at [136, 150] on p "You : يرجى التواصل مع تأمينكم لمناقشة اسباب الرفض اذ أن هذا الدواء يصرف فقط لمر…" at bounding box center [127, 161] width 111 height 25
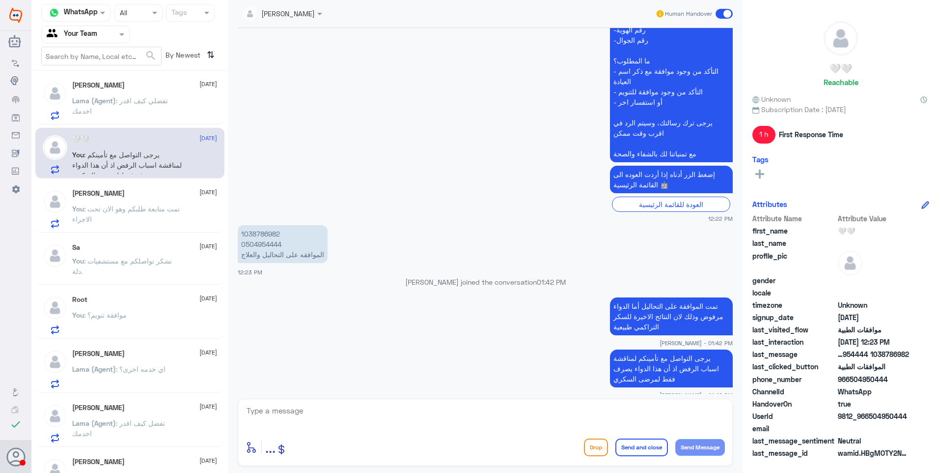
drag, startPoint x: 369, startPoint y: 408, endPoint x: 464, endPoint y: 397, distance: 95.9
click at [369, 409] on textarea at bounding box center [486, 416] width 480 height 24
paste textarea "نشكر تواصلكم مع مستشفيات دلة."
type textarea "نشكر تواصلكم مع مستشفيات دلة."
drag, startPoint x: 593, startPoint y: 412, endPoint x: 738, endPoint y: 416, distance: 145.5
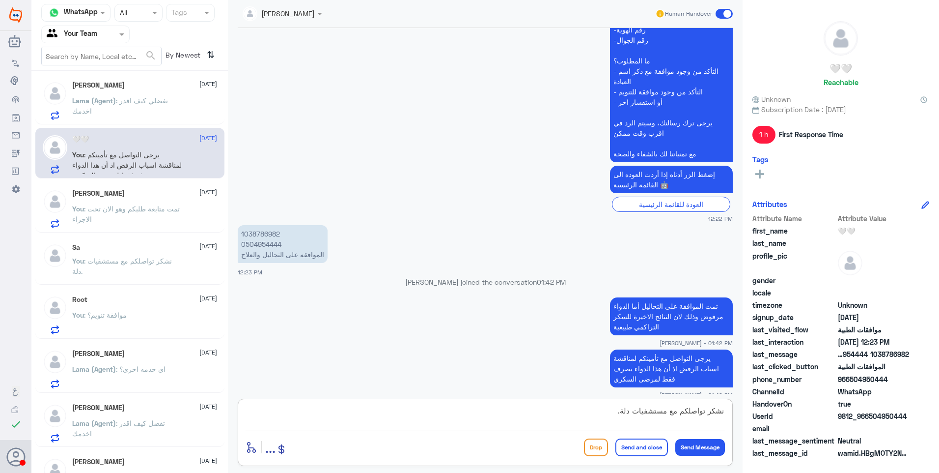
click at [725, 416] on div "نشكر تواصلكم مع مستشفيات دلة. enter flow name ... Drop Send and close Send Mess…" at bounding box center [485, 431] width 495 height 67
click at [148, 109] on p "Lama (Agent) : تفضلي كيف اقدر اخدمك" at bounding box center [127, 107] width 111 height 25
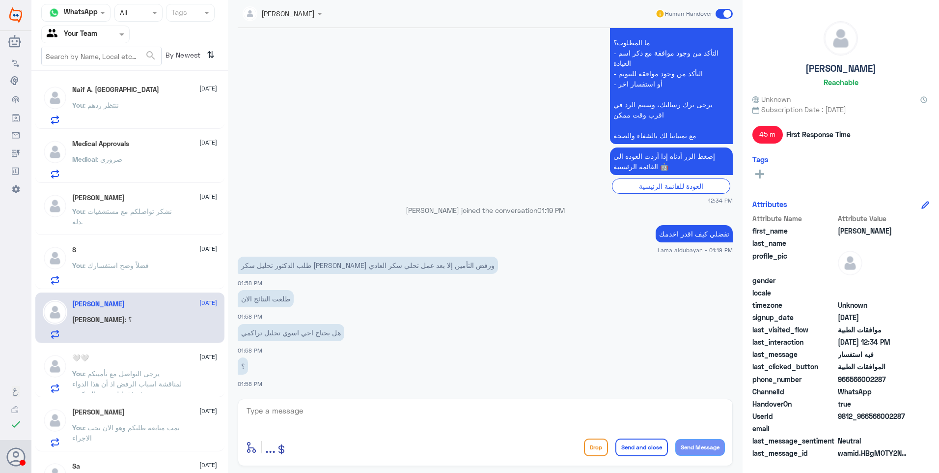
click at [167, 263] on div "You : فضلاً وضح استفسارك" at bounding box center [144, 273] width 145 height 22
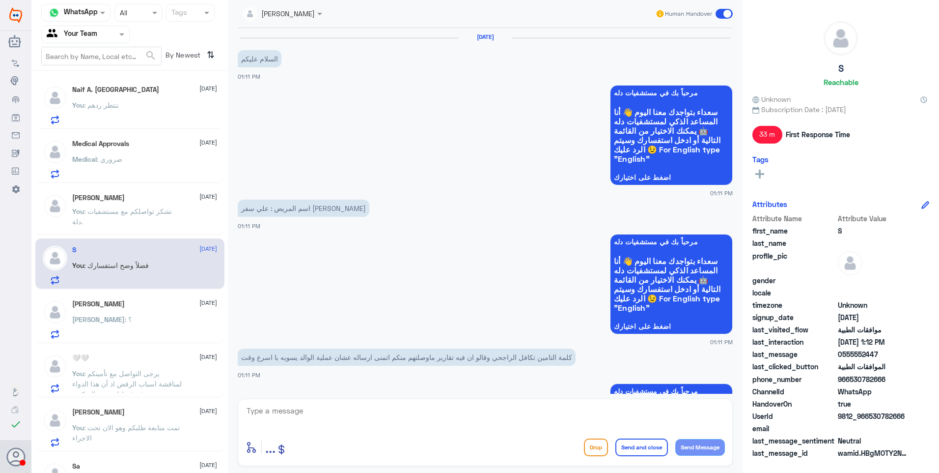
scroll to position [863, 0]
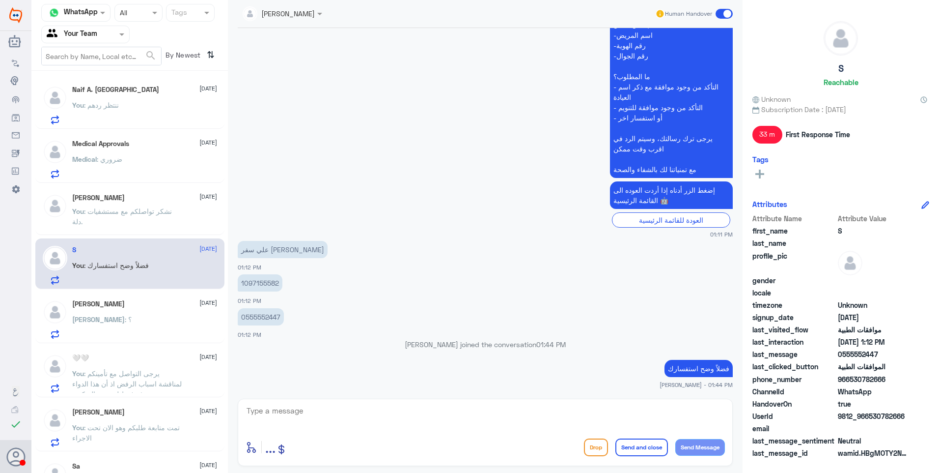
click at [153, 209] on span ": نشكر تواصلكم مع مستشفيات دلة." at bounding box center [122, 216] width 100 height 19
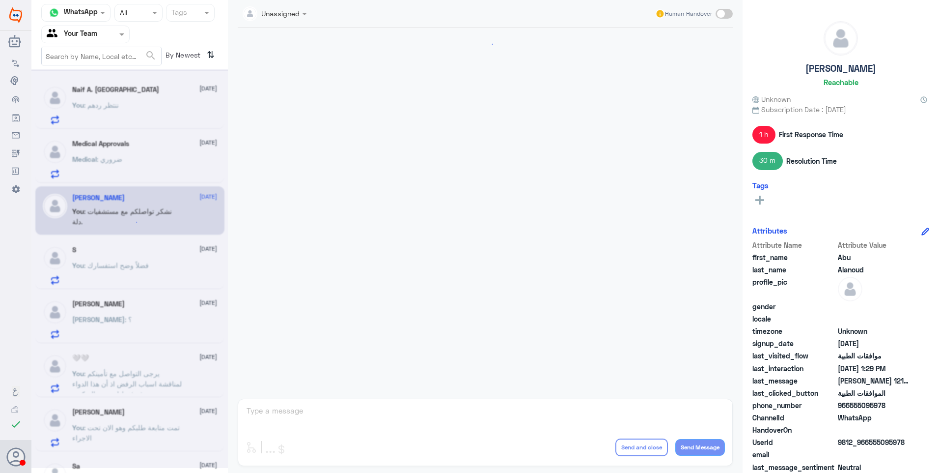
scroll to position [648, 0]
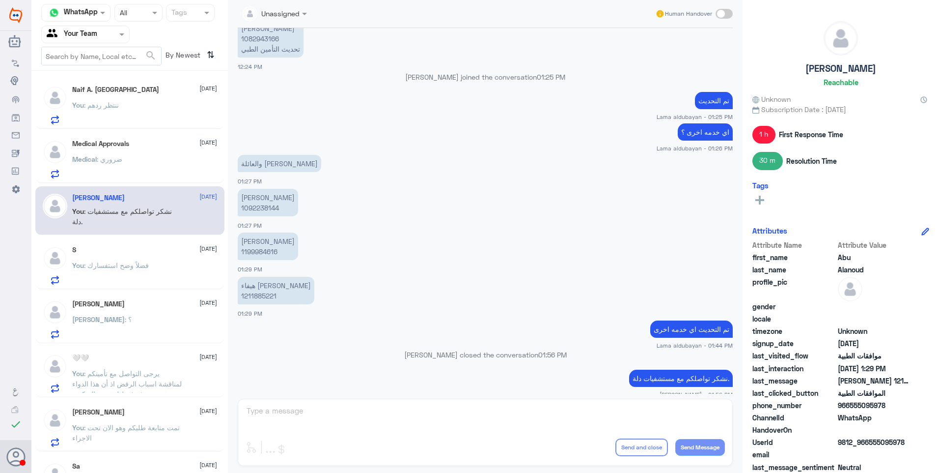
click at [139, 157] on div "Medical : ضروري" at bounding box center [144, 167] width 145 height 22
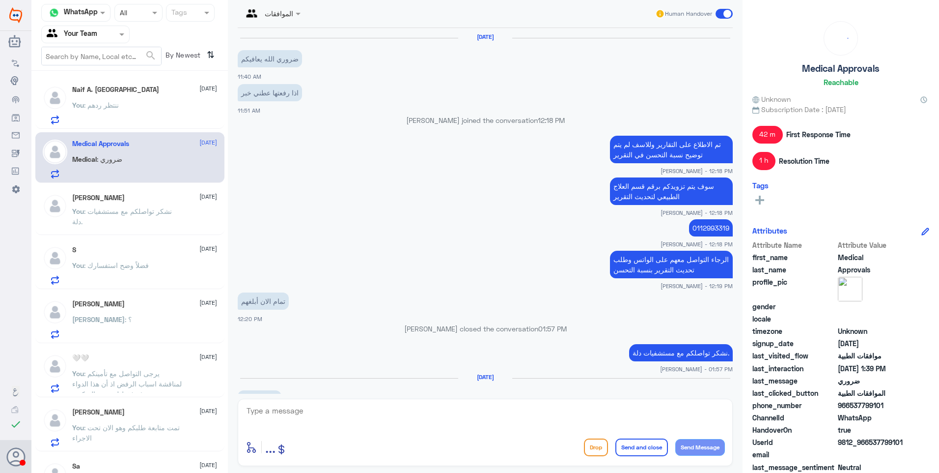
scroll to position [735, 0]
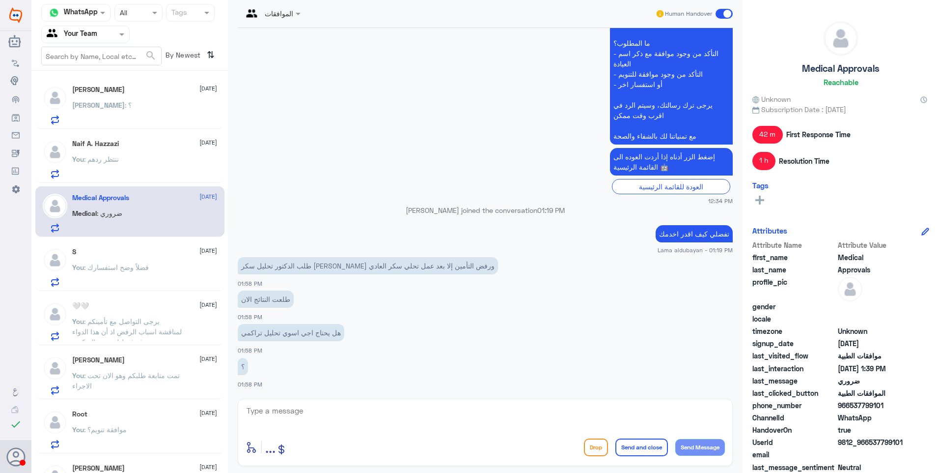
click at [179, 102] on div "Ibrahim : ؟" at bounding box center [144, 113] width 145 height 22
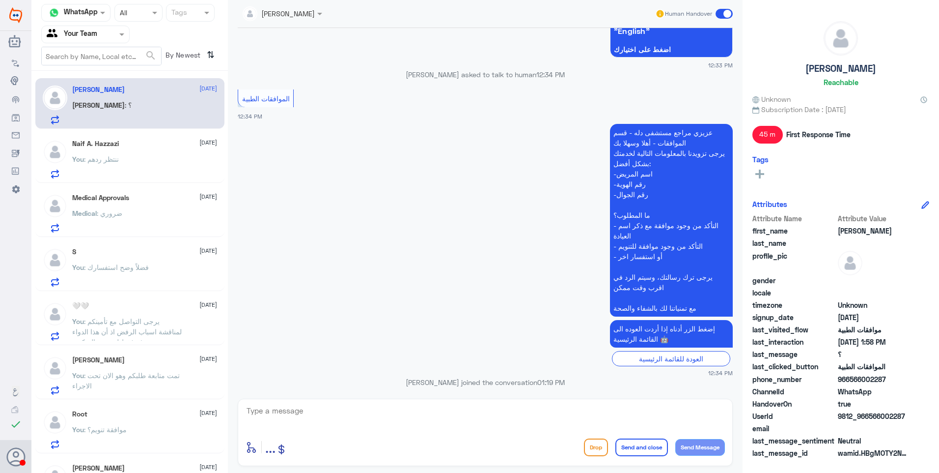
scroll to position [956, 0]
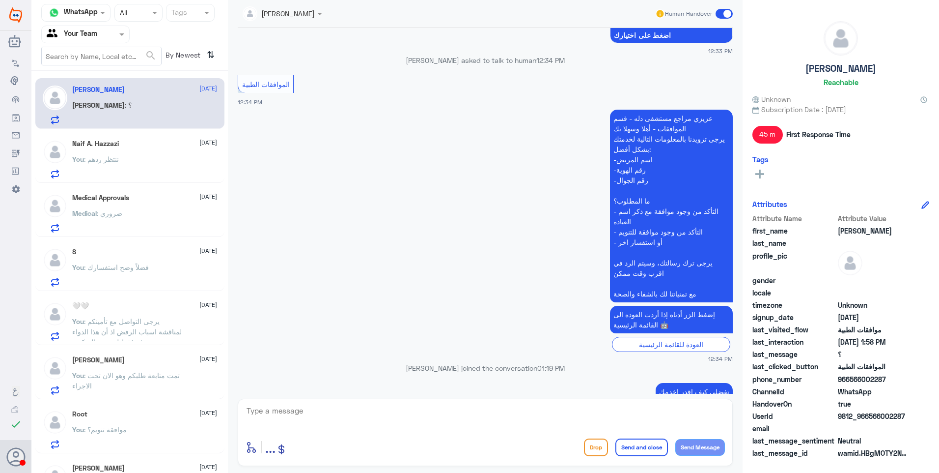
click at [183, 160] on div "You : ننتظر ردهم" at bounding box center [144, 167] width 145 height 22
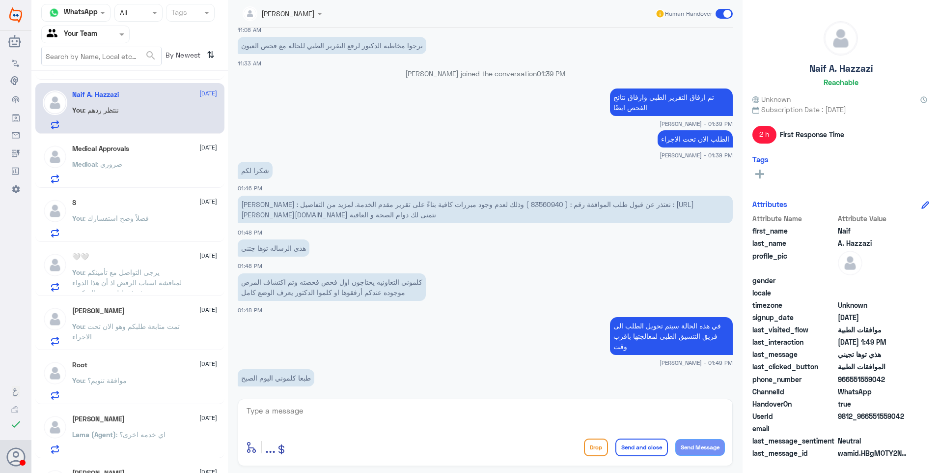
scroll to position [882, 0]
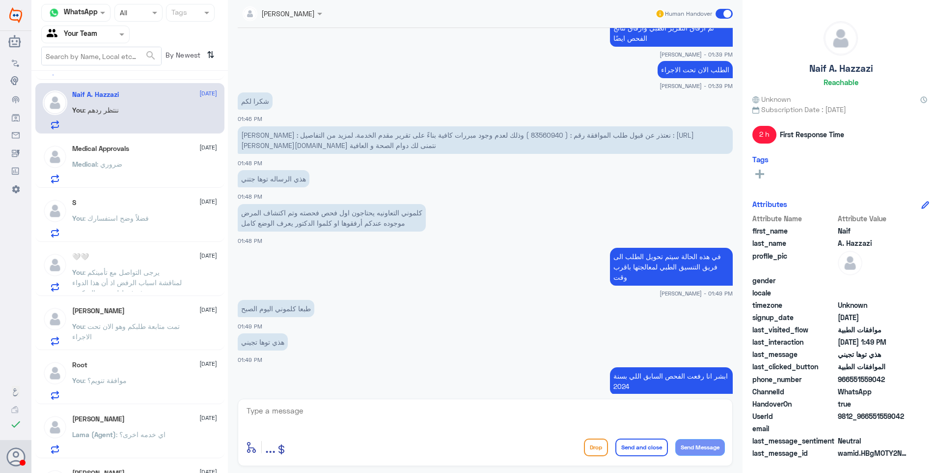
click at [497, 136] on span "عميلنا العزيز : نعتذر عن قبول طلب الموافقة رقم : ( 83560940 ) وذلك لعدم وجود مب…" at bounding box center [467, 140] width 453 height 19
copy span "83560940"
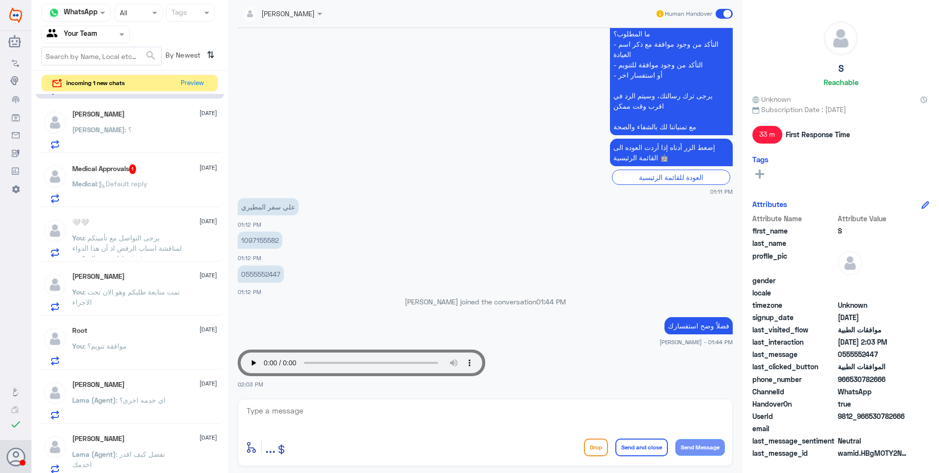
scroll to position [0, 0]
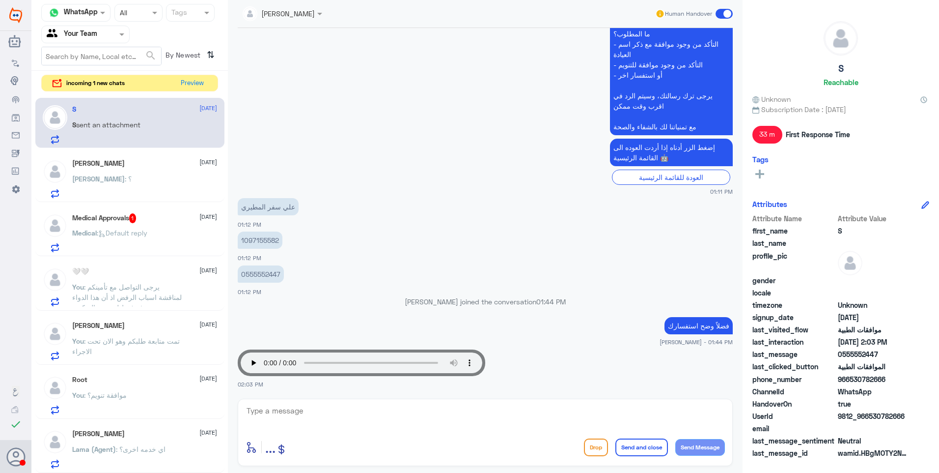
drag, startPoint x: 139, startPoint y: 233, endPoint x: 437, endPoint y: 172, distance: 304.4
click at [138, 233] on span ": Default reply" at bounding box center [122, 232] width 51 height 8
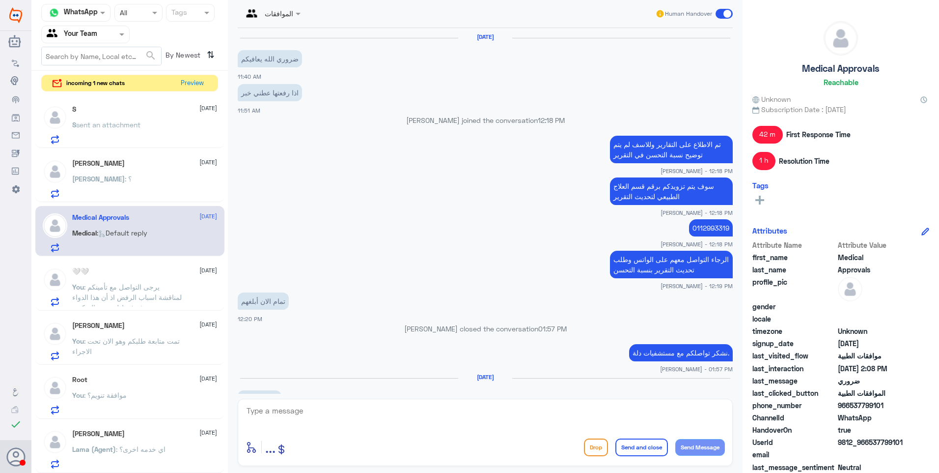
scroll to position [735, 0]
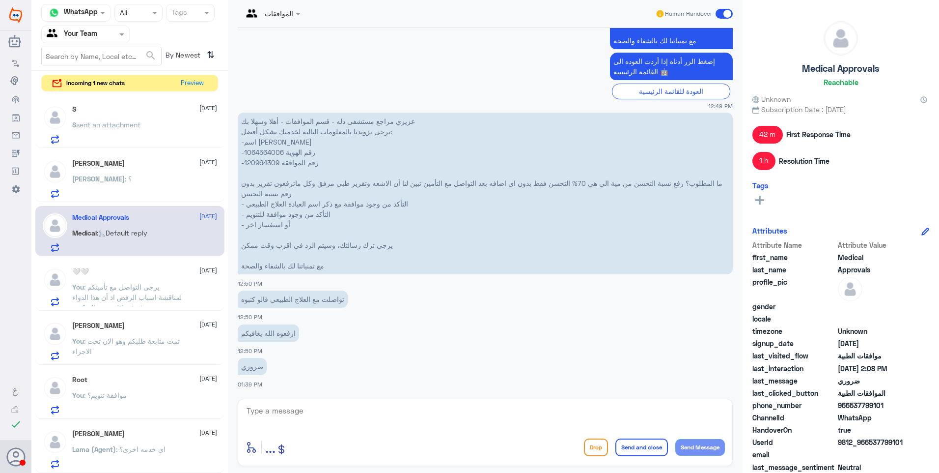
click at [166, 187] on div "Ibrahim : ؟" at bounding box center [144, 187] width 145 height 22
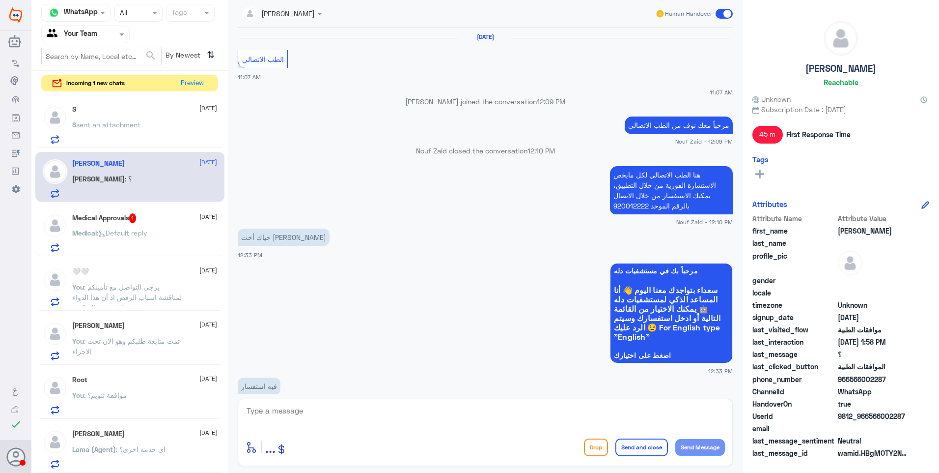
scroll to position [627, 0]
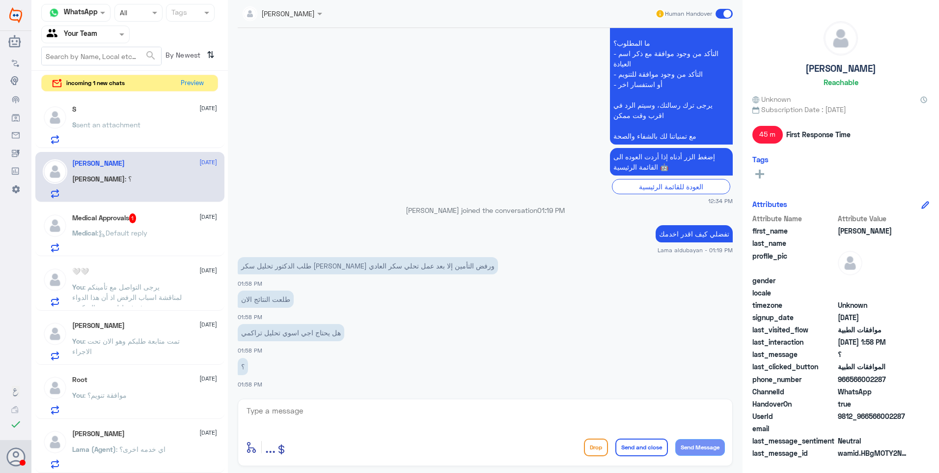
click at [98, 128] on span "sent an attachment" at bounding box center [108, 124] width 64 height 8
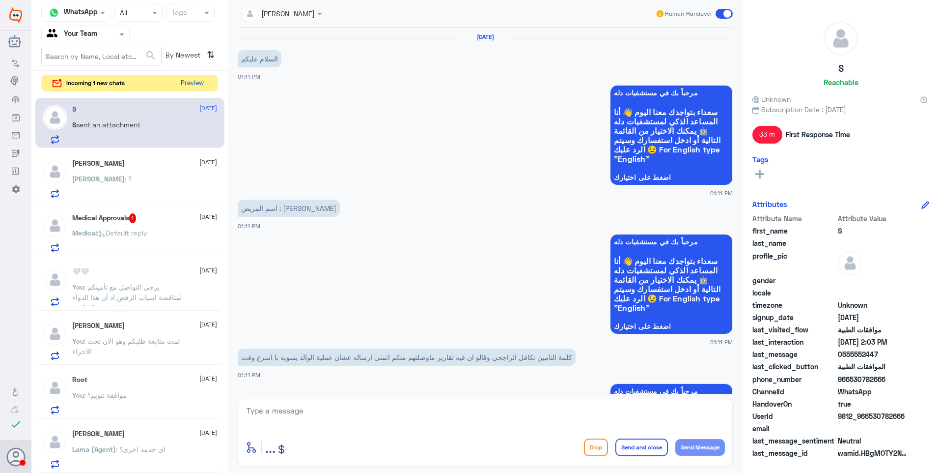
scroll to position [906, 0]
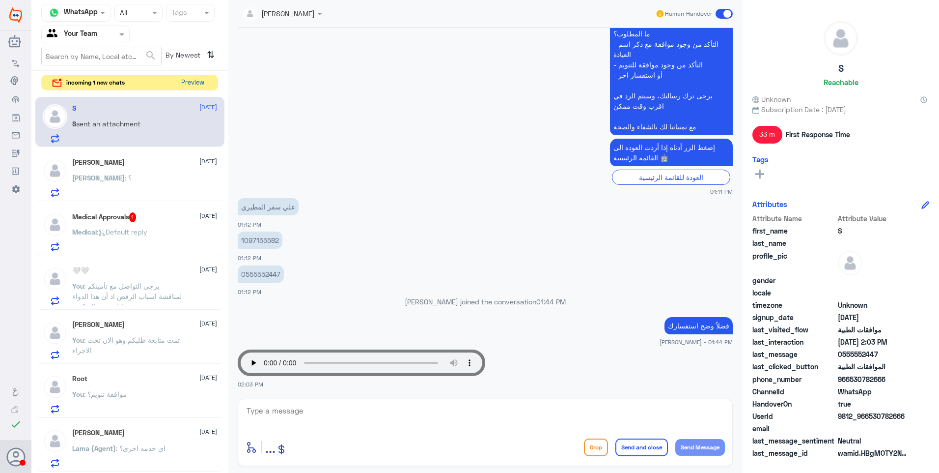
click at [193, 83] on button "Preview" at bounding box center [192, 82] width 30 height 15
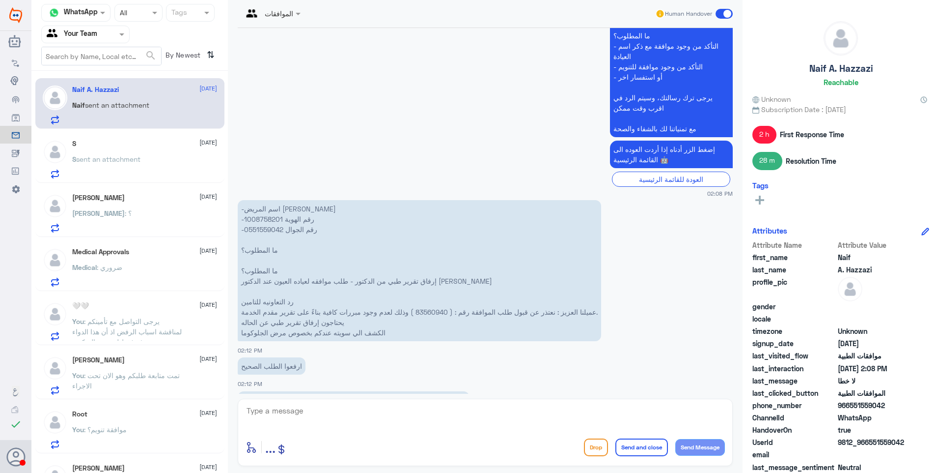
scroll to position [831, 0]
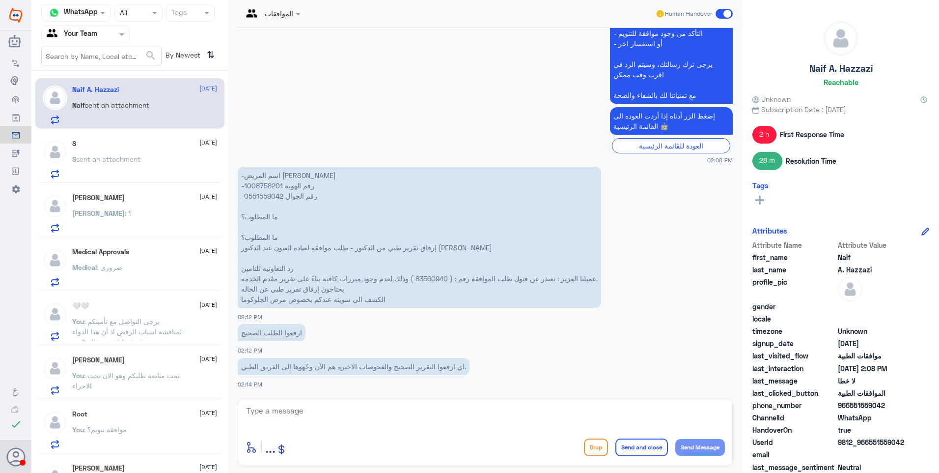
click at [127, 132] on div "Naif A. Hazzazi 27 August Naif sent an attachment S 27 August S sent an attachm…" at bounding box center [129, 275] width 197 height 401
drag, startPoint x: 358, startPoint y: 300, endPoint x: 291, endPoint y: 295, distance: 67.0
click at [291, 295] on p "-اسم المريض نايف علي شوعي هزازي -رقم الهوية 1008758201 -رقم الجوال 0551559042 م…" at bounding box center [420, 237] width 364 height 141
drag, startPoint x: 291, startPoint y: 295, endPoint x: 285, endPoint y: 297, distance: 6.2
click at [285, 297] on p "-اسم المريض نايف علي شوعي هزازي -رقم الهوية 1008758201 -رقم الجوال 0551559042 م…" at bounding box center [420, 237] width 364 height 141
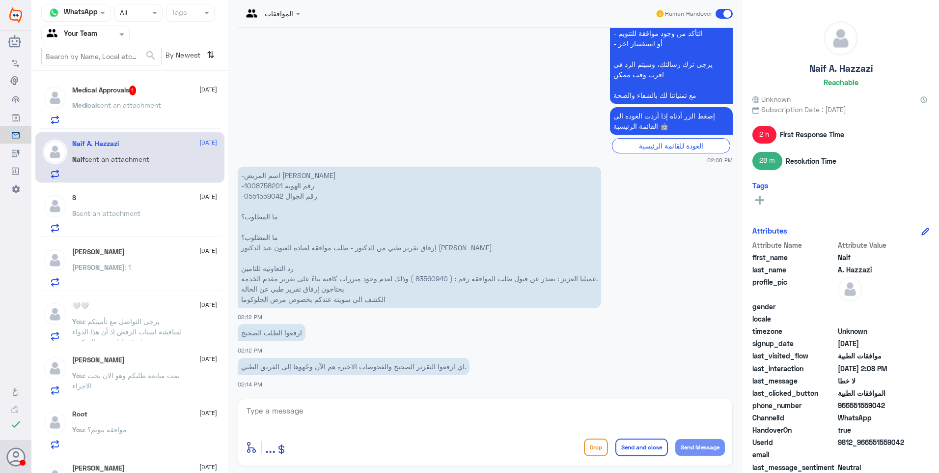
click at [168, 104] on div "Medical sent an attachment" at bounding box center [144, 113] width 145 height 22
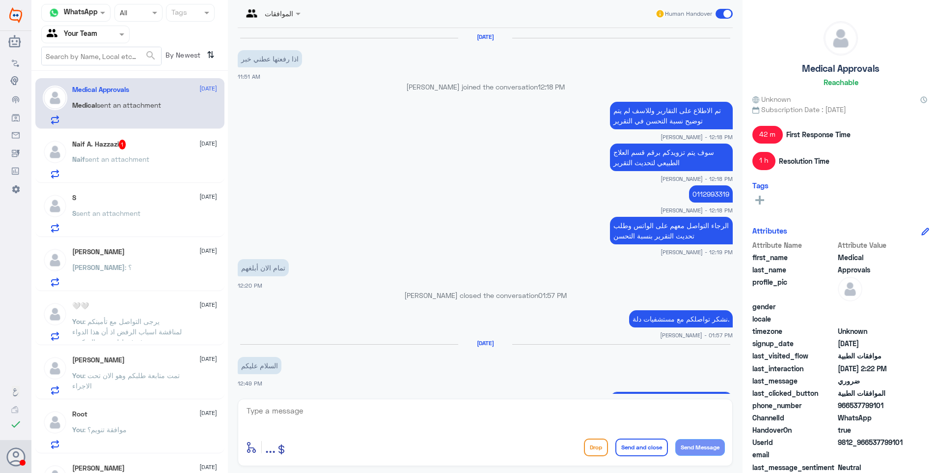
scroll to position [735, 0]
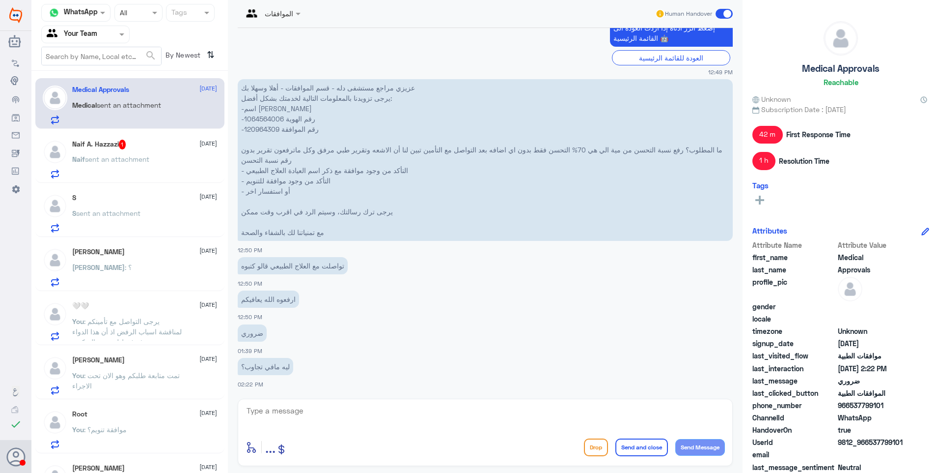
click at [131, 143] on div "Naif A. Hazzazi 1 27 August" at bounding box center [144, 145] width 145 height 10
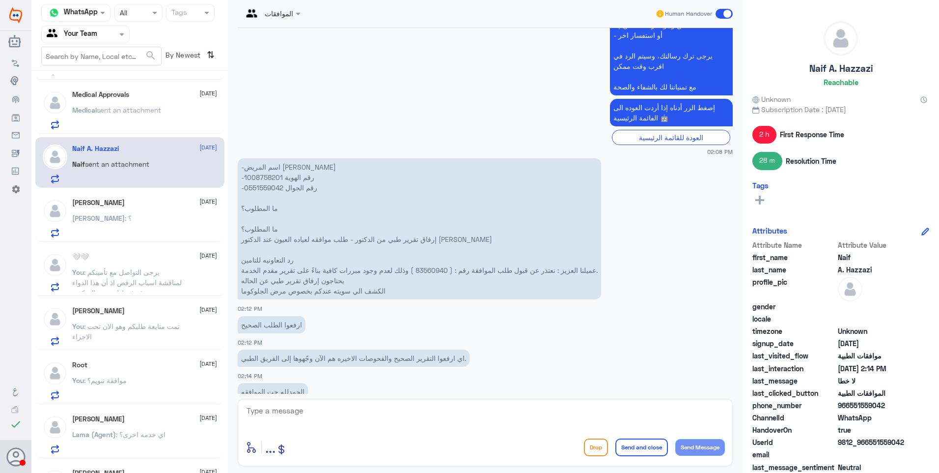
scroll to position [657, 0]
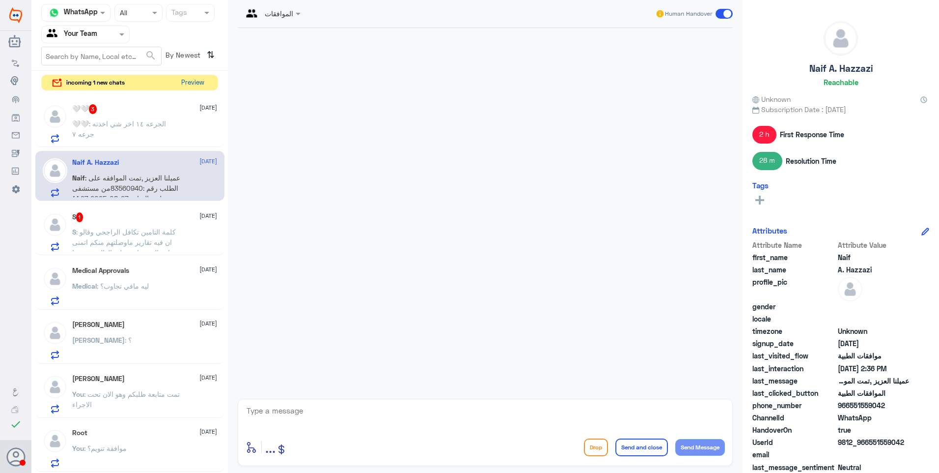
click at [191, 83] on button "Preview" at bounding box center [192, 82] width 30 height 15
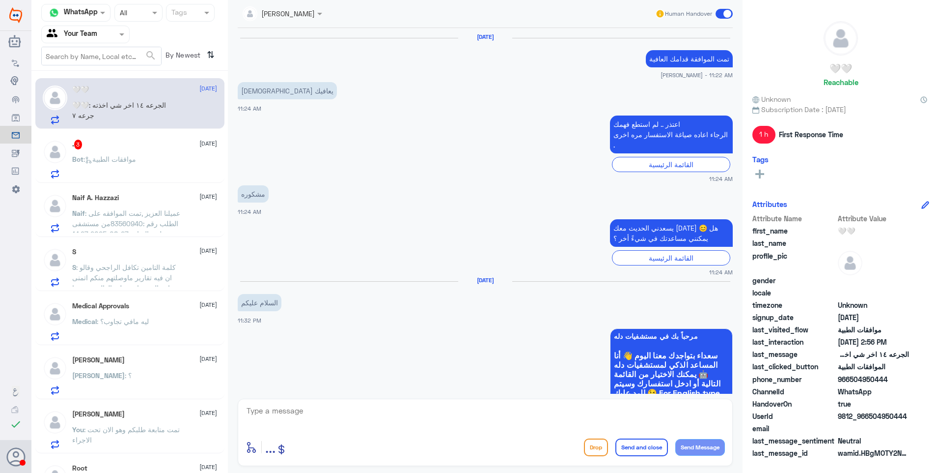
scroll to position [793, 0]
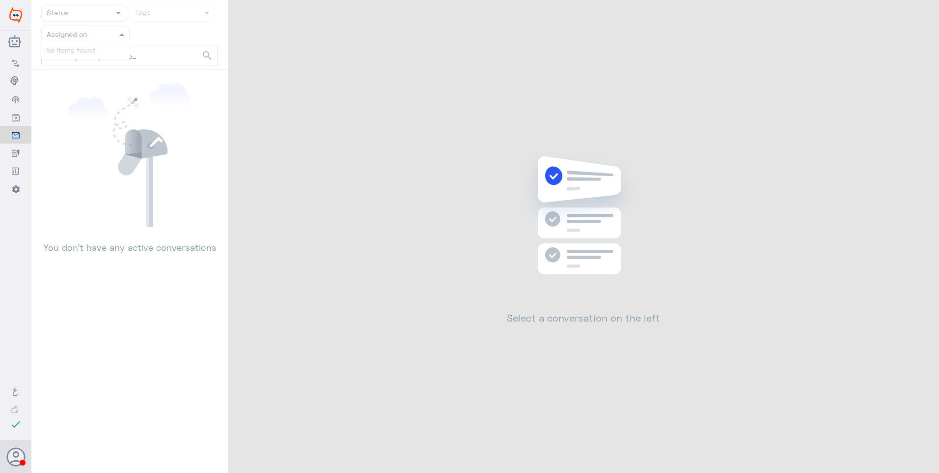
click at [103, 35] on div at bounding box center [85, 33] width 87 height 11
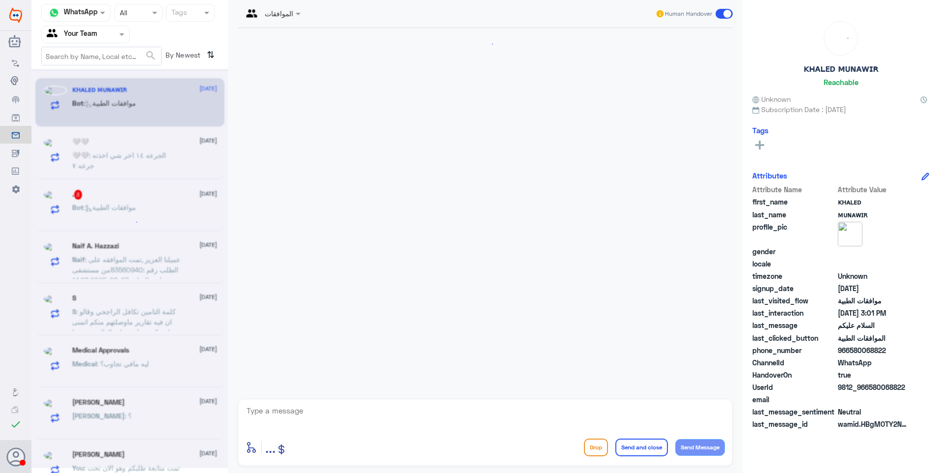
click at [112, 33] on div at bounding box center [85, 33] width 87 height 11
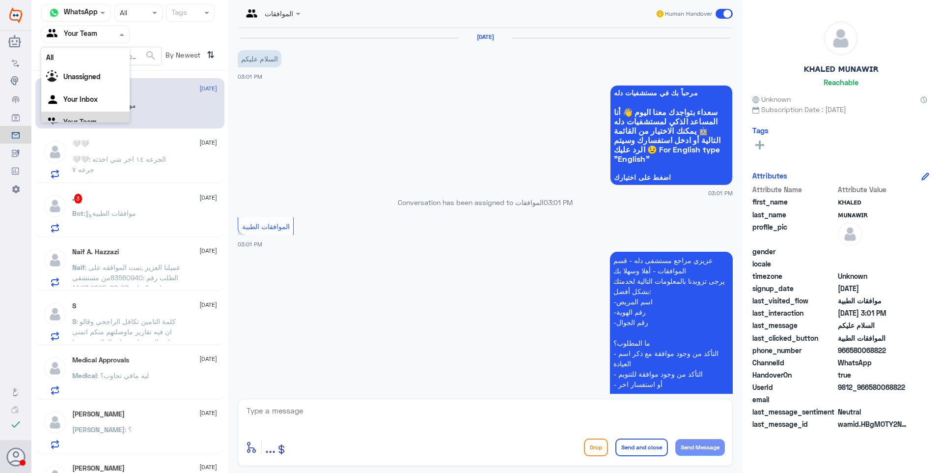
scroll to position [116, 0]
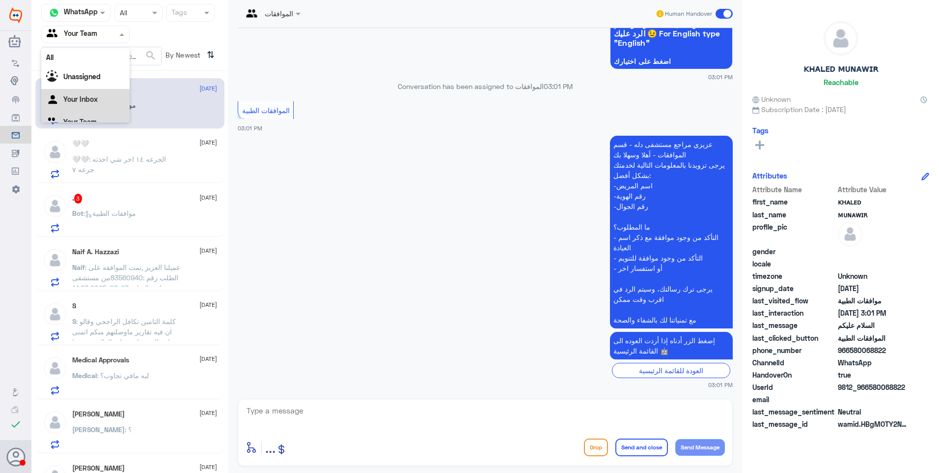
click at [88, 98] on Inbox "Your Inbox" at bounding box center [80, 99] width 34 height 8
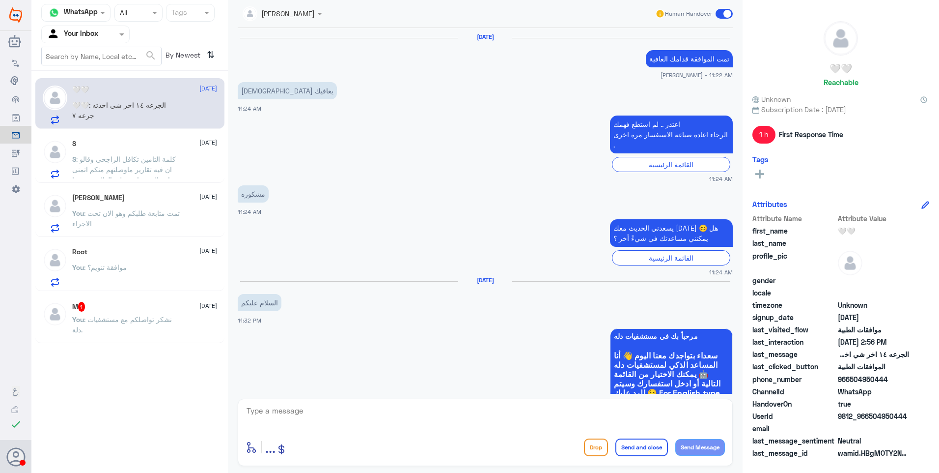
scroll to position [793, 0]
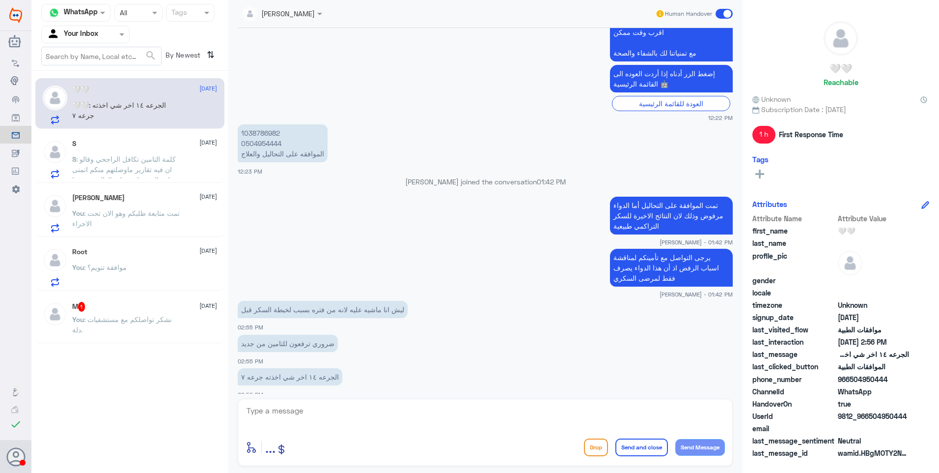
click at [112, 159] on span ": كلمة التامين تكافل الراجحي وقالو ان فيه تقارير ماوصلتهم منكم اتمنى ارساله عشا…" at bounding box center [124, 174] width 104 height 39
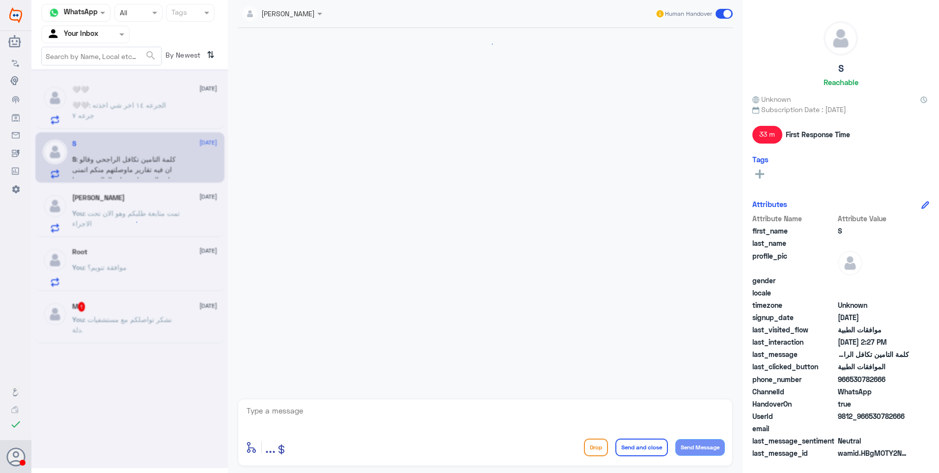
scroll to position [906, 0]
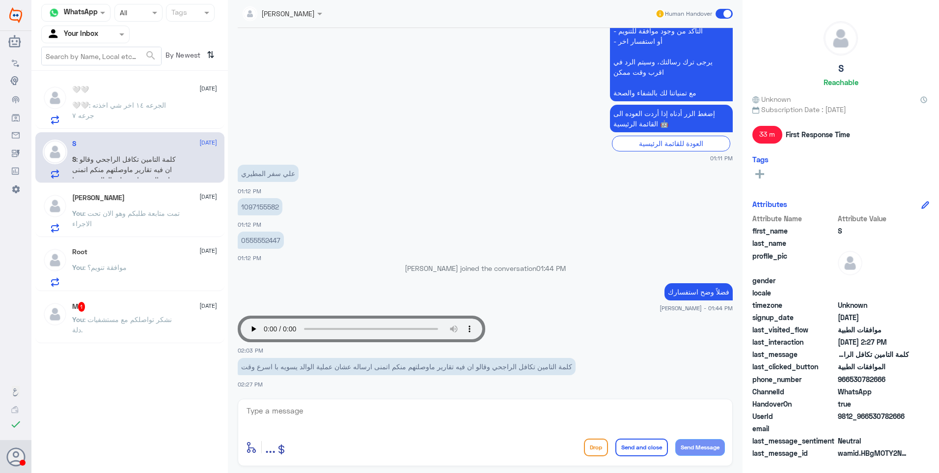
click at [155, 112] on p "🤍🤍 : الجرعه ١٤ اخر شي اخذته جرعه ٧" at bounding box center [127, 112] width 111 height 25
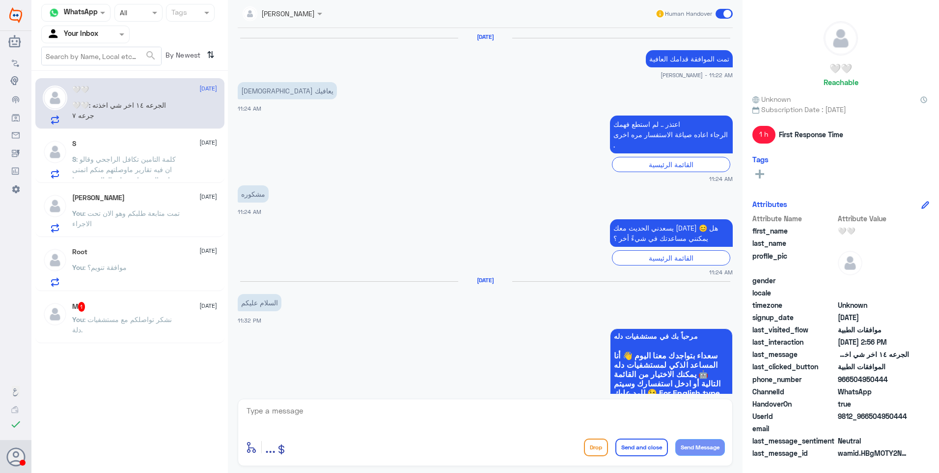
scroll to position [793, 0]
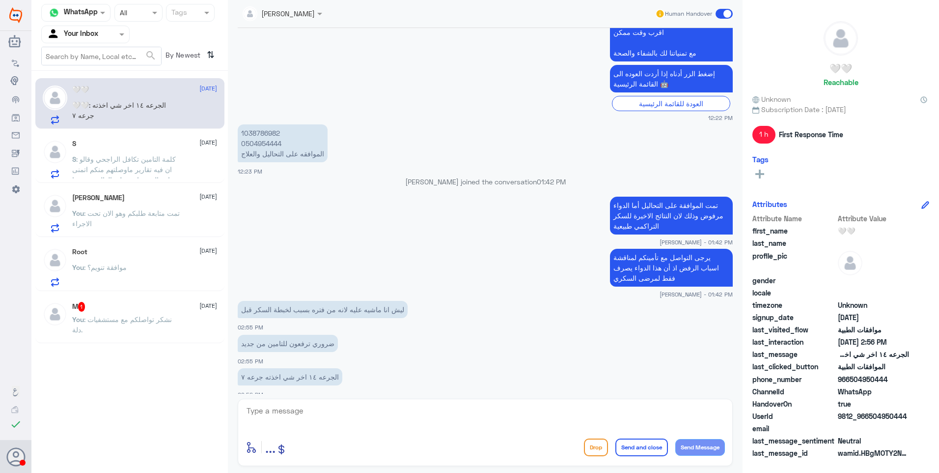
click at [125, 321] on span ": نشكر تواصلكم مع مستشفيات دلة." at bounding box center [122, 324] width 100 height 19
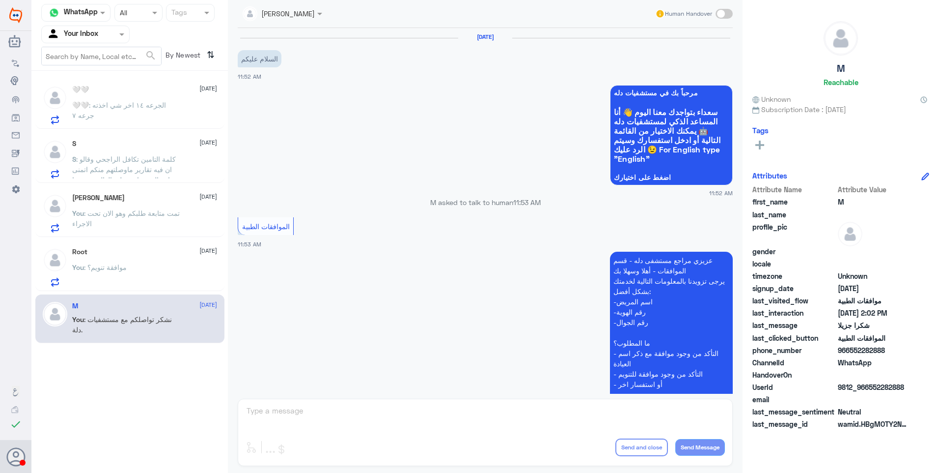
scroll to position [447, 0]
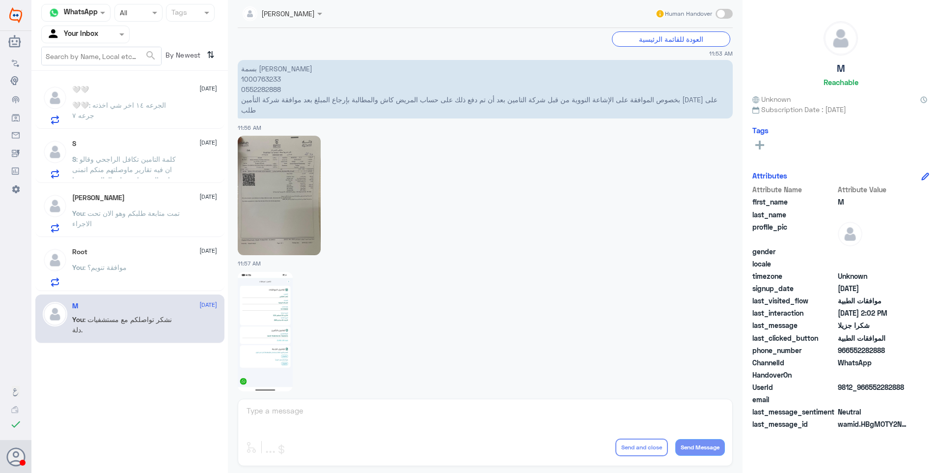
click at [167, 269] on div "You : موافقة تنويم؟" at bounding box center [144, 275] width 145 height 22
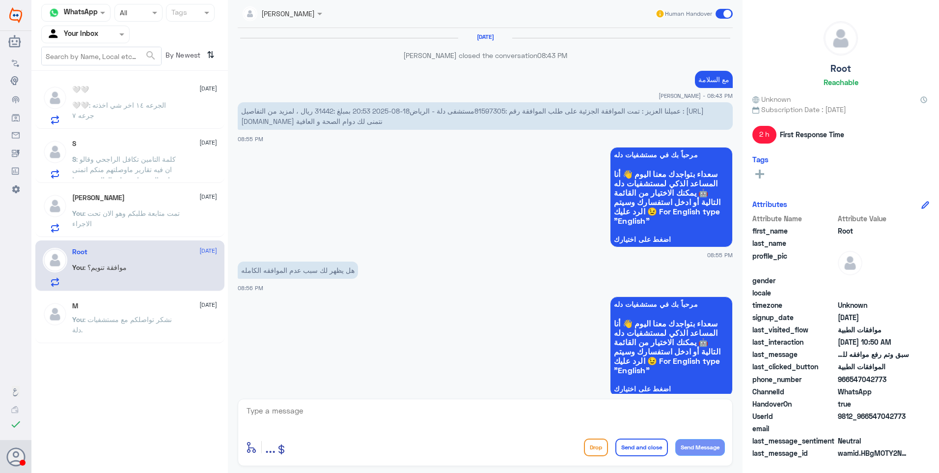
scroll to position [968, 0]
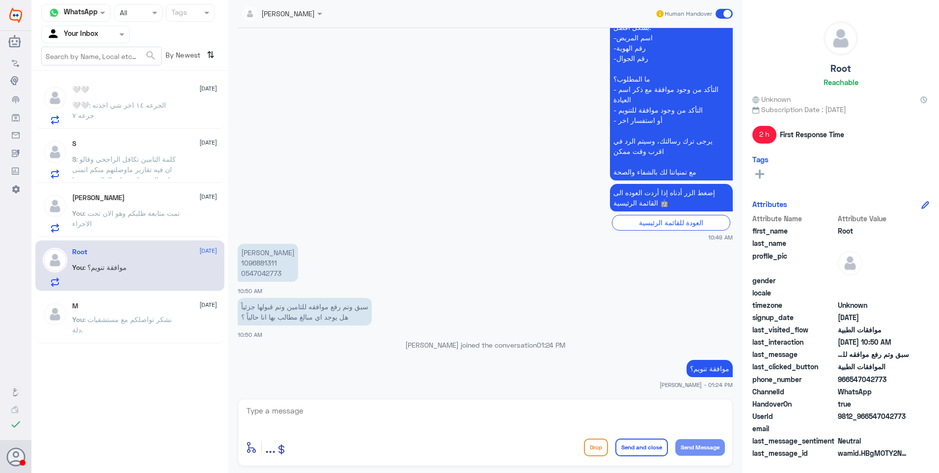
click at [118, 215] on span ": تمت متابعة طلبكم وهو الان تحت الاجراء" at bounding box center [126, 218] width 108 height 19
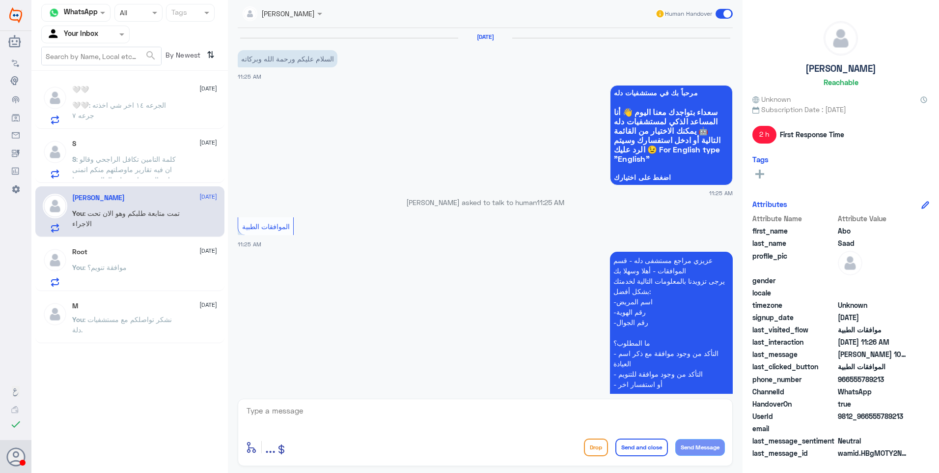
scroll to position [230, 0]
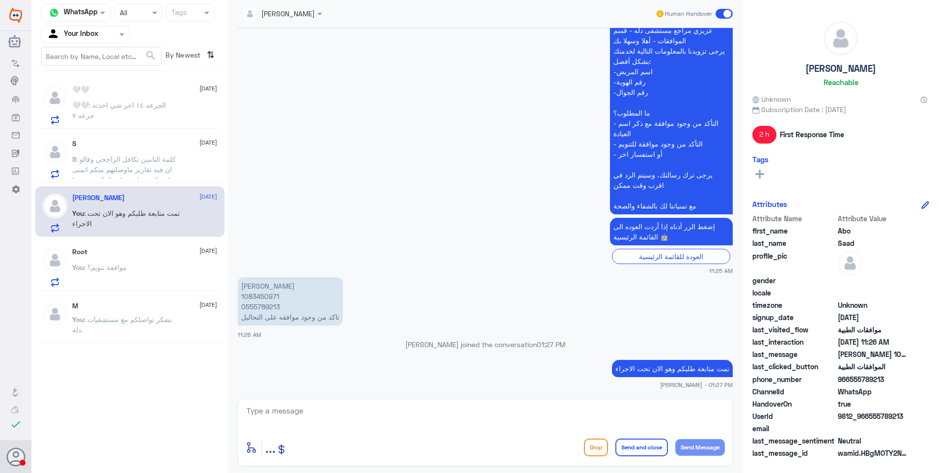
click at [255, 298] on p "[PERSON_NAME] 1083450971 0555789213 تاكد من وجود موافقه على التحاليل" at bounding box center [290, 301] width 105 height 48
copy p "1083450971"
click at [212, 432] on div "Channel WhatsApp Status × All Tags Agent Filter Your Inbox search By Newest ⇅ 🤍…" at bounding box center [129, 238] width 197 height 476
click at [299, 407] on textarea at bounding box center [486, 416] width 480 height 24
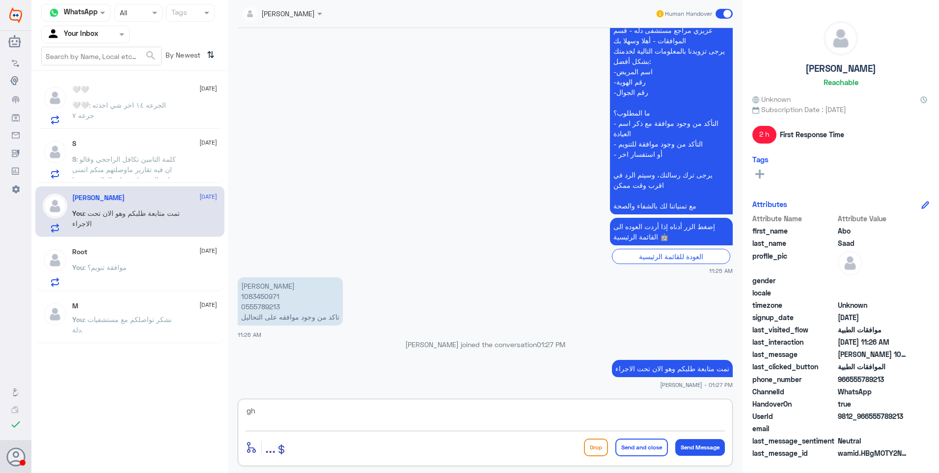
type textarea "g"
type textarea "لازال الطلب موافق عليه جزئيًا رغم ارفاق نتائج الاشعة والتحاليل الاخيرة"
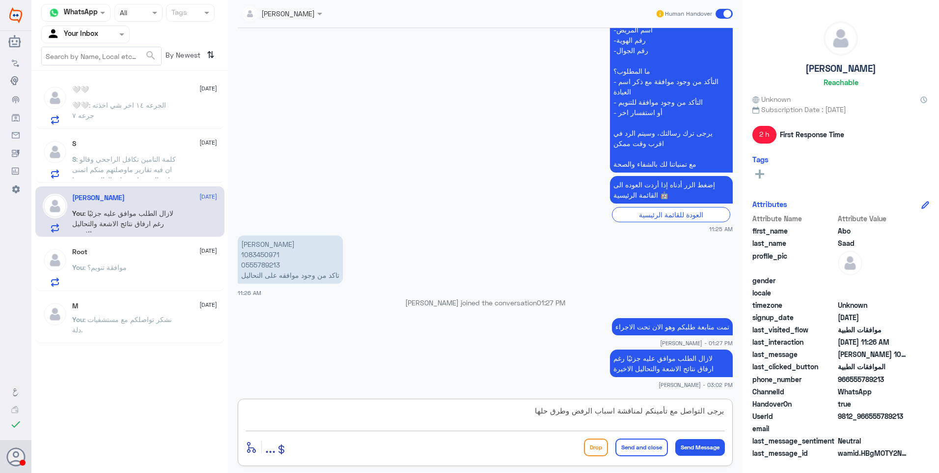
type textarea "يرجى التواصل مع تأمينكم لمناقشة اسباب الرفض وطرق حلها"
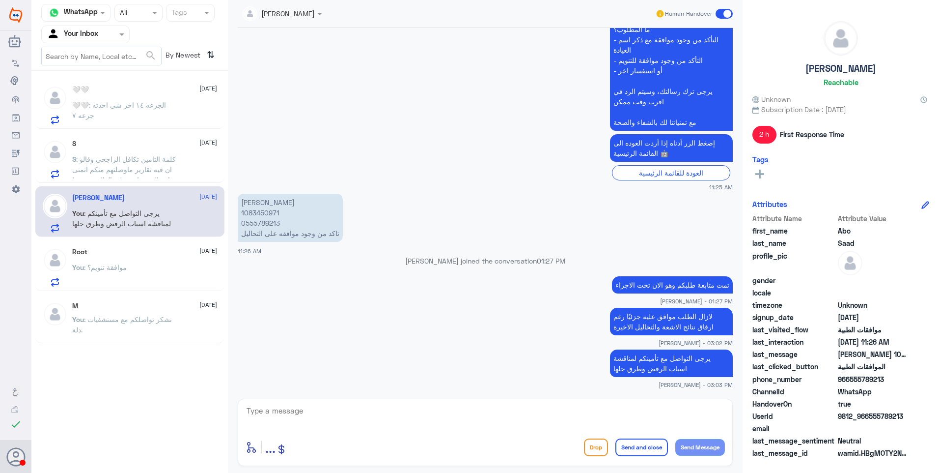
click at [127, 159] on span ": كلمة التامين تكافل الراجحي وقالو ان فيه تقارير ماوصلتهم منكم اتمنى ارساله عشا…" at bounding box center [124, 174] width 104 height 39
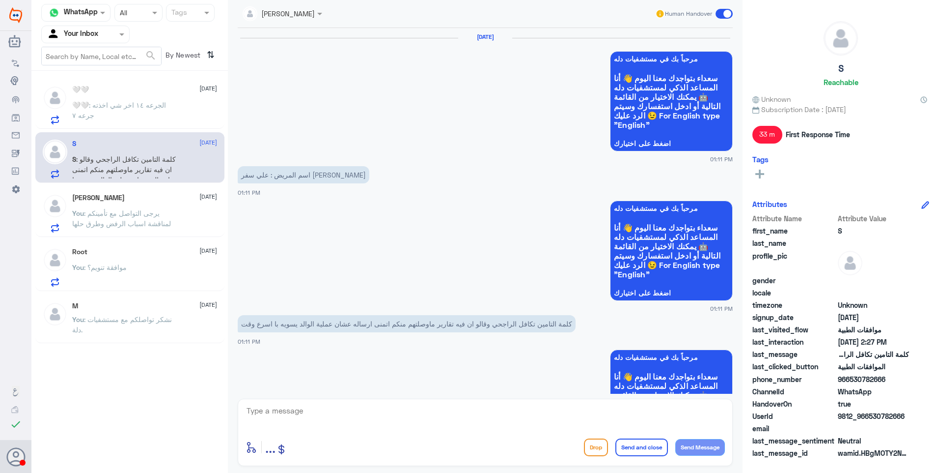
scroll to position [906, 0]
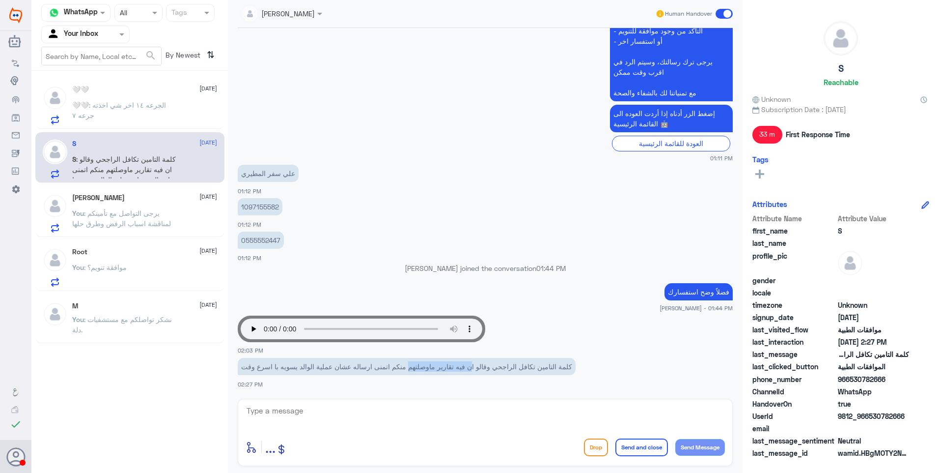
drag, startPoint x: 432, startPoint y: 373, endPoint x: 337, endPoint y: 370, distance: 95.4
click at [341, 371] on app-msgs-text "كلمة التامين تكافل الراجحي وقالو ان فيه تقارير ماوصلتهم منكم اتمنى ارساله عشان …" at bounding box center [485, 367] width 495 height 18
drag, startPoint x: 337, startPoint y: 370, endPoint x: 406, endPoint y: 369, distance: 69.3
click at [355, 370] on p "كلمة التامين تكافل الراجحي وقالو ان فيه تقارير ماوصلتهم منكم اتمنى ارساله عشان …" at bounding box center [407, 366] width 338 height 17
click at [120, 218] on p "You : يرجى التواصل مع تأمينكم لمناقشة اسباب الرفض وطرق حلها" at bounding box center [127, 220] width 111 height 25
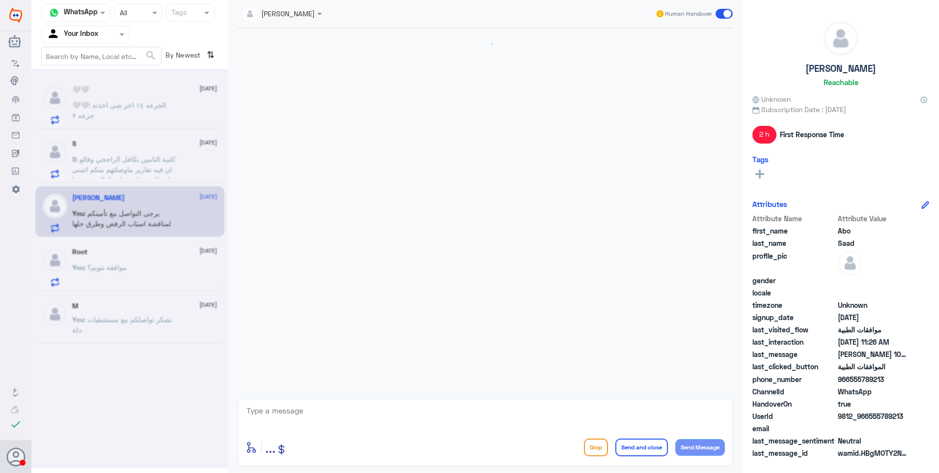
scroll to position [313, 0]
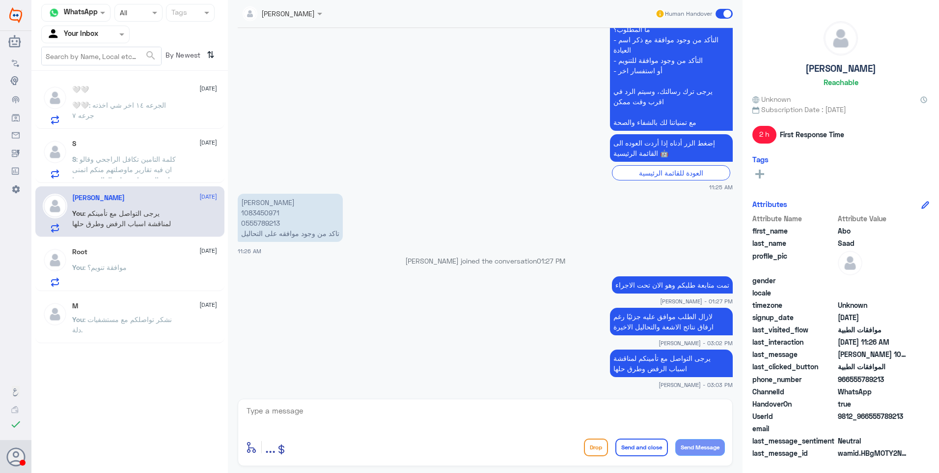
click at [385, 408] on textarea at bounding box center [486, 416] width 480 height 24
click at [131, 171] on span ": كلمة التامين تكافل الراجحي وقالو ان فيه تقارير ماوصلتهم منكم اتمنى ارساله عشا…" at bounding box center [124, 174] width 104 height 39
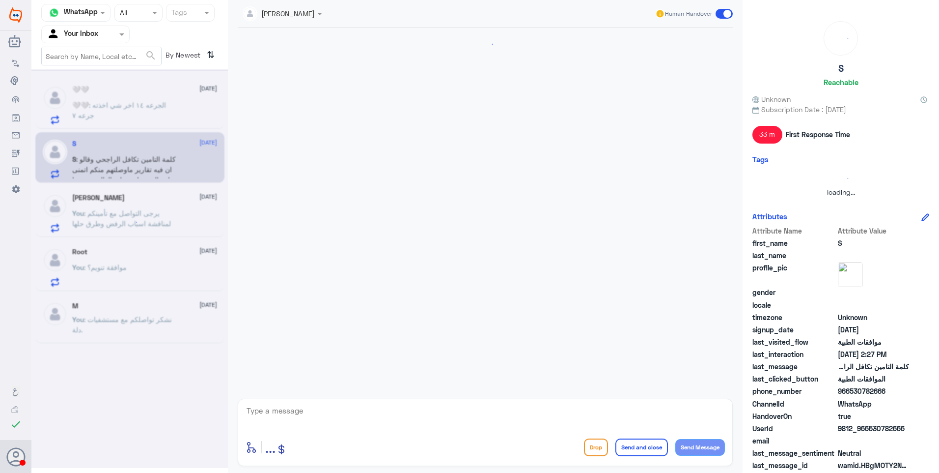
scroll to position [906, 0]
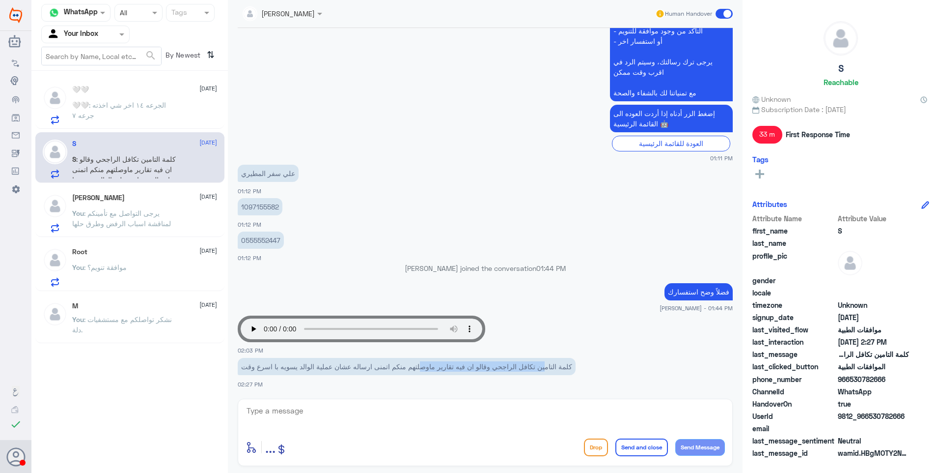
drag, startPoint x: 546, startPoint y: 370, endPoint x: 421, endPoint y: 372, distance: 125.8
click at [421, 372] on p "كلمة التامين تكافل الراجحي وقالو ان فيه تقارير ماوصلتهم منكم اتمنى ارساله عشان …" at bounding box center [407, 366] width 338 height 17
drag, startPoint x: 421, startPoint y: 372, endPoint x: 473, endPoint y: 360, distance: 53.9
click at [473, 360] on p "كلمة التامين تكافل الراجحي وقالو ان فيه تقارير ماوصلتهم منكم اتمنى ارساله عشان …" at bounding box center [407, 366] width 338 height 17
drag, startPoint x: 474, startPoint y: 370, endPoint x: 319, endPoint y: 373, distance: 154.8
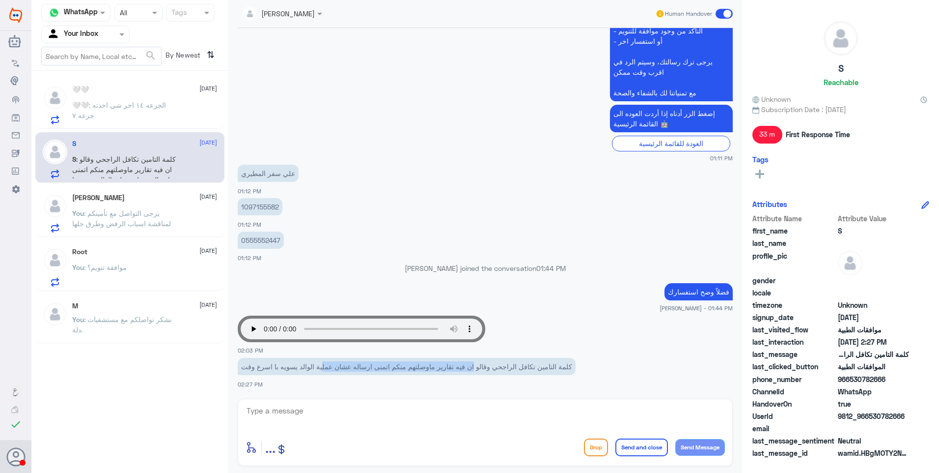
click at [319, 373] on p "كلمة التامين تكافل الراجحي وقالو ان فيه تقارير ماوصلتهم منكم اتمنى ارساله عشان …" at bounding box center [407, 366] width 338 height 17
drag, startPoint x: 319, startPoint y: 373, endPoint x: 368, endPoint y: 365, distance: 49.4
click at [366, 366] on p "كلمة التامين تكافل الراجحي وقالو ان فيه تقارير ماوصلتهم منكم اتمنى ارساله عشان …" at bounding box center [407, 366] width 338 height 17
click at [255, 206] on p "1097155582" at bounding box center [260, 206] width 45 height 17
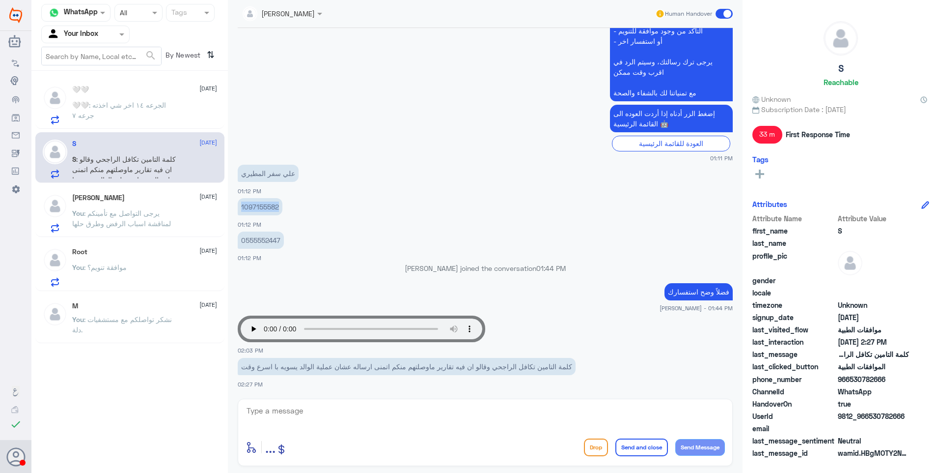
copy p "1097155582"
click at [247, 238] on p "0555552447" at bounding box center [261, 239] width 46 height 17
copy p "0555552447"
drag, startPoint x: 288, startPoint y: 419, endPoint x: 348, endPoint y: 412, distance: 60.3
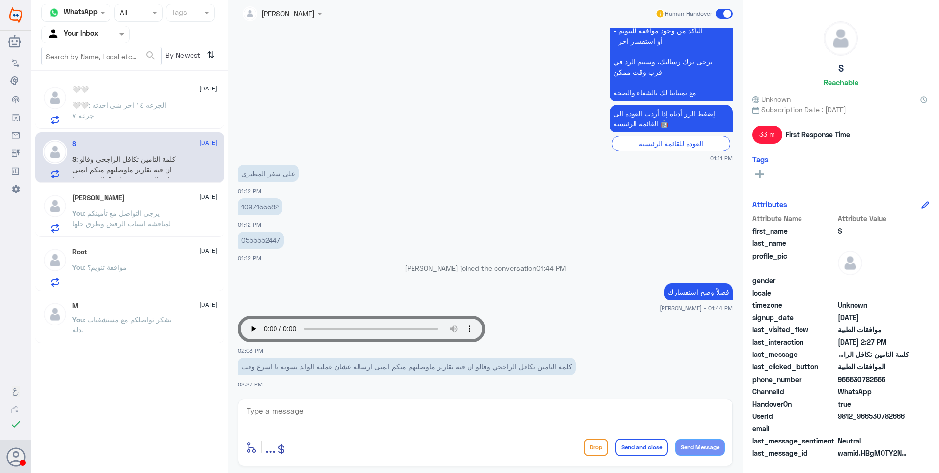
click at [290, 420] on textarea at bounding box center [486, 416] width 480 height 24
type textarea "j"
type textarea "طلبكم الان تحت الاجراء"
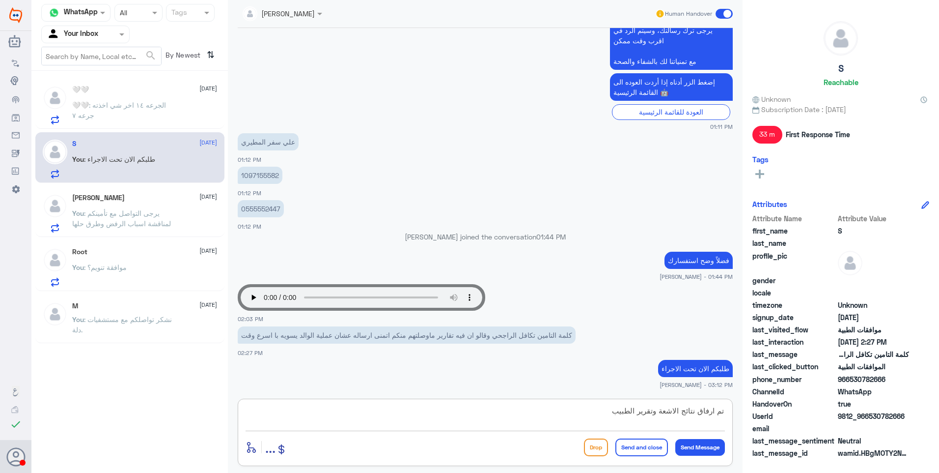
type textarea "تم ارفاق نتائج الاشعة وتقرير الطبيب"
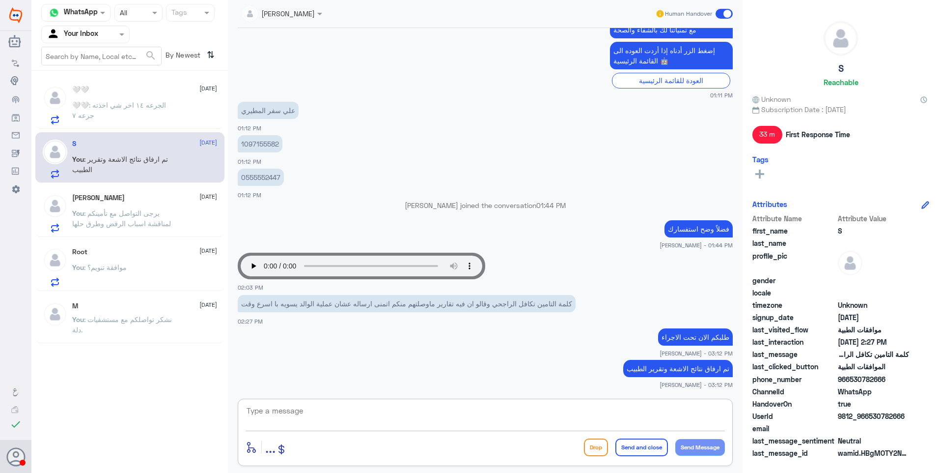
click at [144, 105] on span ": الجرعه ١٤ اخر شي اخذته جرعه ٧" at bounding box center [119, 110] width 94 height 19
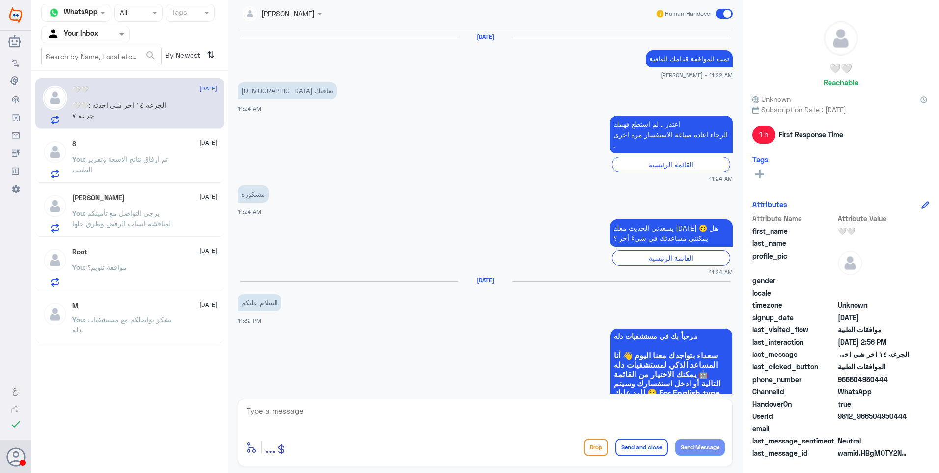
scroll to position [793, 0]
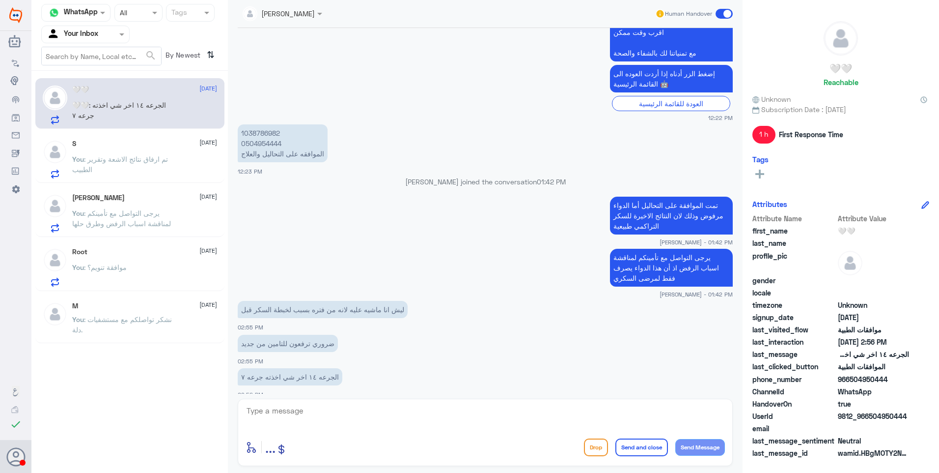
click at [150, 160] on span ": تم ارفاق نتائج الاشعة وتقرير الطبيب" at bounding box center [120, 164] width 96 height 19
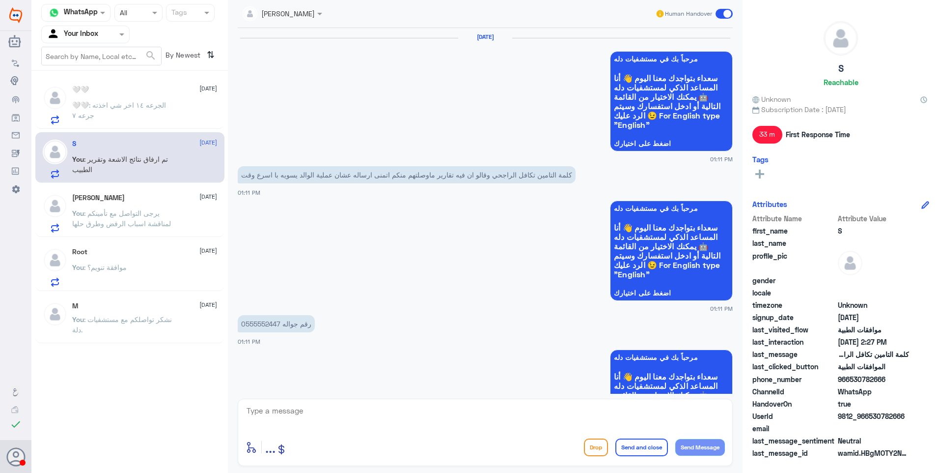
scroll to position [820, 0]
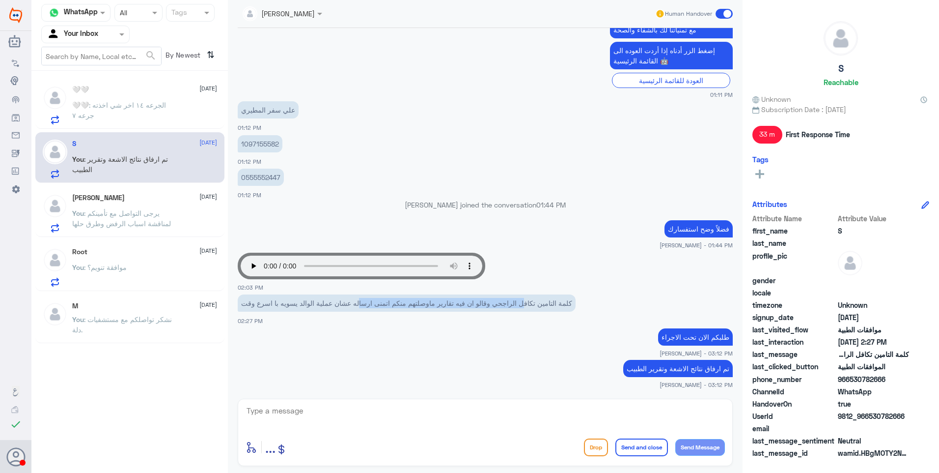
drag, startPoint x: 521, startPoint y: 299, endPoint x: 359, endPoint y: 299, distance: 162.6
click at [359, 299] on p "كلمة التامين تكافل الراجحي وقالو ان فيه تقارير ماوصلتهم منكم اتمنى ارساله عشان …" at bounding box center [407, 302] width 338 height 17
click at [360, 300] on p "كلمة التامين تكافل الراجحي وقالو ان فيه تقارير ماوصلتهم منكم اتمنى ارساله عشان …" at bounding box center [407, 302] width 338 height 17
click at [157, 106] on span ": الجرعه ١٤ اخر شي اخذته جرعه ٧" at bounding box center [119, 110] width 94 height 19
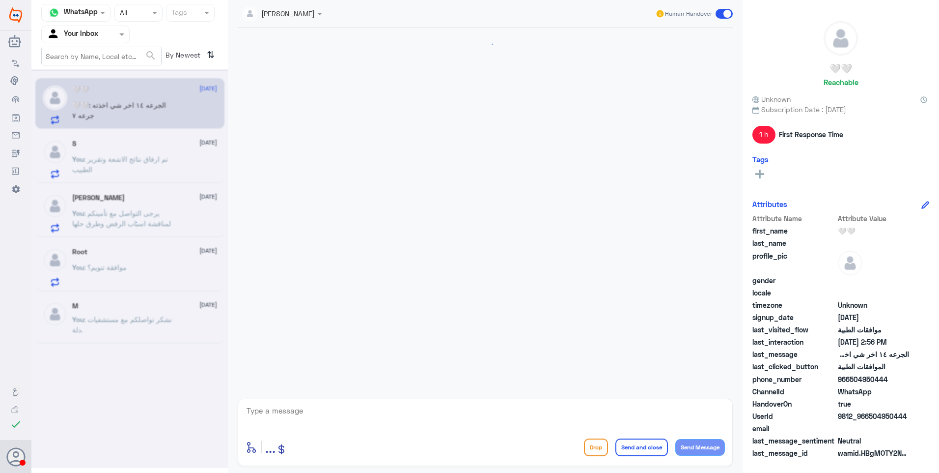
scroll to position [793, 0]
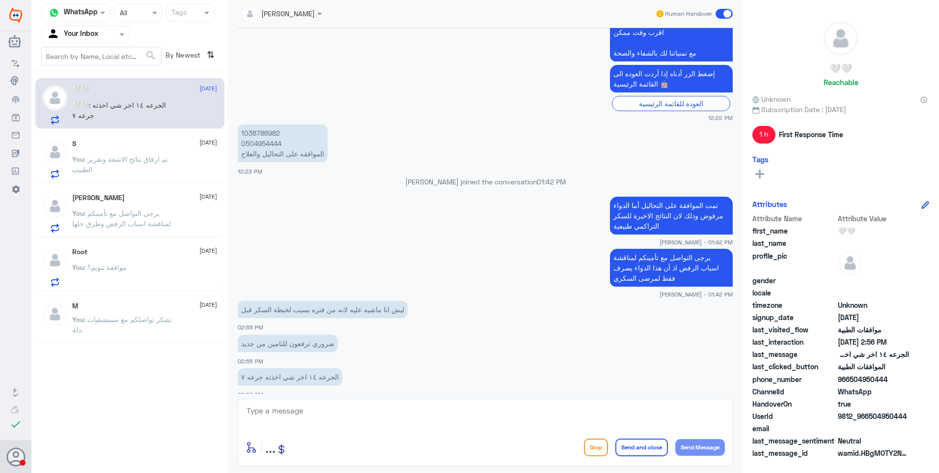
click at [261, 124] on p "1038786982 0504954444 الموافقه على التحاليل والعلاج" at bounding box center [283, 143] width 90 height 38
copy p "1038786982"
drag, startPoint x: 296, startPoint y: 414, endPoint x: 312, endPoint y: 414, distance: 15.7
click at [296, 414] on textarea at bounding box center [486, 416] width 480 height 24
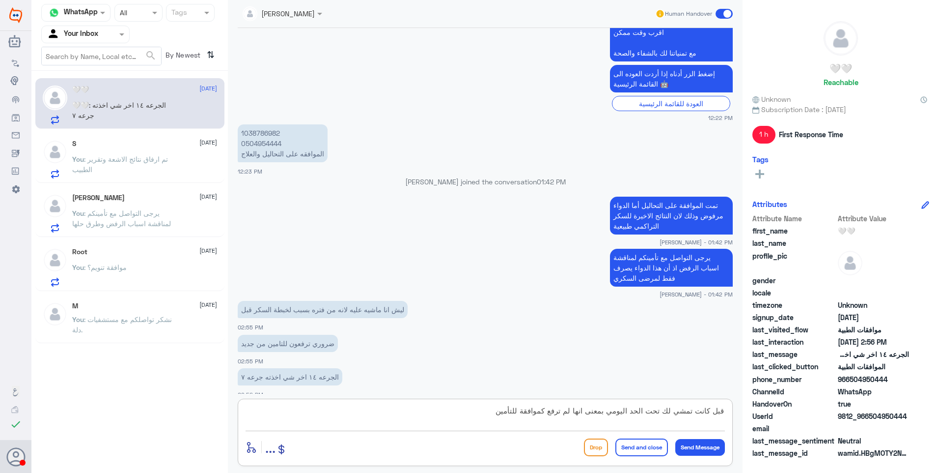
type textarea "قبل كانت تمشي لك تحت الحد اليومي بمعنى انها لم ترفع كموافقة للتأمين"
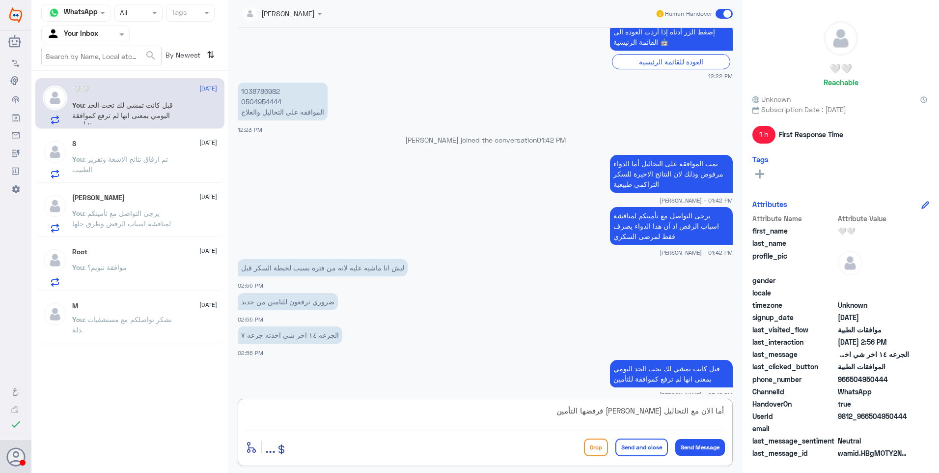
type textarea "أما الان مع التحاليل رفعت كموافقة فرفضها التأمين"
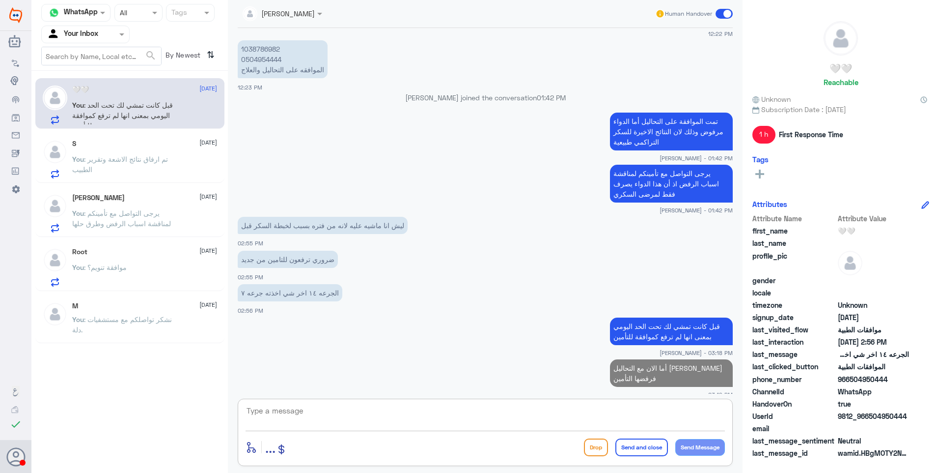
type textarea "ل"
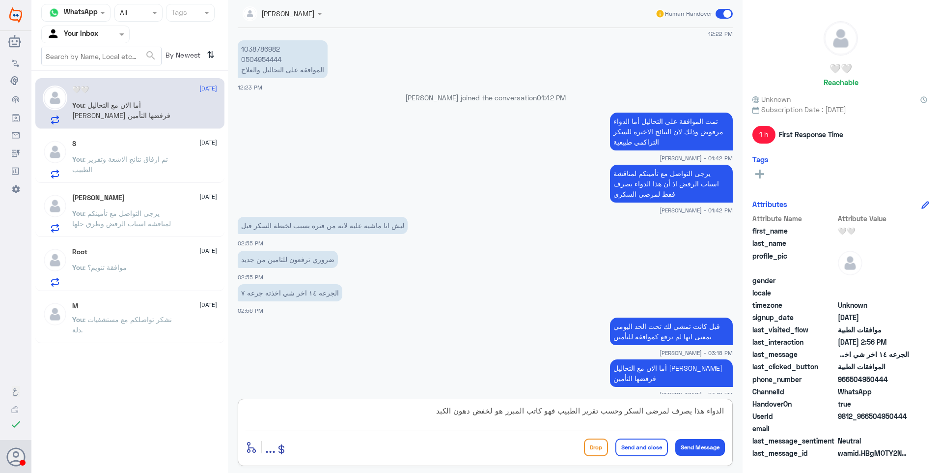
type textarea "الدواء هذا يصرف لمرضى السكر وحسب تقرير الطبيب فهو كاتب المبرر هو لخفض دهون الكبد"
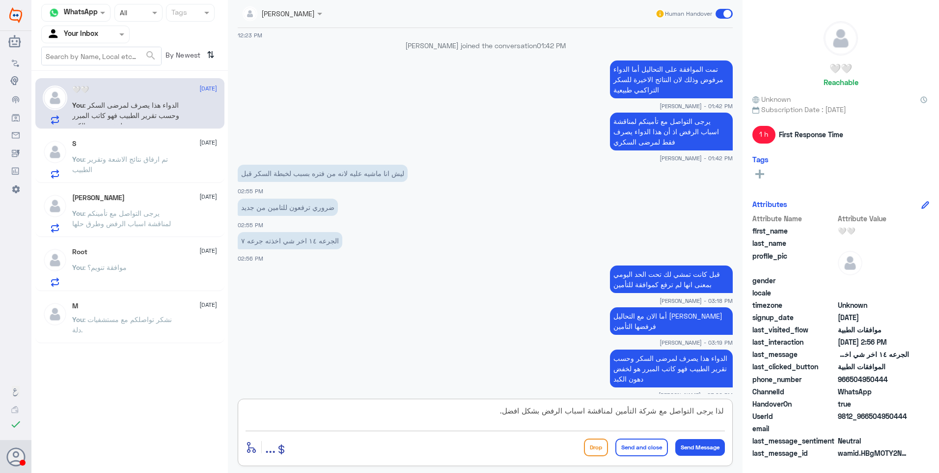
type textarea "لذا يرجى التواصل مع شركة التأمين لمناقشة اسباب الرفض بشكل افضل."
click at [645, 449] on button "Send and close" at bounding box center [642, 447] width 53 height 18
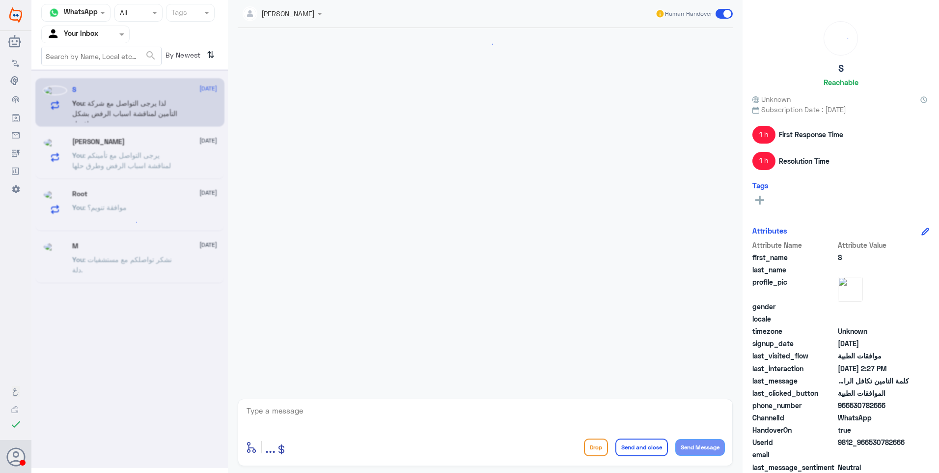
scroll to position [820, 0]
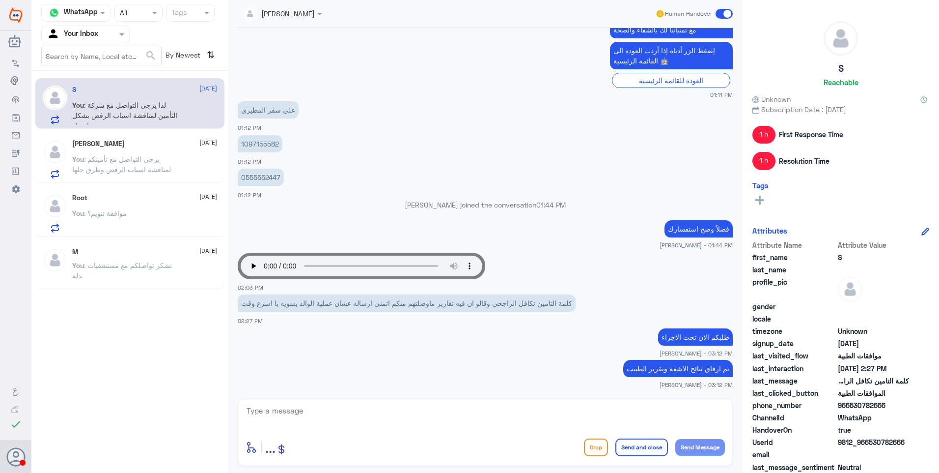
click at [111, 152] on div "Abo Saad 27 August You : يرجى التواصل مع تأمينكم لمناقشة اسباب الرفض وطرق حلها" at bounding box center [144, 159] width 145 height 39
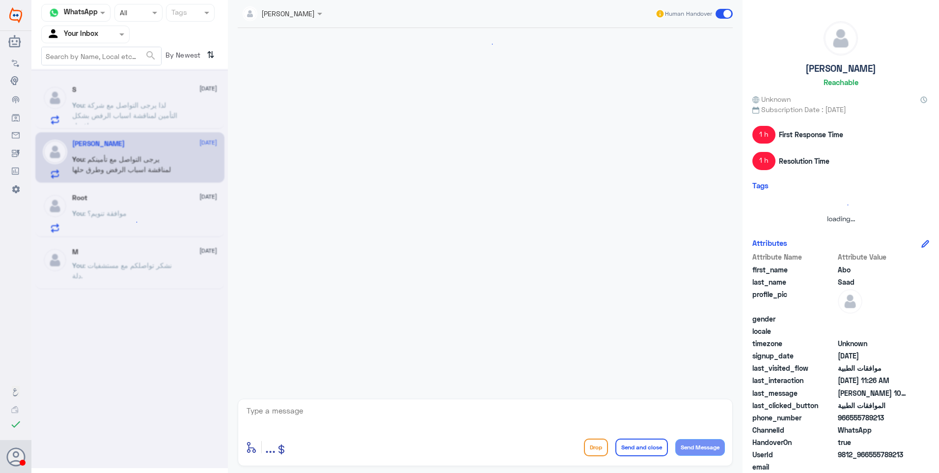
scroll to position [313, 0]
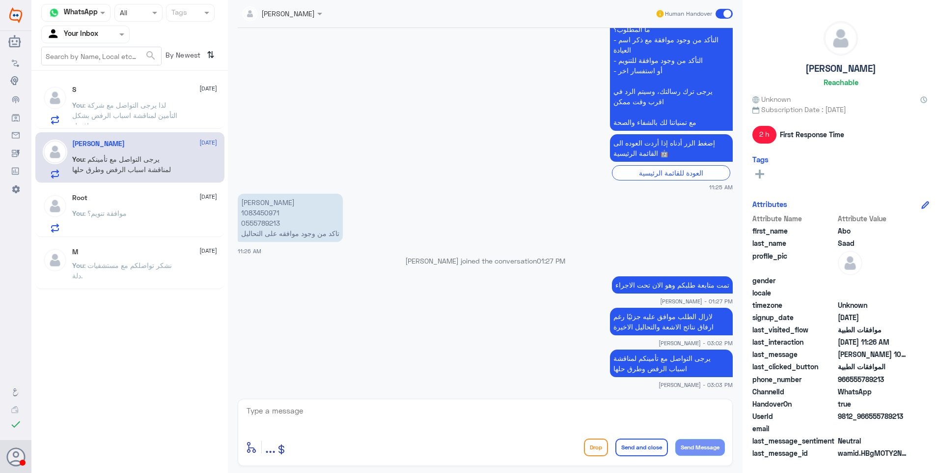
click at [170, 97] on div "S 27 August You : لذا يرجى التواصل مع شركة التأمين لمناقشة اسباب الرفض بشكل افض…" at bounding box center [144, 104] width 145 height 39
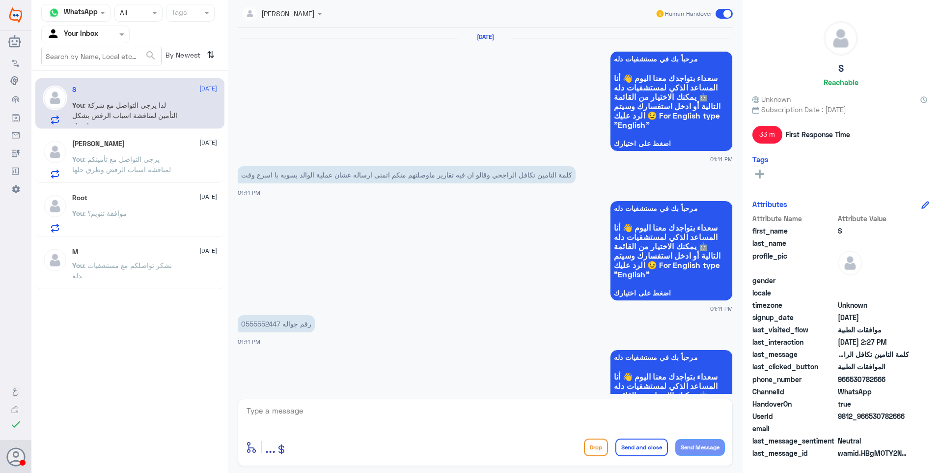
scroll to position [820, 0]
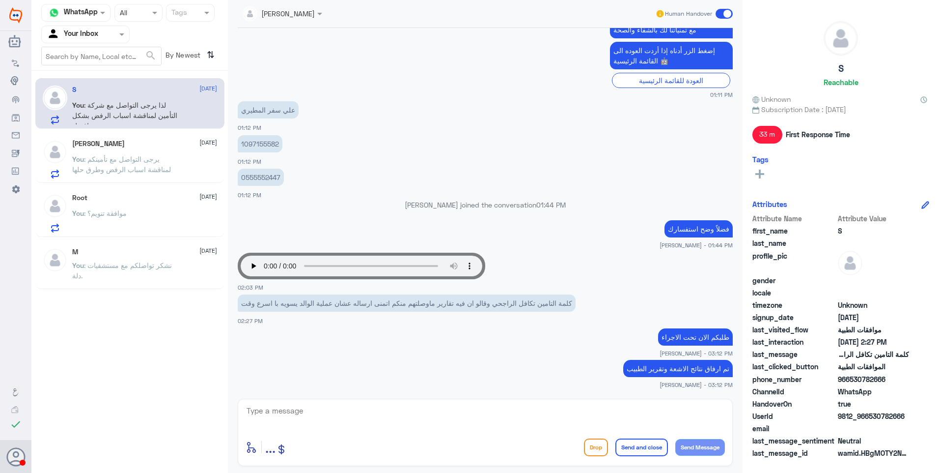
click at [260, 139] on p "1097155582" at bounding box center [260, 143] width 45 height 17
click at [259, 139] on p "1097155582" at bounding box center [260, 143] width 45 height 17
copy p "1097155582"
click at [258, 176] on p "0555552447" at bounding box center [261, 177] width 46 height 17
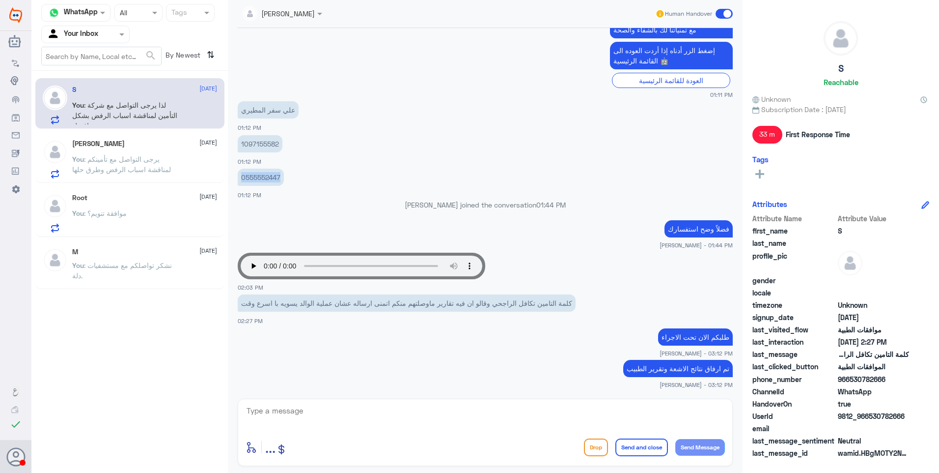
copy p "0555552447"
click at [135, 139] on div "Abo Saad 27 August You : يرجى التواصل مع تأمينكم لمناقشة اسباب الرفض وطرق حلها" at bounding box center [129, 157] width 189 height 51
click at [103, 157] on span ": يرجى التواصل مع تأمينكم لمناقشة اسباب الرفض وطرق حلها" at bounding box center [121, 164] width 99 height 19
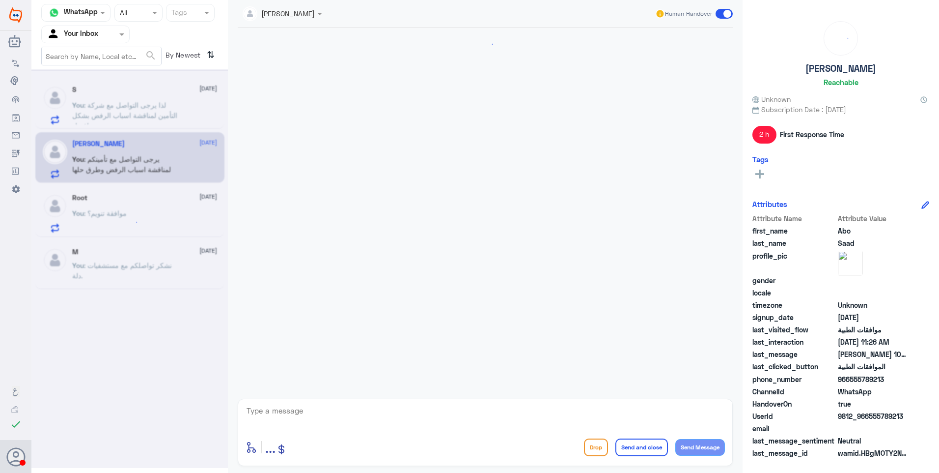
scroll to position [313, 0]
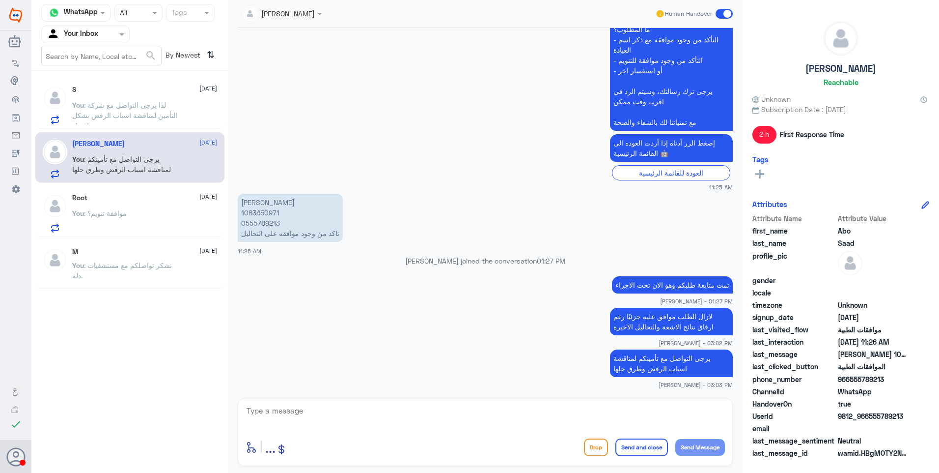
drag, startPoint x: 353, startPoint y: 407, endPoint x: 367, endPoint y: 407, distance: 13.8
click at [353, 407] on textarea at bounding box center [486, 416] width 480 height 24
type textarea "k"
type textarea "نشكر تواصلكم مع مستشفيات دلة."
click at [631, 453] on button "Send and close" at bounding box center [642, 447] width 53 height 18
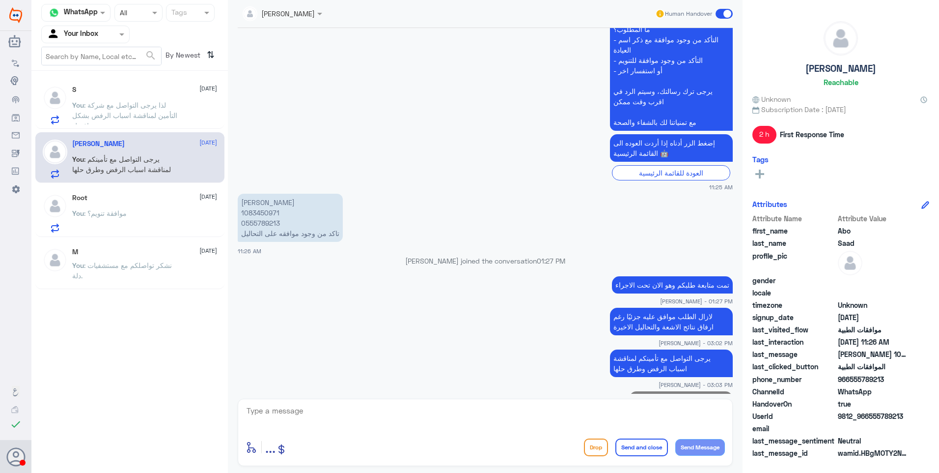
scroll to position [345, 0]
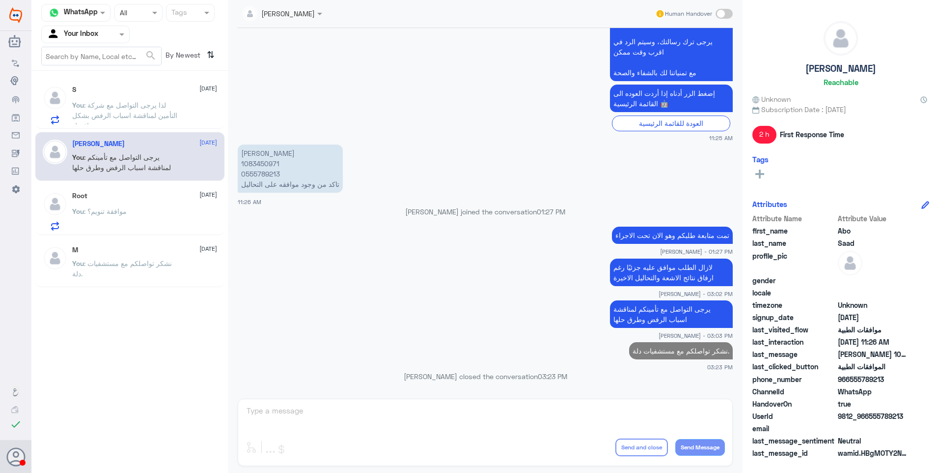
click at [161, 201] on div "Root [DATE] You : موافقة تنويم؟" at bounding box center [144, 211] width 145 height 39
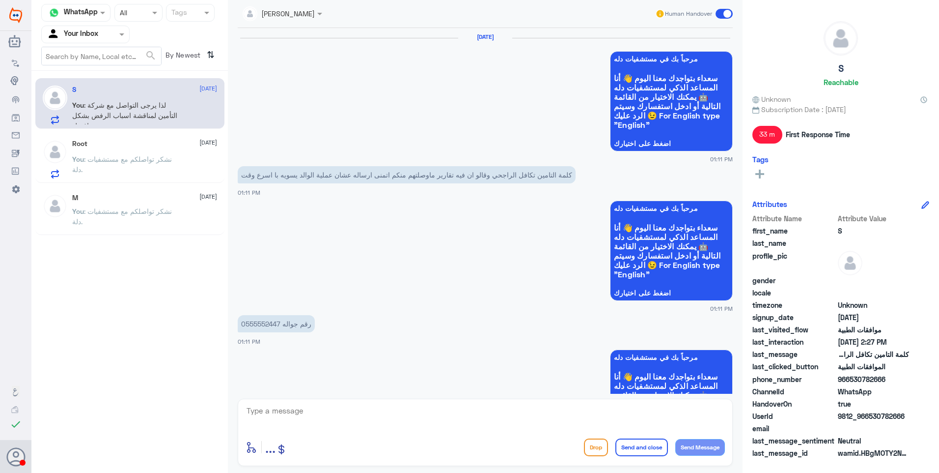
scroll to position [820, 0]
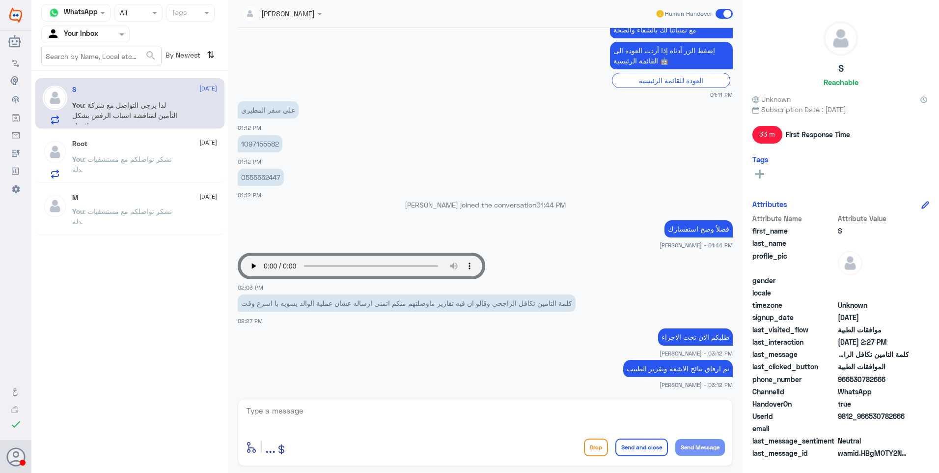
click at [97, 160] on span ": نشكر تواصلكم مع مستشفيات دلة." at bounding box center [122, 164] width 100 height 19
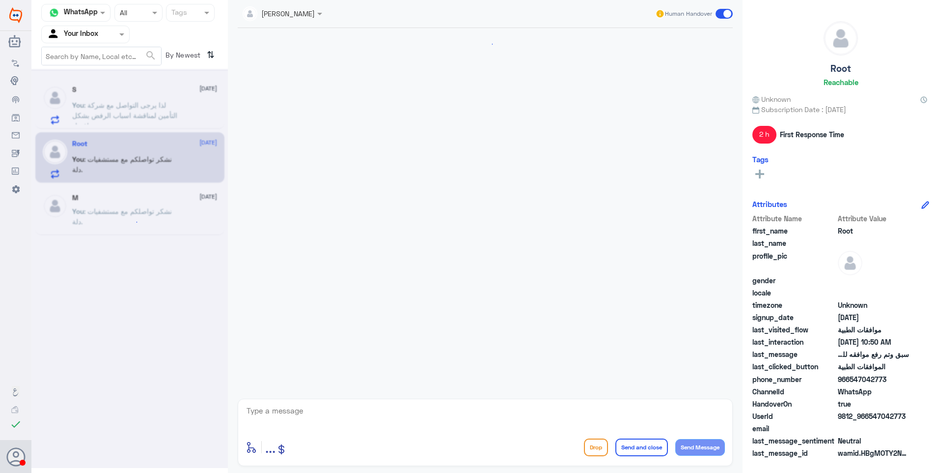
scroll to position [968, 0]
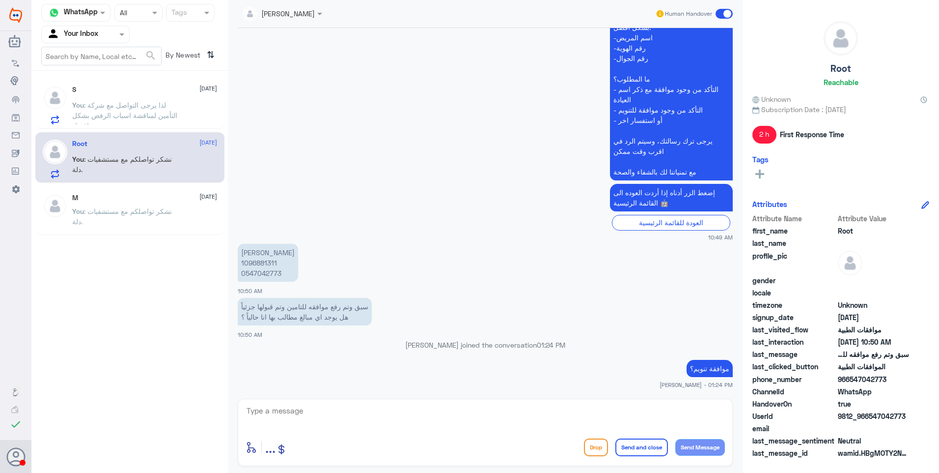
click at [272, 335] on div "سبق وتم رفع موافقه للتامين وتم قبولها جزئياً هل يوجد اي مبالغ مطالب بها انا حال…" at bounding box center [485, 317] width 495 height 44
click at [135, 114] on span ": لذا يرجى التواصل مع شركة التأمين لمناقشة اسباب الرفض بشكل افضل." at bounding box center [124, 115] width 105 height 29
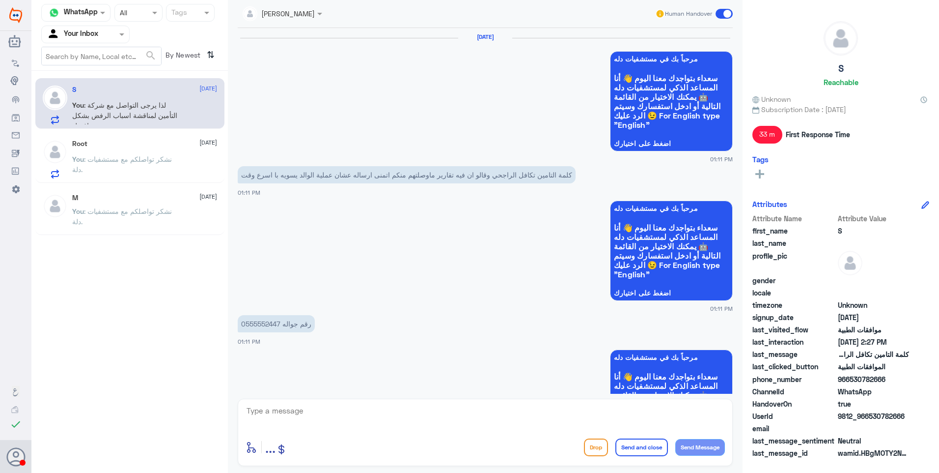
scroll to position [820, 0]
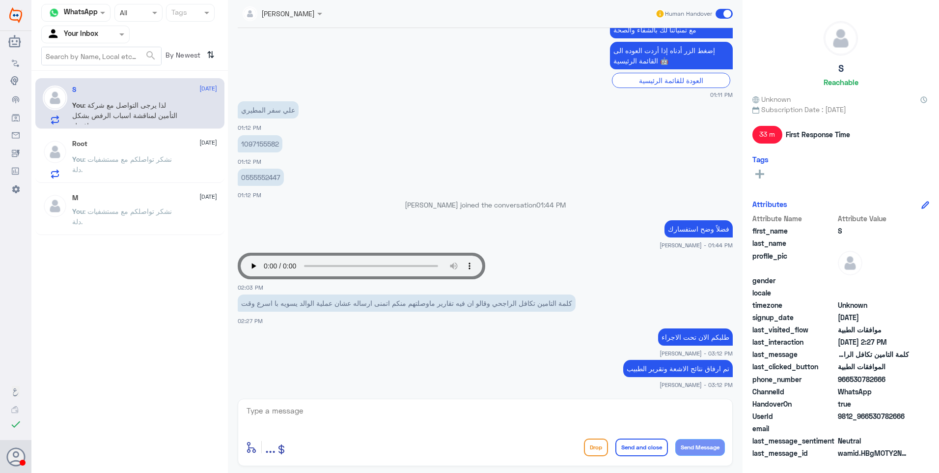
click at [264, 174] on p "0555552447" at bounding box center [261, 177] width 46 height 17
copy p "0555552447"
click at [123, 156] on span ": نشكر تواصلكم مع مستشفيات دلة." at bounding box center [122, 164] width 100 height 19
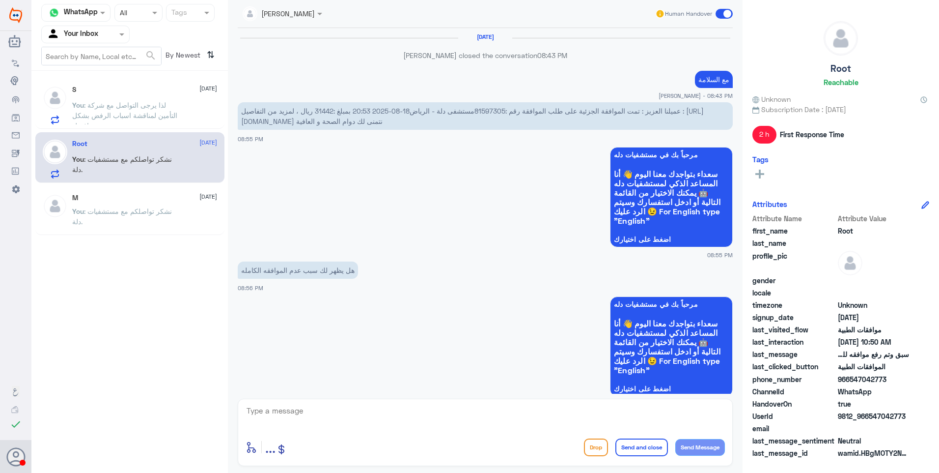
scroll to position [968, 0]
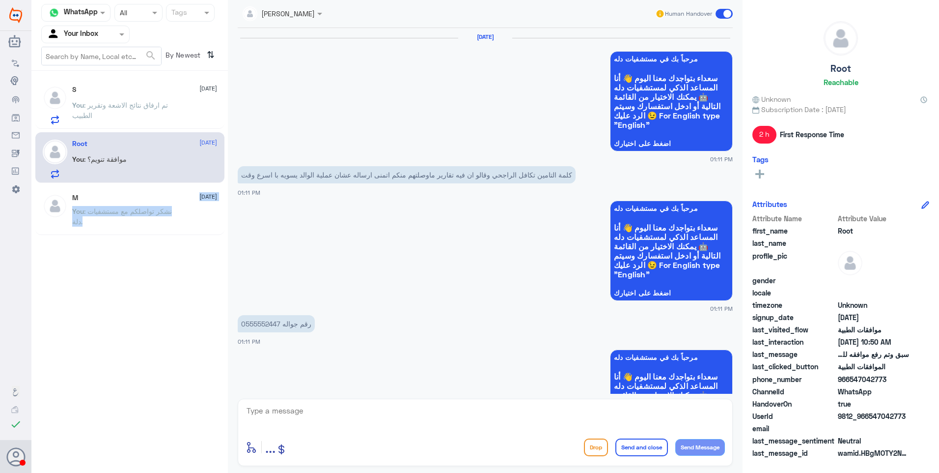
scroll to position [820, 0]
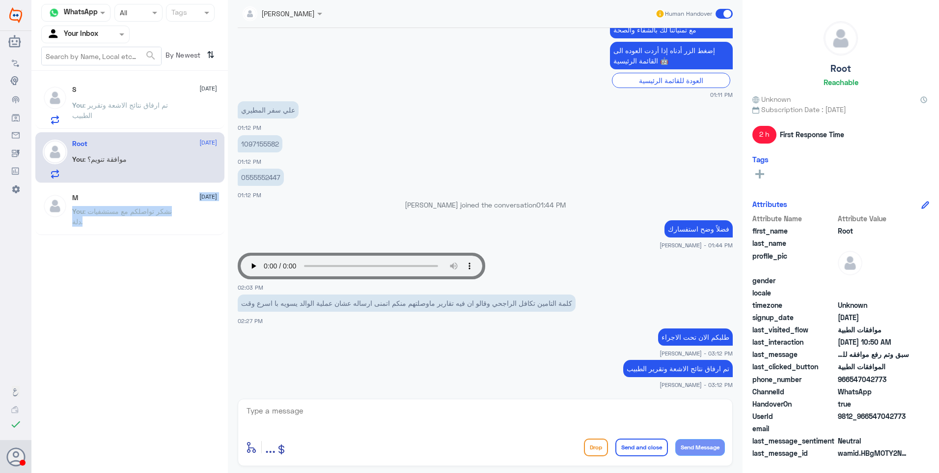
click at [115, 217] on p "You : نشكر تواصلكم مع مستشفيات دلة." at bounding box center [127, 218] width 111 height 25
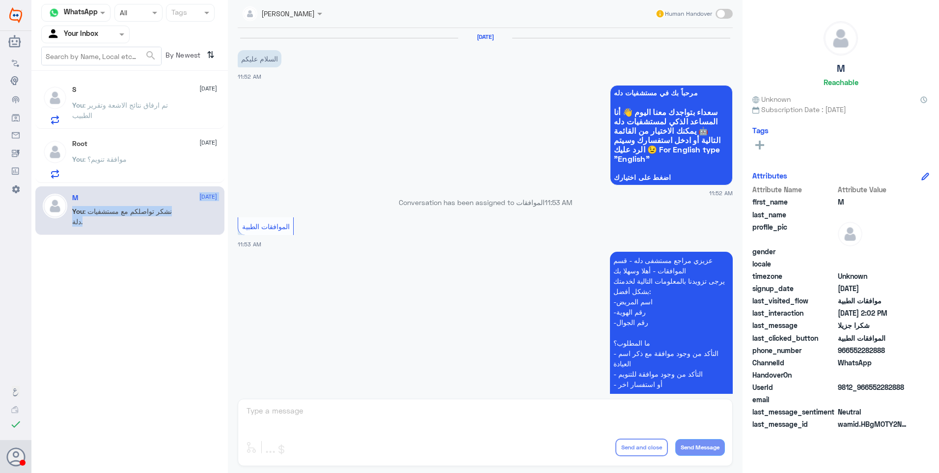
scroll to position [665, 0]
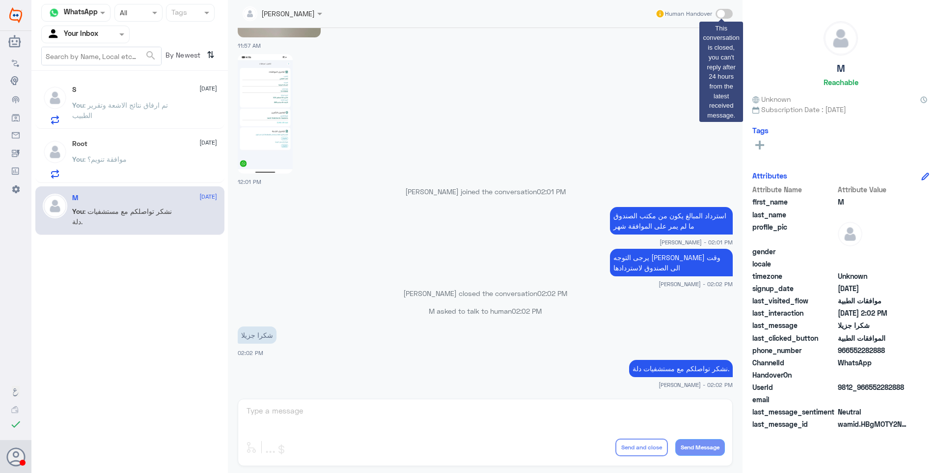
click at [720, 14] on span at bounding box center [724, 14] width 17 height 10
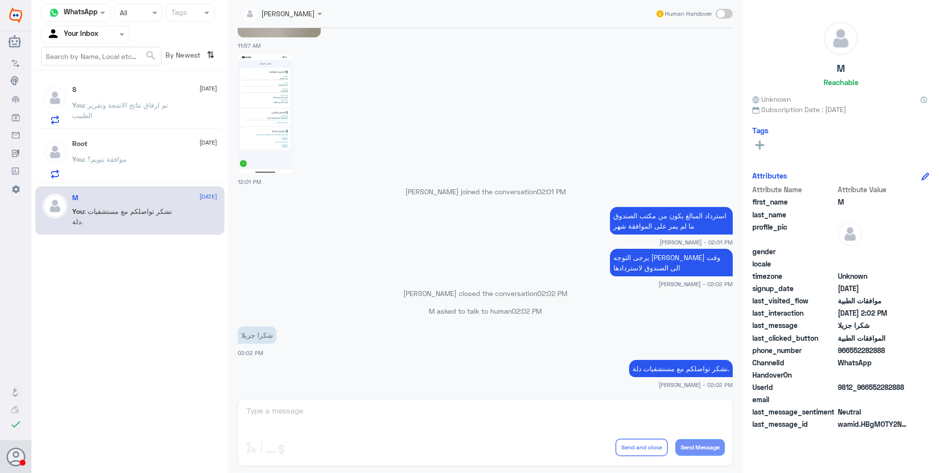
click at [660, 370] on p "نشكر تواصلكم مع مستشفيات دلة." at bounding box center [681, 368] width 104 height 17
copy div "نشكر تواصلكم مع مستشفيات دلة."
click at [726, 12] on span at bounding box center [724, 14] width 17 height 10
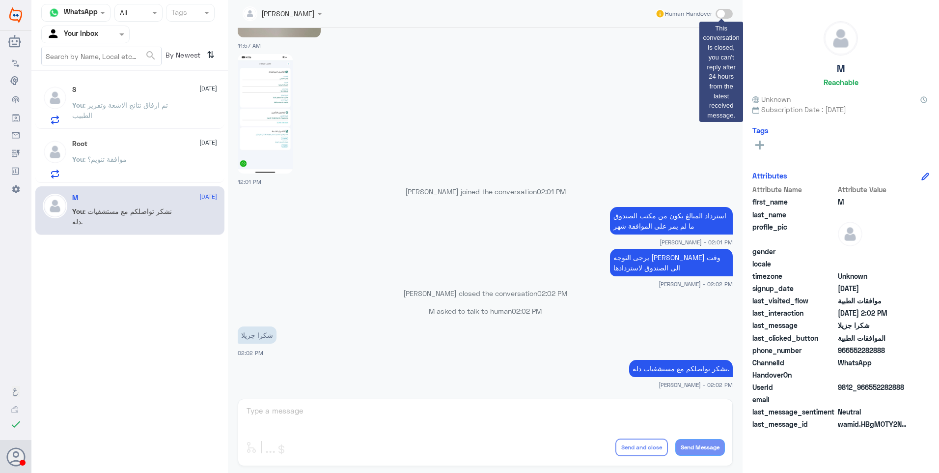
click at [720, 15] on span at bounding box center [724, 14] width 17 height 10
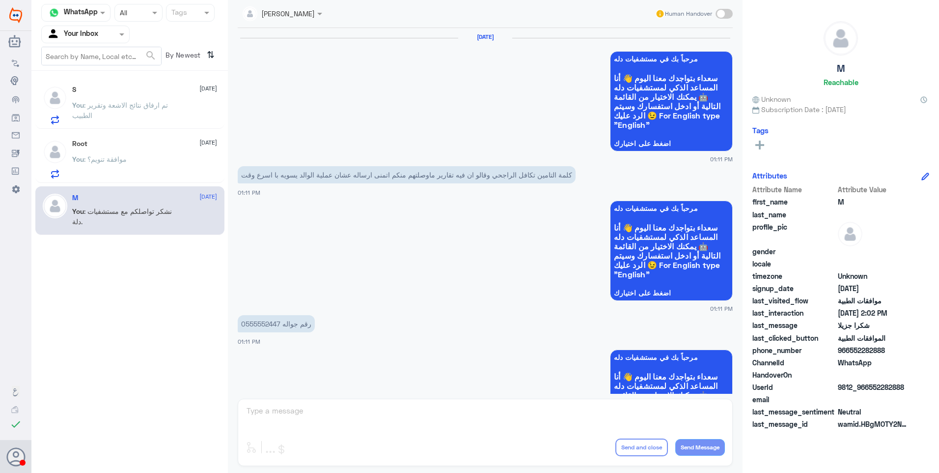
scroll to position [820, 0]
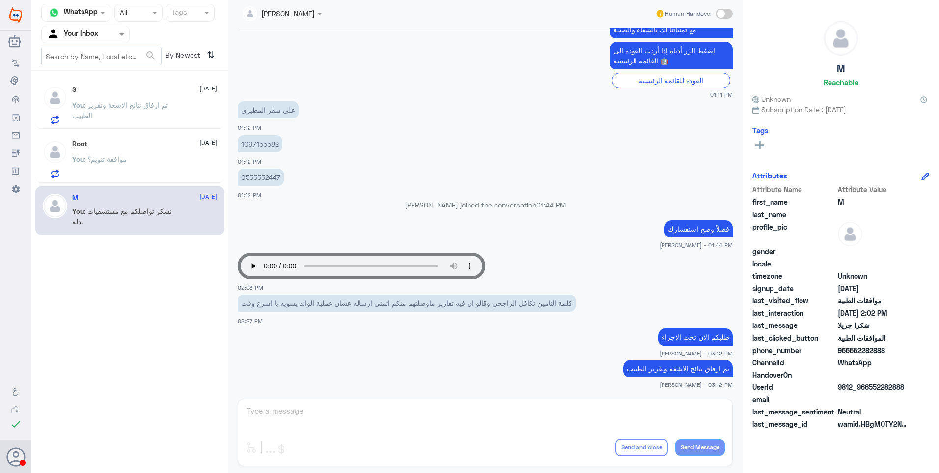
click at [338, 468] on div "Ahlam Alshehri Human Handover [DATE] مرحباً بك في مستشفيات دله سعداء بتواجدك مع…" at bounding box center [485, 238] width 515 height 476
click at [315, 422] on div "Ahlam Alshehri Human Handover [DATE] مرحباً بك في مستشفيات دله سعداء بتواجدك مع…" at bounding box center [485, 238] width 515 height 476
drag, startPoint x: 797, startPoint y: 359, endPoint x: 801, endPoint y: 342, distance: 17.1
click at [797, 353] on div "Attribute Name Attribute Value first_name M last_name profile_pic gender locale…" at bounding box center [841, 307] width 177 height 247
drag, startPoint x: 801, startPoint y: 342, endPoint x: 875, endPoint y: 104, distance: 249.1
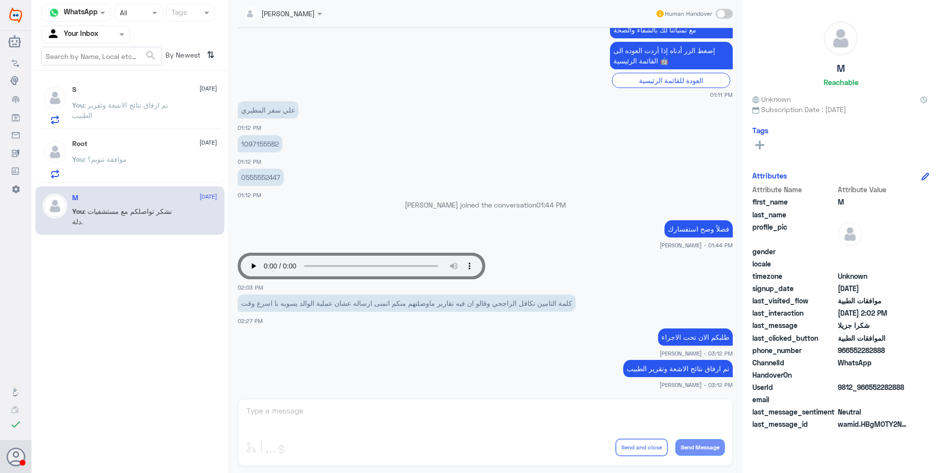
click at [870, 169] on div "M Reachable Unknown Subscription Date : [DATE] Tags Attributes Attribute Name A…" at bounding box center [841, 238] width 197 height 476
click at [926, 100] on icon at bounding box center [924, 99] width 7 height 7
click at [933, 180] on div "M Reachable Unknown Subscription Date : [DATE] Tags Attributes Attribute Name A…" at bounding box center [841, 238] width 197 height 476
click at [930, 176] on div "M Reachable Unknown Subscription Date : [DATE] Tags Attributes Attribute Name A…" at bounding box center [841, 238] width 197 height 476
click at [924, 175] on icon at bounding box center [926, 176] width 8 height 8
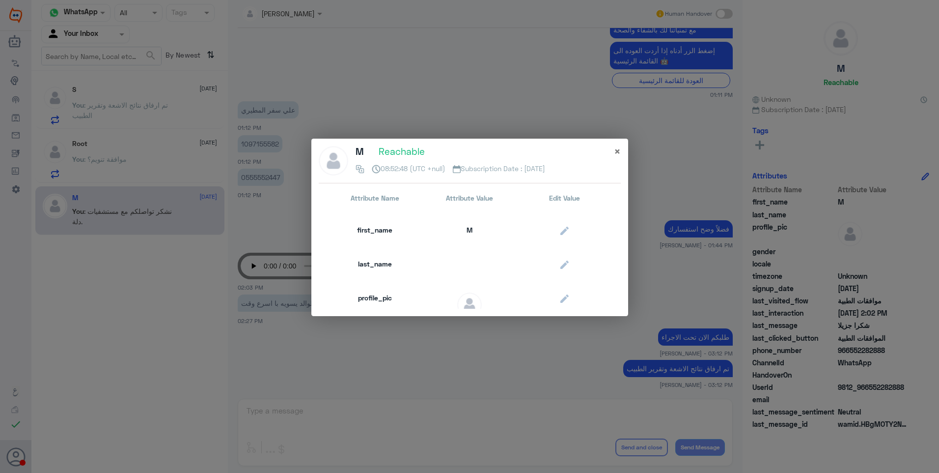
scroll to position [0, 0]
click at [618, 150] on span "×" at bounding box center [617, 150] width 7 height 13
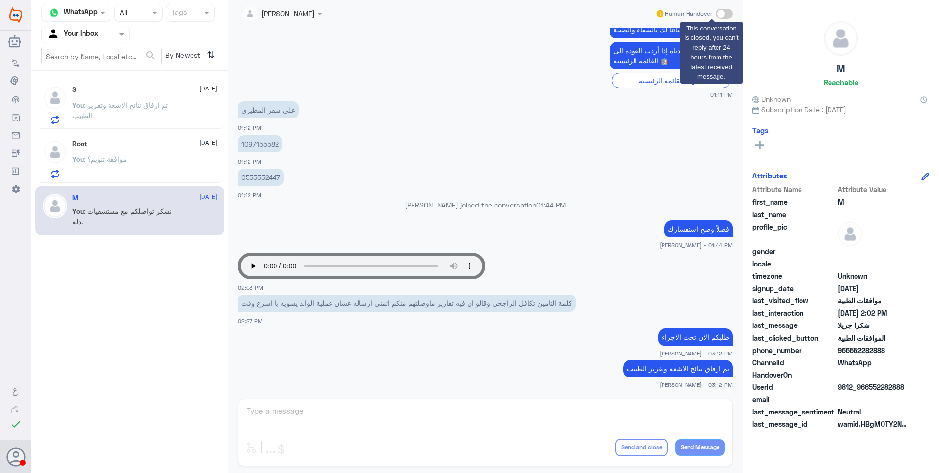
click at [727, 12] on span at bounding box center [724, 14] width 17 height 10
click at [721, 15] on span at bounding box center [724, 14] width 17 height 10
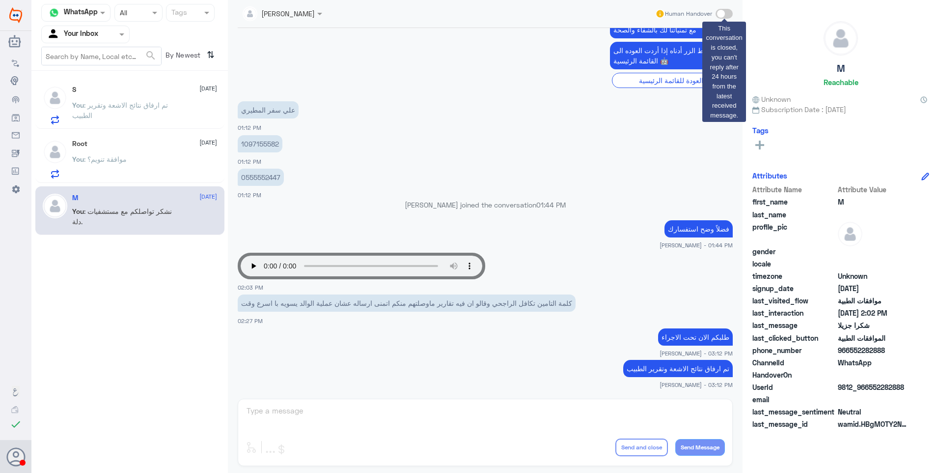
click at [721, 15] on span at bounding box center [724, 14] width 17 height 10
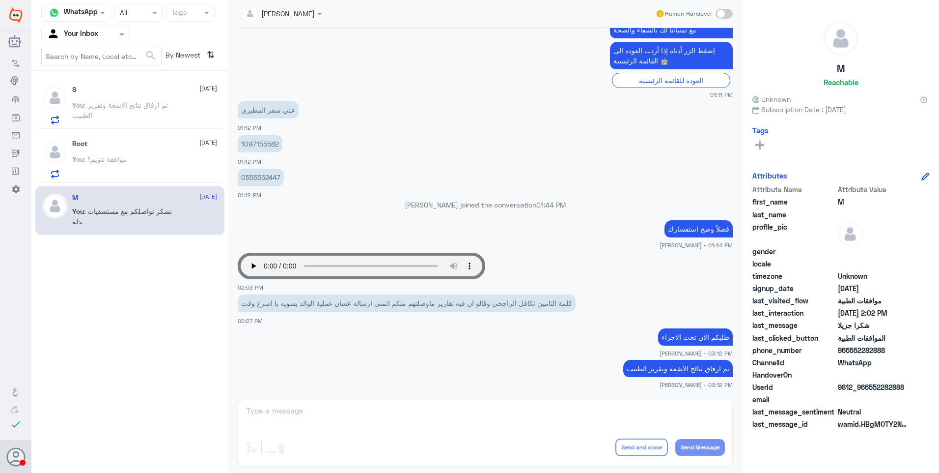
click at [681, 17] on span "Human Handover" at bounding box center [688, 13] width 47 height 9
click at [682, 16] on span "Human Handover" at bounding box center [688, 13] width 47 height 9
click at [306, 16] on div at bounding box center [282, 12] width 89 height 11
click at [322, 63] on div "Widebot System Widebot System" at bounding box center [322, 62] width 110 height 10
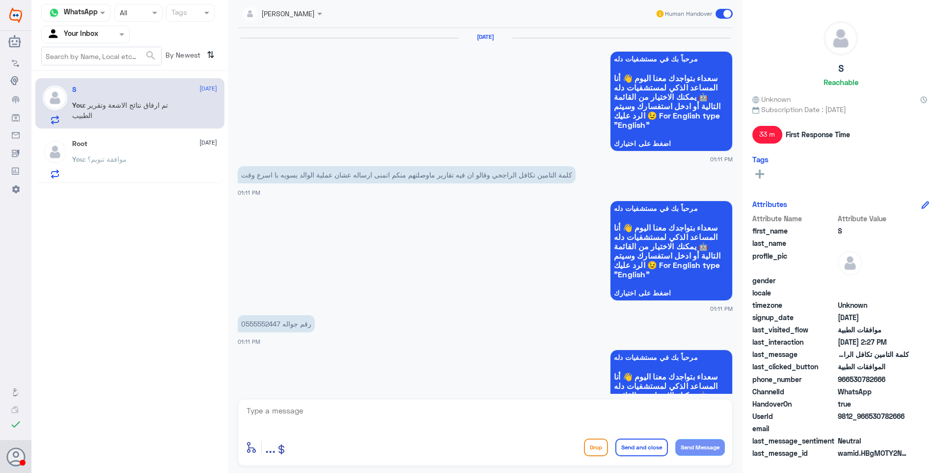
scroll to position [820, 0]
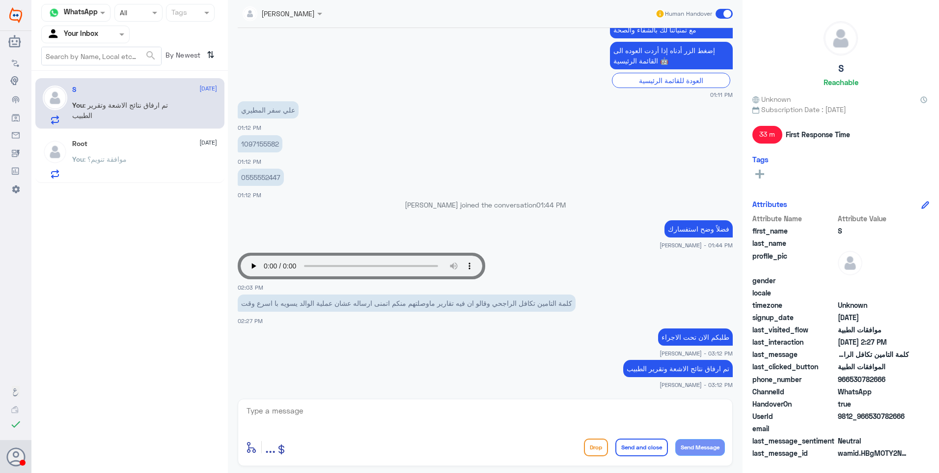
click at [100, 144] on div "Root [DATE]" at bounding box center [144, 144] width 145 height 8
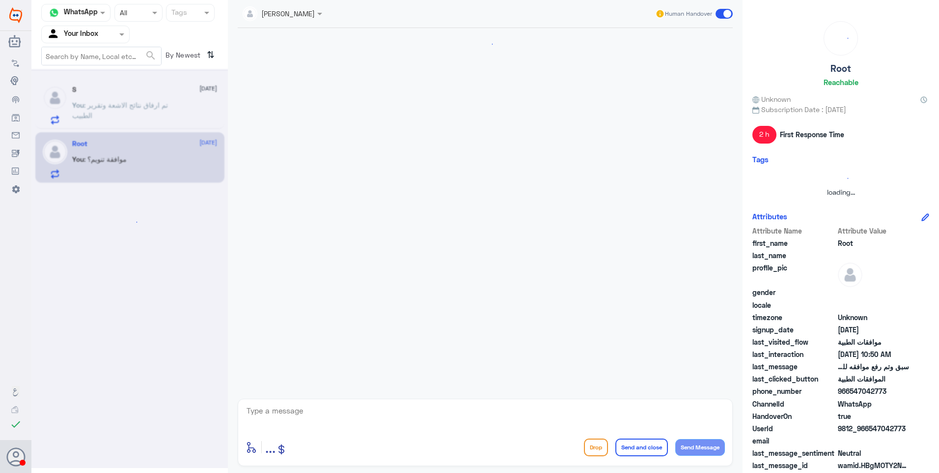
scroll to position [968, 0]
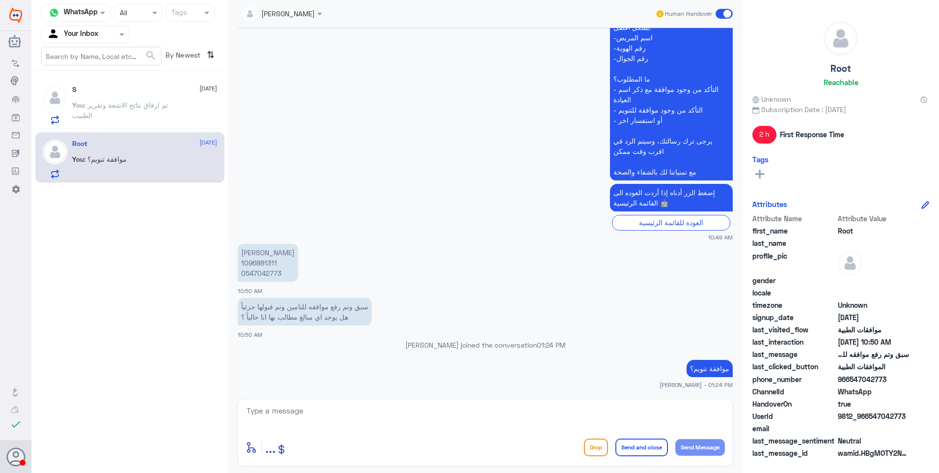
click at [98, 107] on span ": تم ارفاق نتائج الاشعة وتقرير الطبيب" at bounding box center [120, 110] width 96 height 19
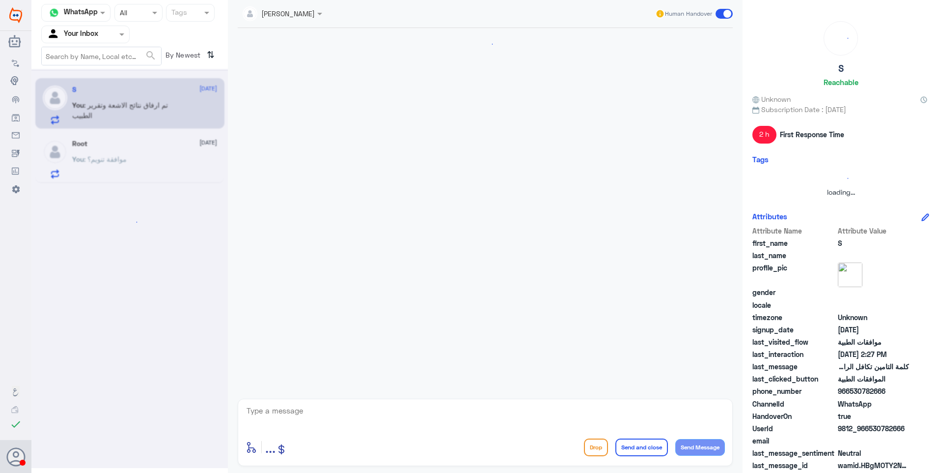
click at [124, 169] on p "You : موافقة تنويم؟" at bounding box center [99, 166] width 55 height 25
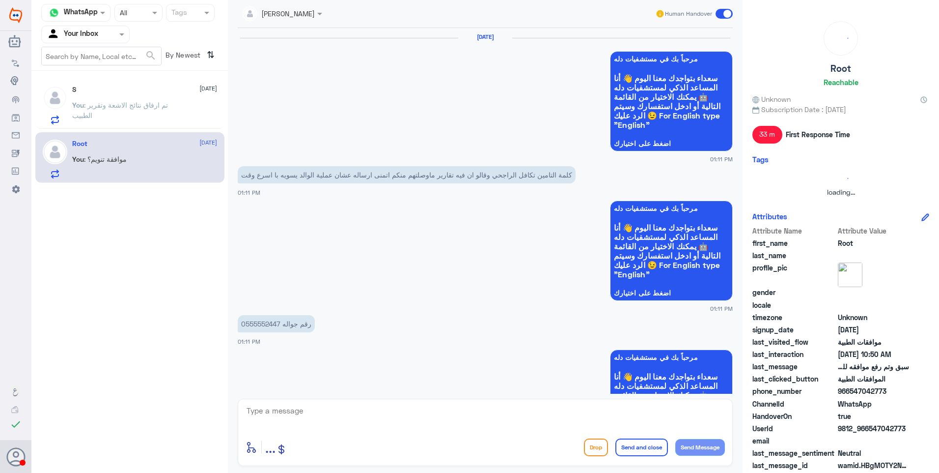
scroll to position [820, 0]
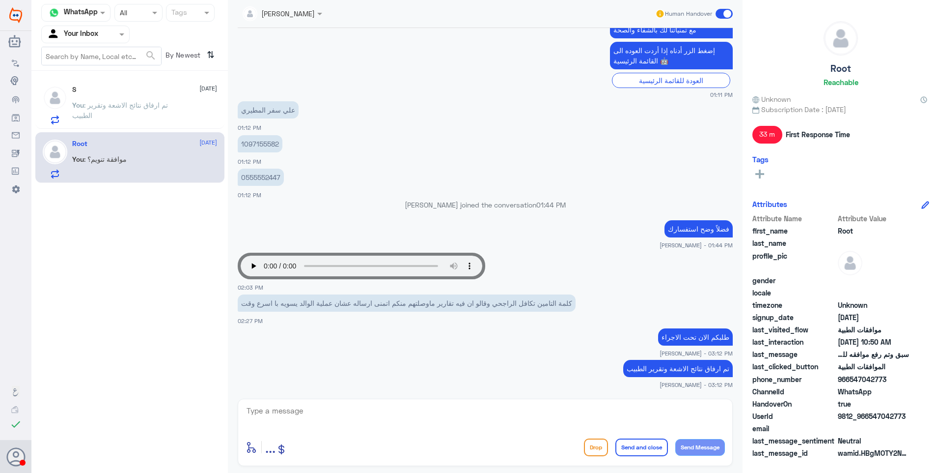
click at [164, 170] on div "You : موافقة تنويم؟" at bounding box center [144, 167] width 145 height 22
click at [135, 96] on div "S [DATE] You : تم ارفاق نتائج الاشعة وتقرير الطبيب" at bounding box center [144, 104] width 145 height 39
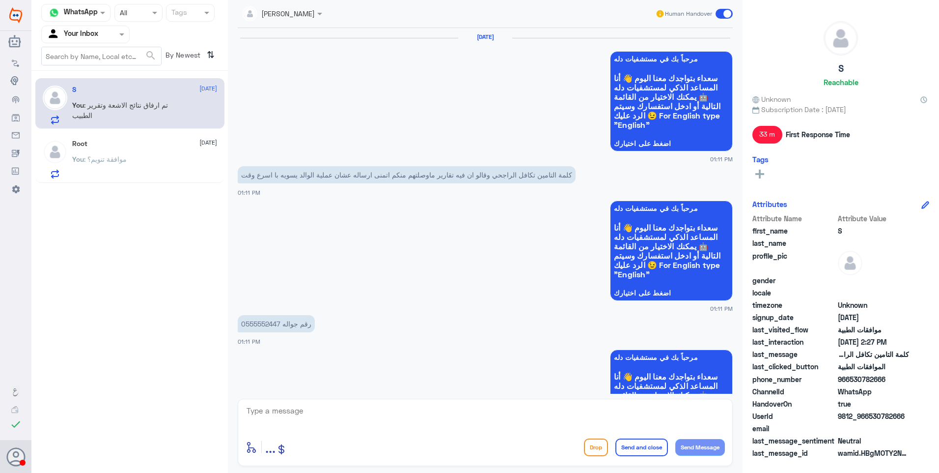
scroll to position [820, 0]
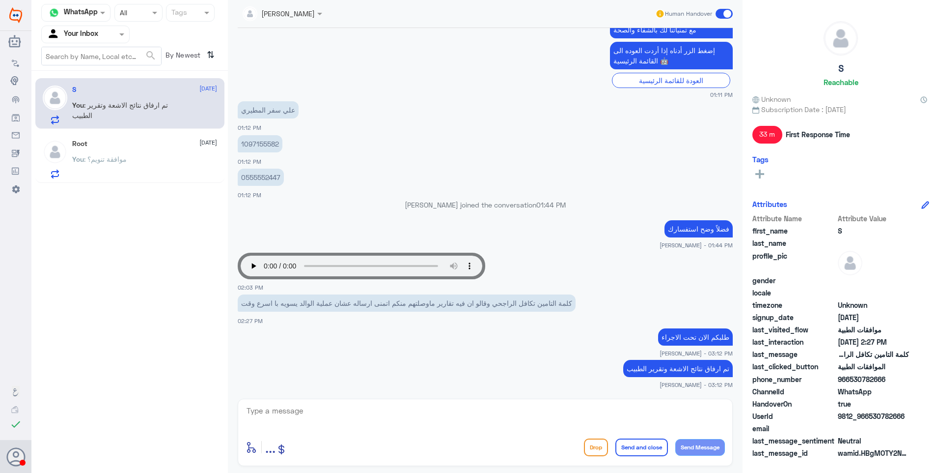
click at [139, 150] on div "Root [DATE] You : موافقة تنويم؟" at bounding box center [144, 159] width 145 height 39
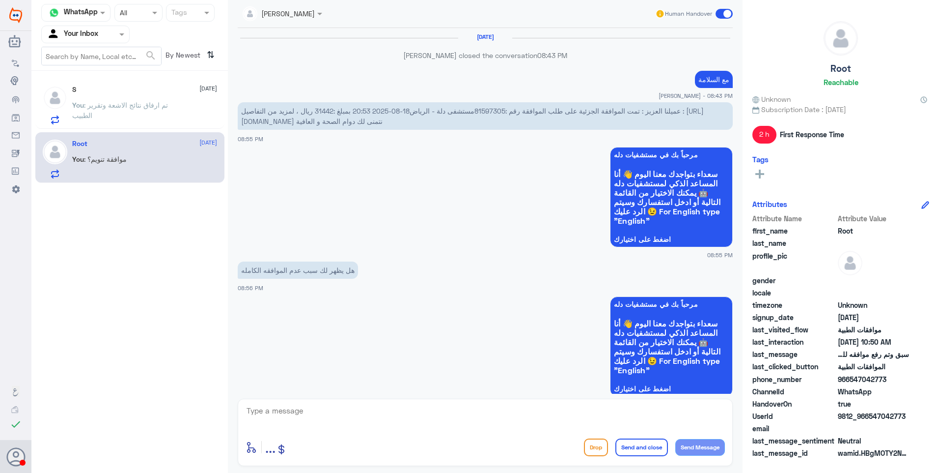
scroll to position [968, 0]
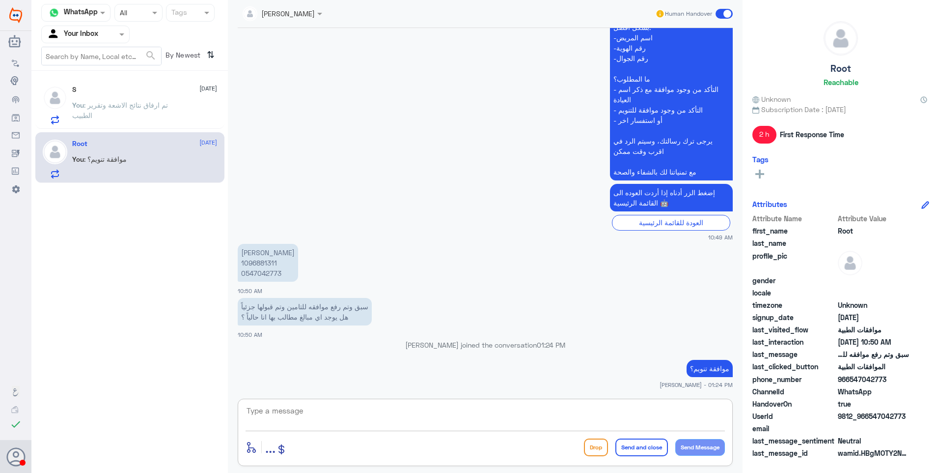
drag, startPoint x: 278, startPoint y: 416, endPoint x: 296, endPoint y: 418, distance: 18.3
click at [281, 417] on textarea at bounding box center [486, 416] width 480 height 24
type textarea "t"
type textarea "في حال كونها موافقة تنويم يرجى مراجعة مكتب الدخول للتحقق من اي مبالغ معلقة."
click at [648, 443] on button "Send and close" at bounding box center [642, 447] width 53 height 18
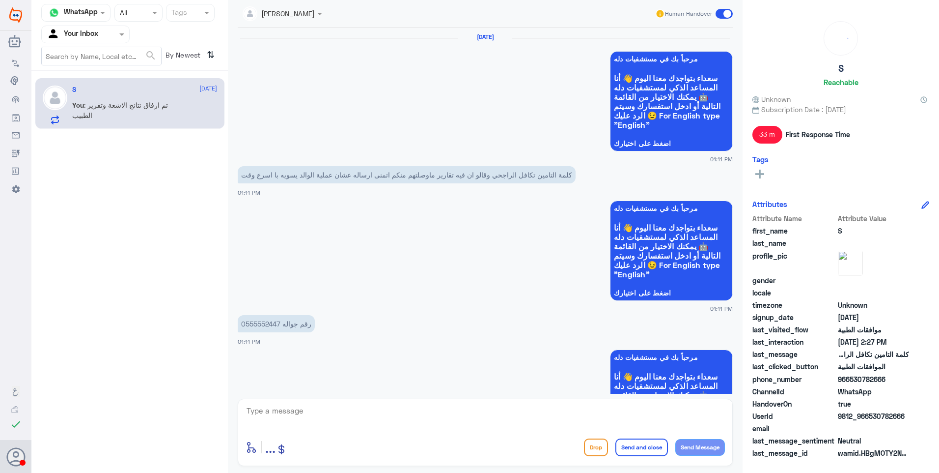
scroll to position [820, 0]
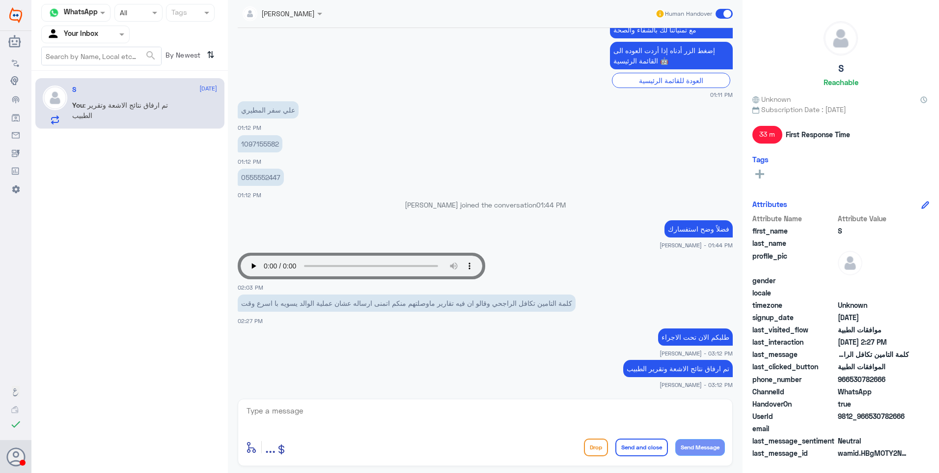
click at [105, 99] on div "S [DATE] You : تم ارفاق نتائج الاشعة وتقرير الطبيب" at bounding box center [144, 104] width 145 height 39
click at [91, 34] on input "text" at bounding box center [74, 33] width 54 height 11
click at [89, 114] on div "Your Team" at bounding box center [85, 123] width 88 height 23
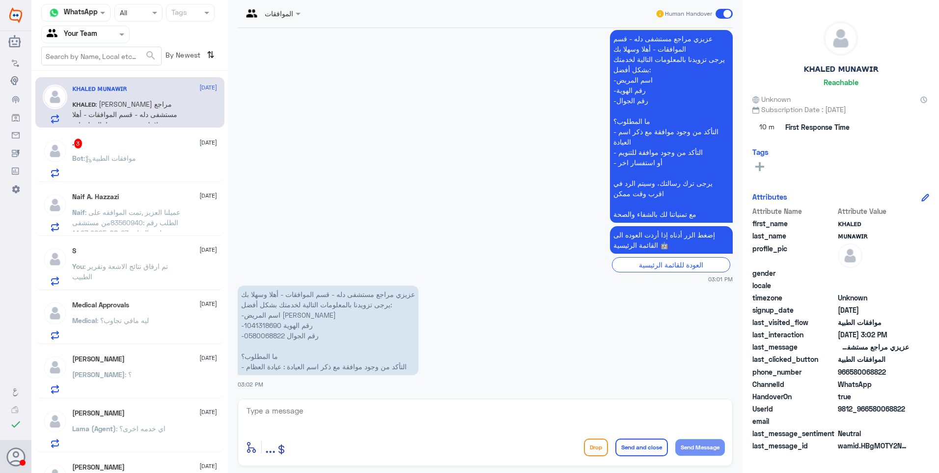
scroll to position [0, 0]
click at [136, 164] on p "Bot : موافقات الطبية" at bounding box center [104, 166] width 64 height 25
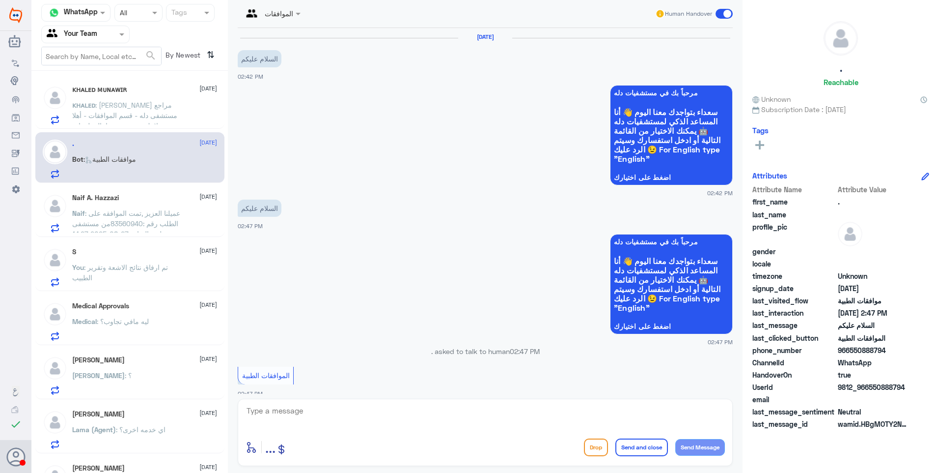
scroll to position [265, 0]
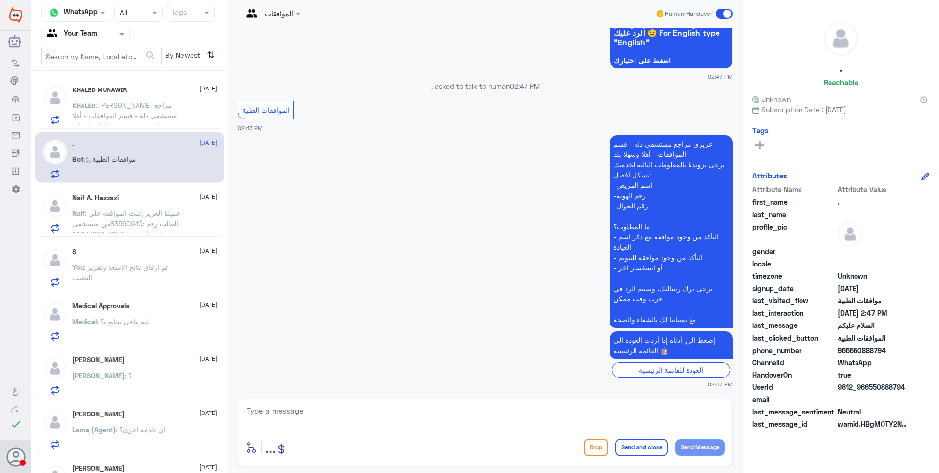
click at [161, 213] on span ": عميلنا العزيز ,تمت الموافقه على الطلب رقم :83560940من مستشفى دلة - الرياض27-0…" at bounding box center [126, 234] width 108 height 50
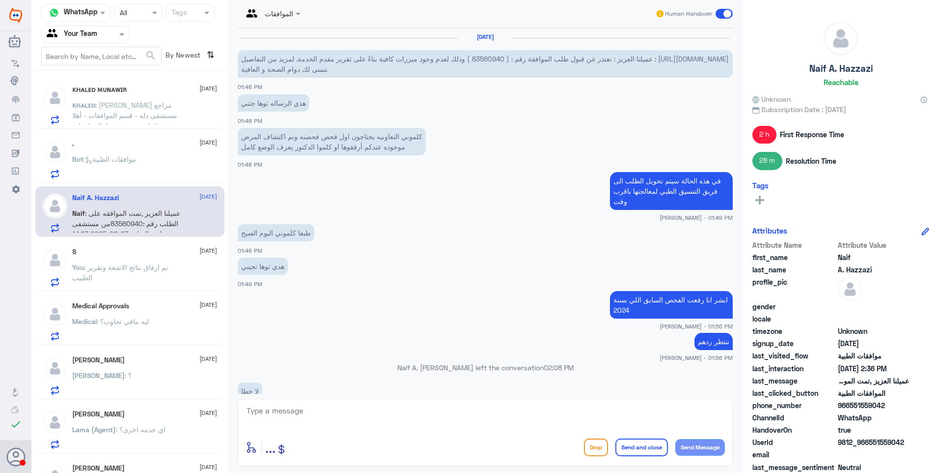
scroll to position [740, 0]
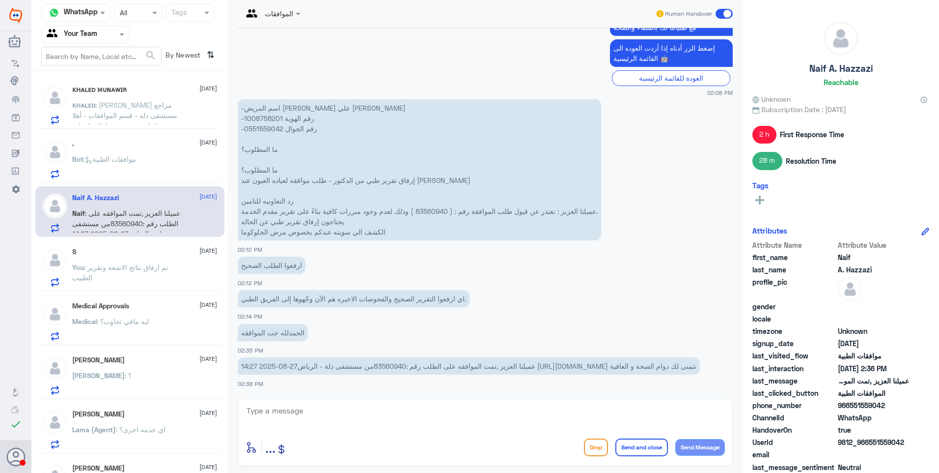
click at [94, 39] on input "text" at bounding box center [74, 33] width 54 height 11
drag, startPoint x: 93, startPoint y: 66, endPoint x: 94, endPoint y: 84, distance: 17.7
click at [94, 84] on div "All Unassigned Your Inbox Your Team" at bounding box center [85, 79] width 88 height 86
click at [94, 84] on Inbox "Your Inbox" at bounding box center [80, 87] width 34 height 8
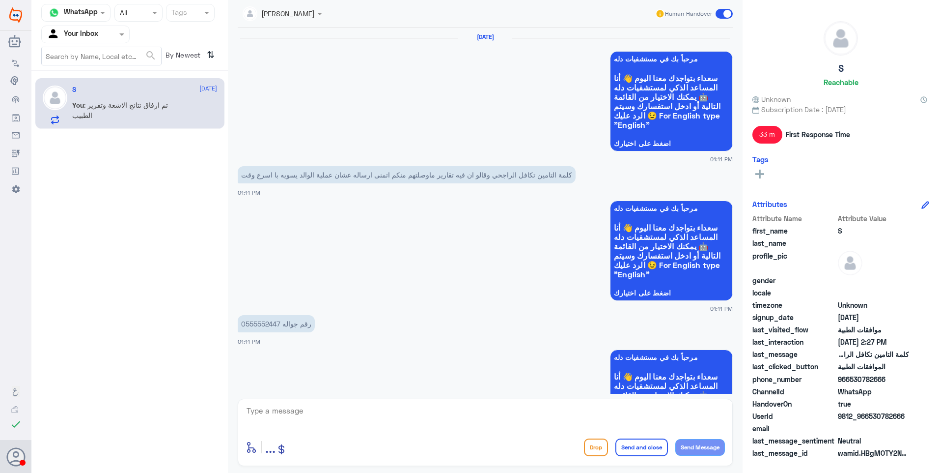
scroll to position [820, 0]
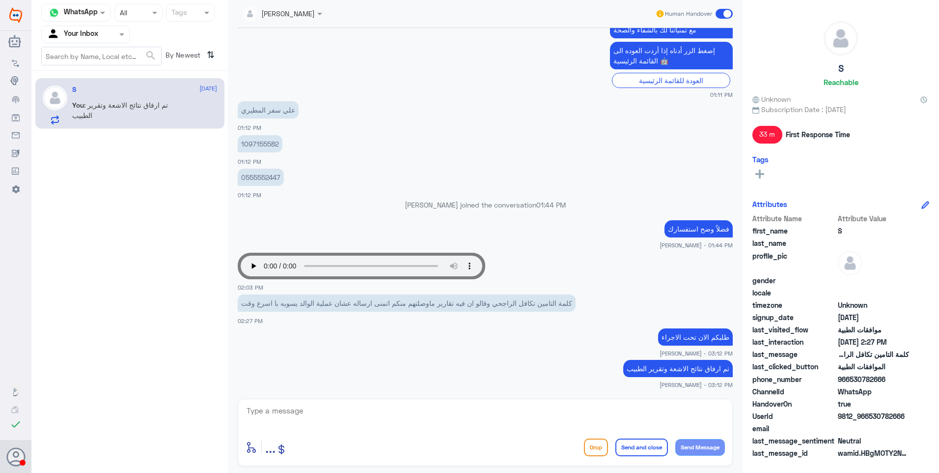
click at [129, 111] on p "You : تم ارفاق نتائج الاشعة وتقرير الطبيب" at bounding box center [127, 112] width 111 height 25
drag, startPoint x: 495, startPoint y: 251, endPoint x: 501, endPoint y: 238, distance: 14.7
click at [495, 251] on div "Your browser does not support the audio tag. 02:03 PM" at bounding box center [485, 270] width 495 height 43
click at [259, 177] on p "0555552447" at bounding box center [261, 177] width 46 height 17
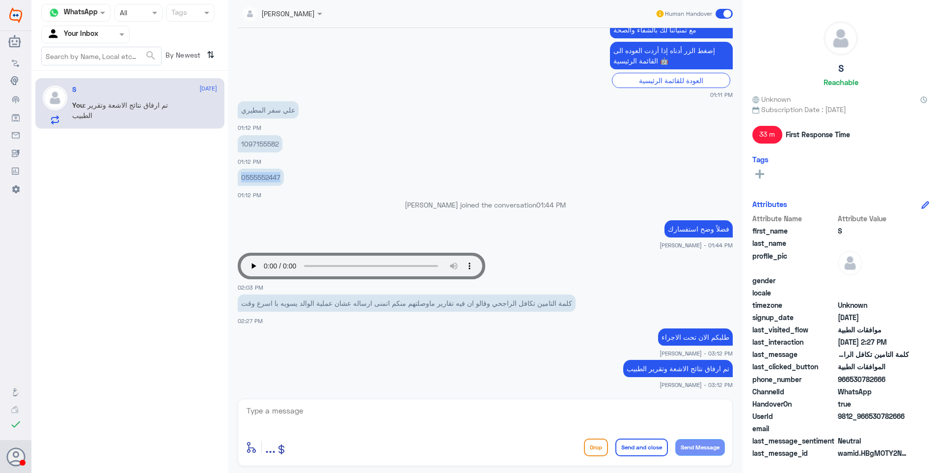
copy p "0555552447"
drag, startPoint x: 287, startPoint y: 414, endPoint x: 365, endPoint y: 409, distance: 77.8
click at [292, 417] on textarea at bounding box center [486, 416] width 480 height 24
type textarea "s"
type textarea "سيتم رفع حالتكم الى قسم التنويم لمتابعتها بشكل أكبر"
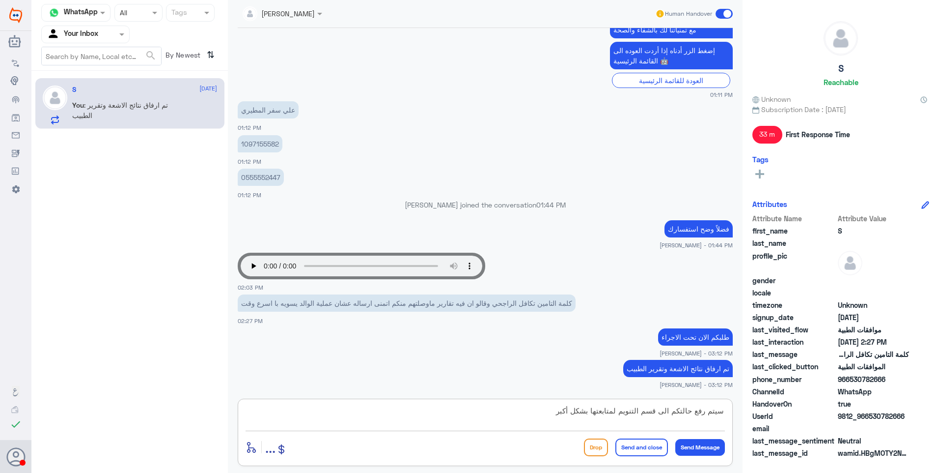
drag, startPoint x: 625, startPoint y: 451, endPoint x: 718, endPoint y: 182, distance: 284.2
click at [626, 449] on button "Send and close" at bounding box center [642, 447] width 53 height 18
